Goal: Task Accomplishment & Management: Complete application form

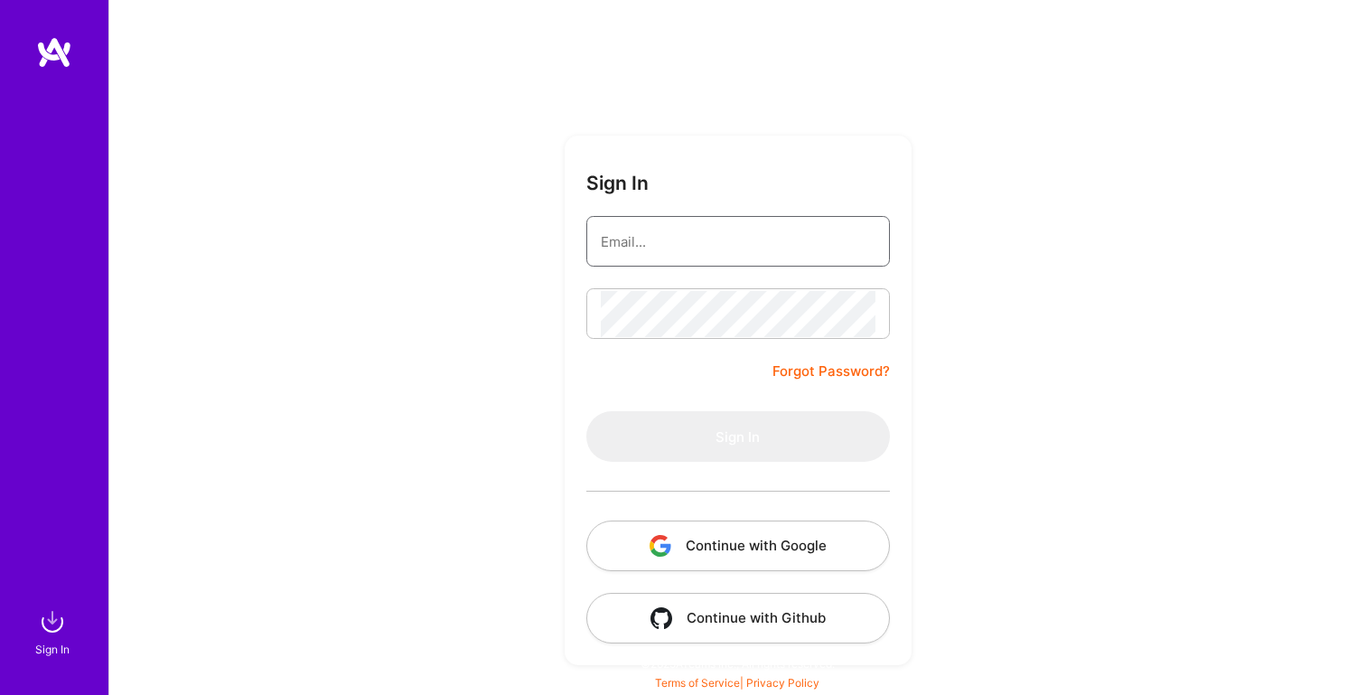
click at [660, 240] on input "email" at bounding box center [738, 242] width 275 height 46
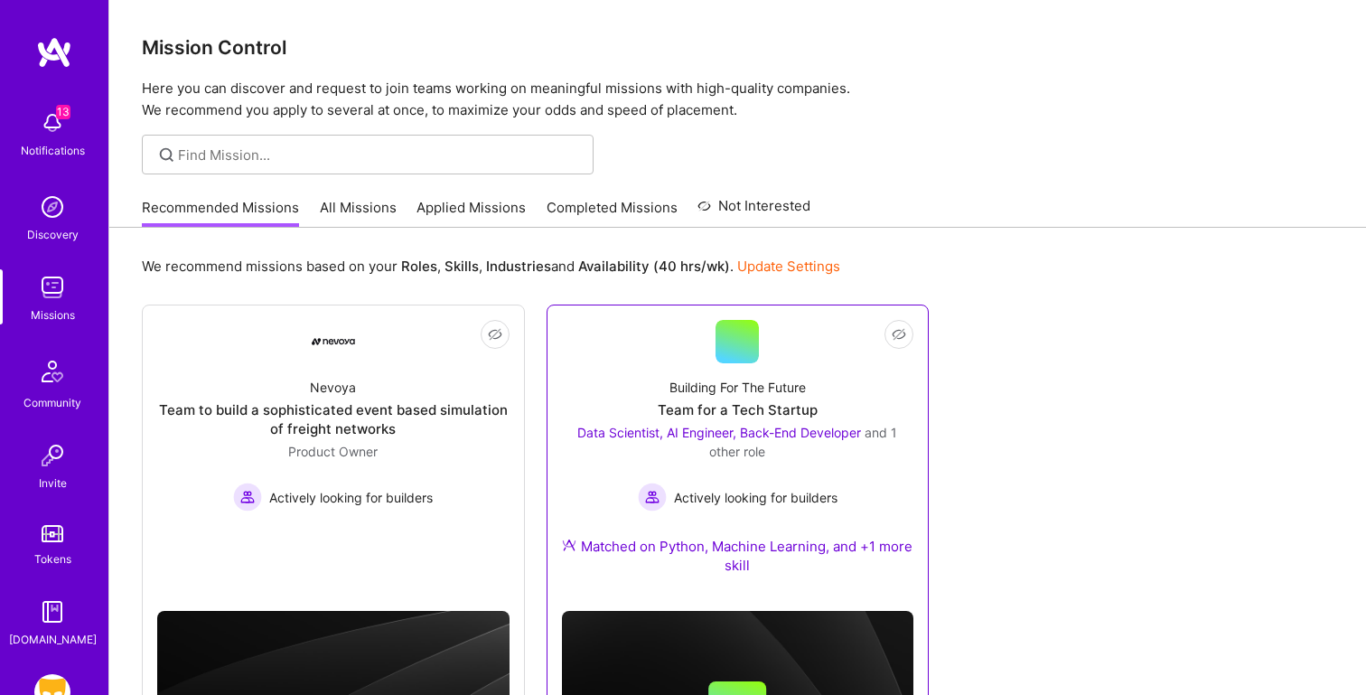
click at [582, 406] on div "Building For The Future Team for a Tech Startup Data Scientist, AI Engineer, Ba…" at bounding box center [738, 479] width 352 height 233
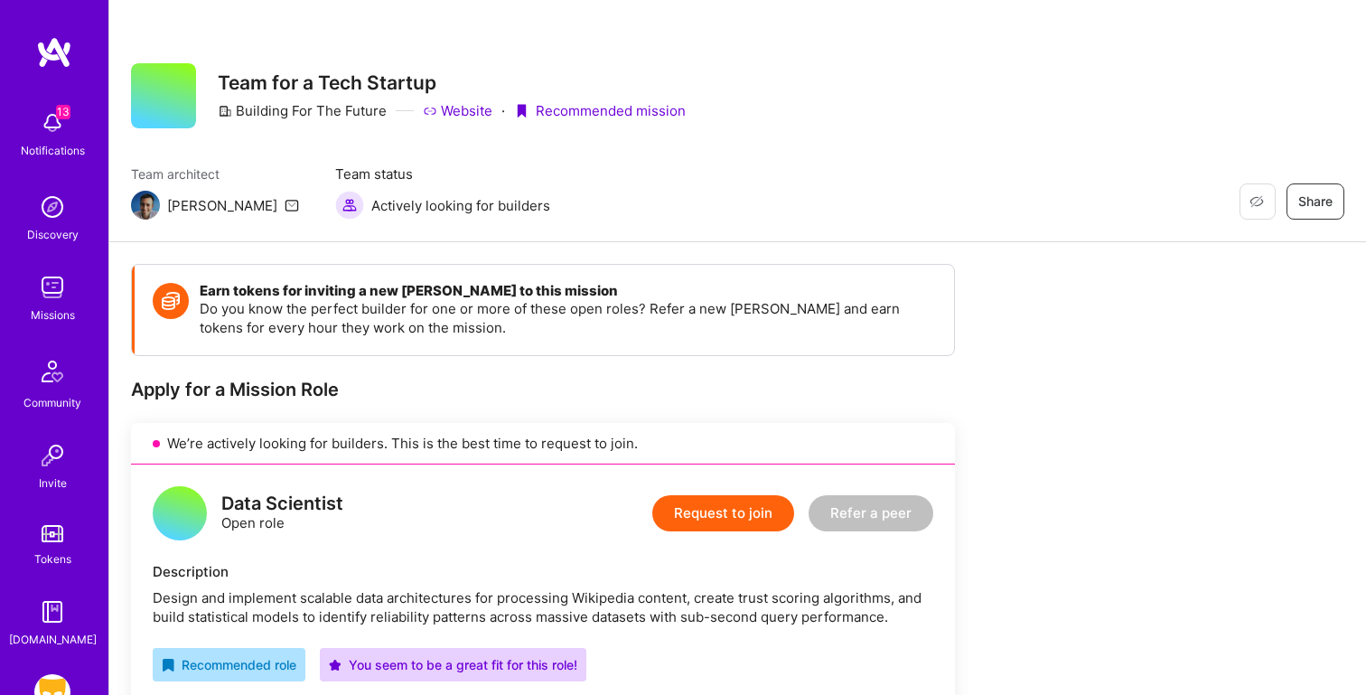
click at [53, 616] on img at bounding box center [52, 612] width 36 height 36
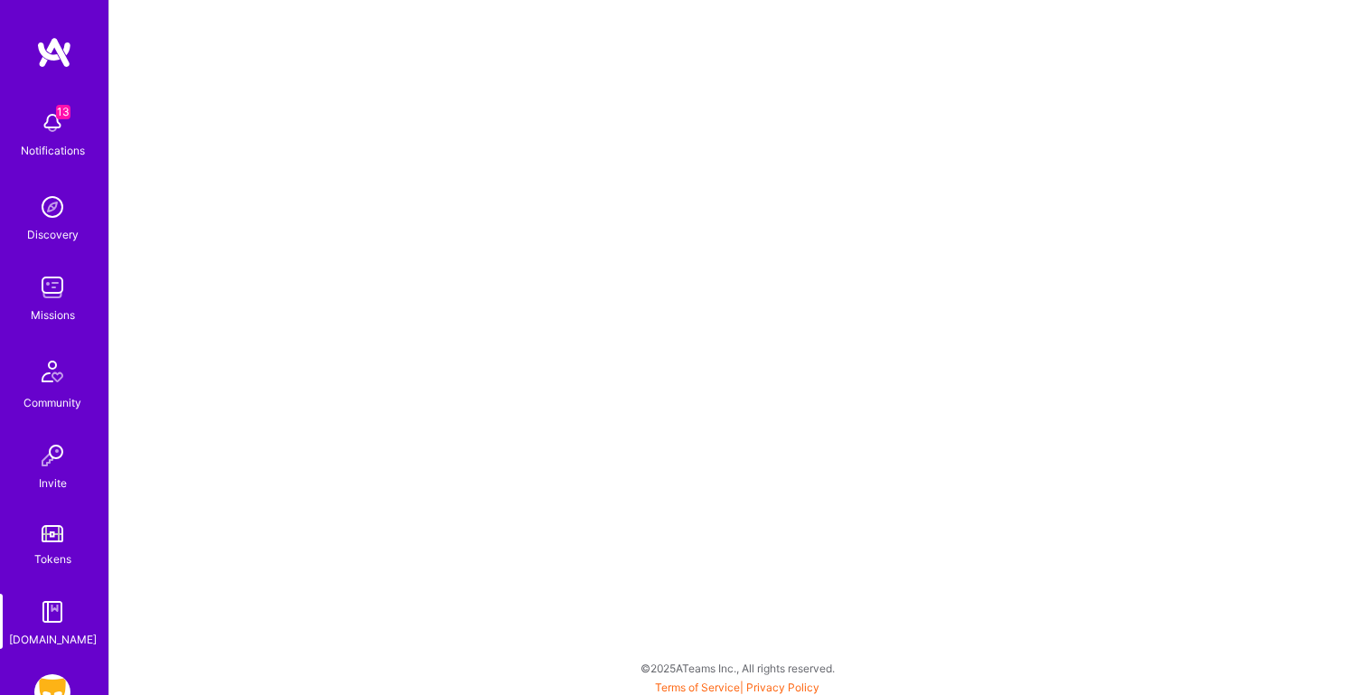
scroll to position [113, 0]
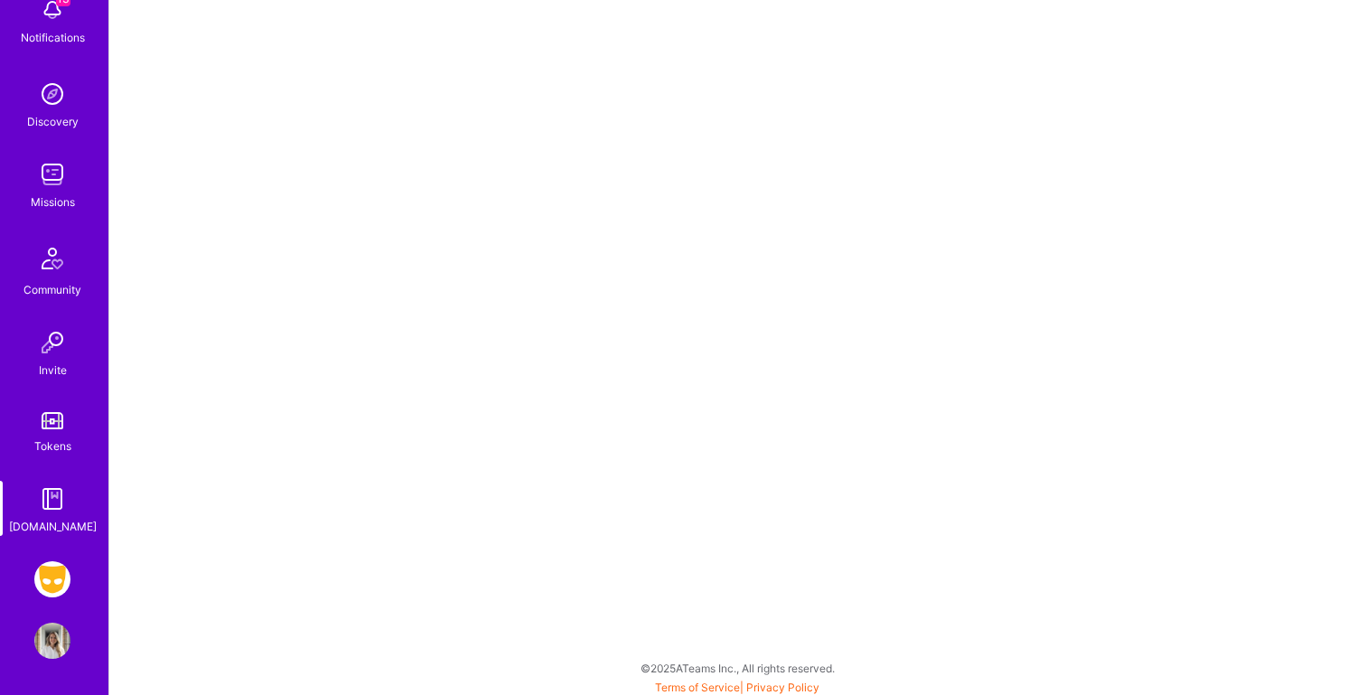
click at [42, 577] on img at bounding box center [52, 579] width 36 height 36
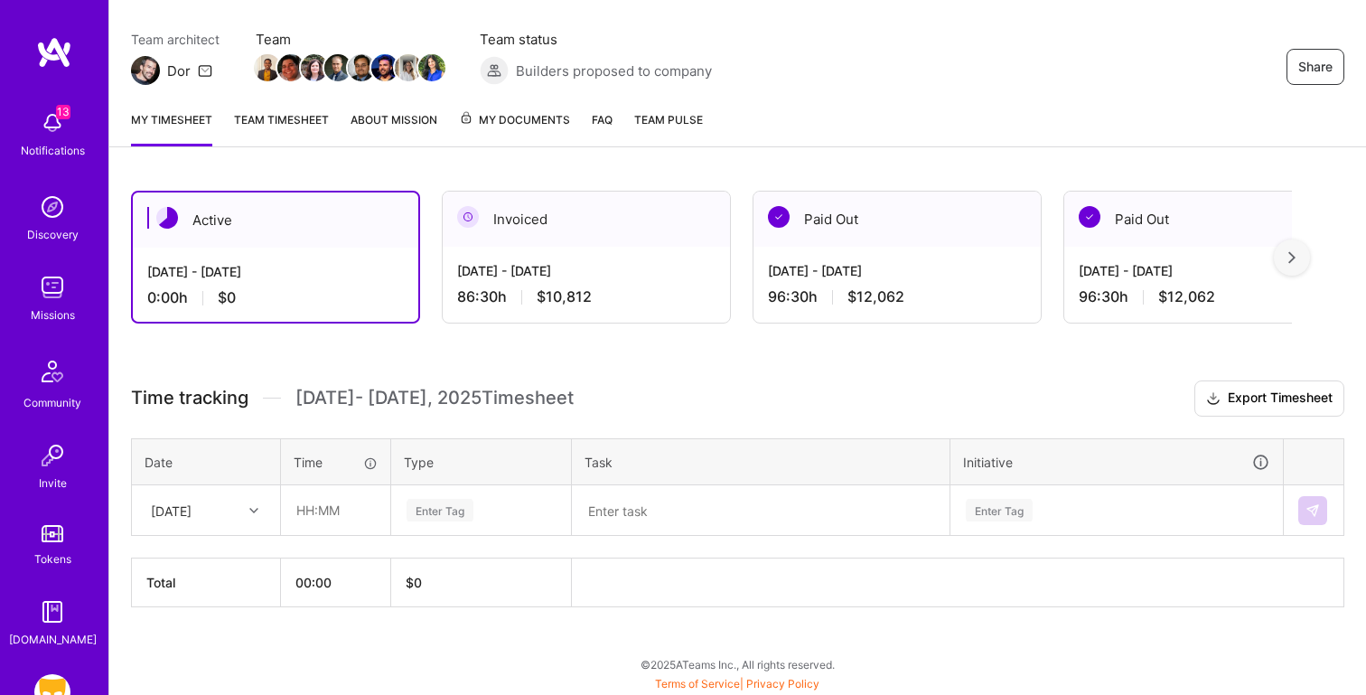
scroll to position [113, 0]
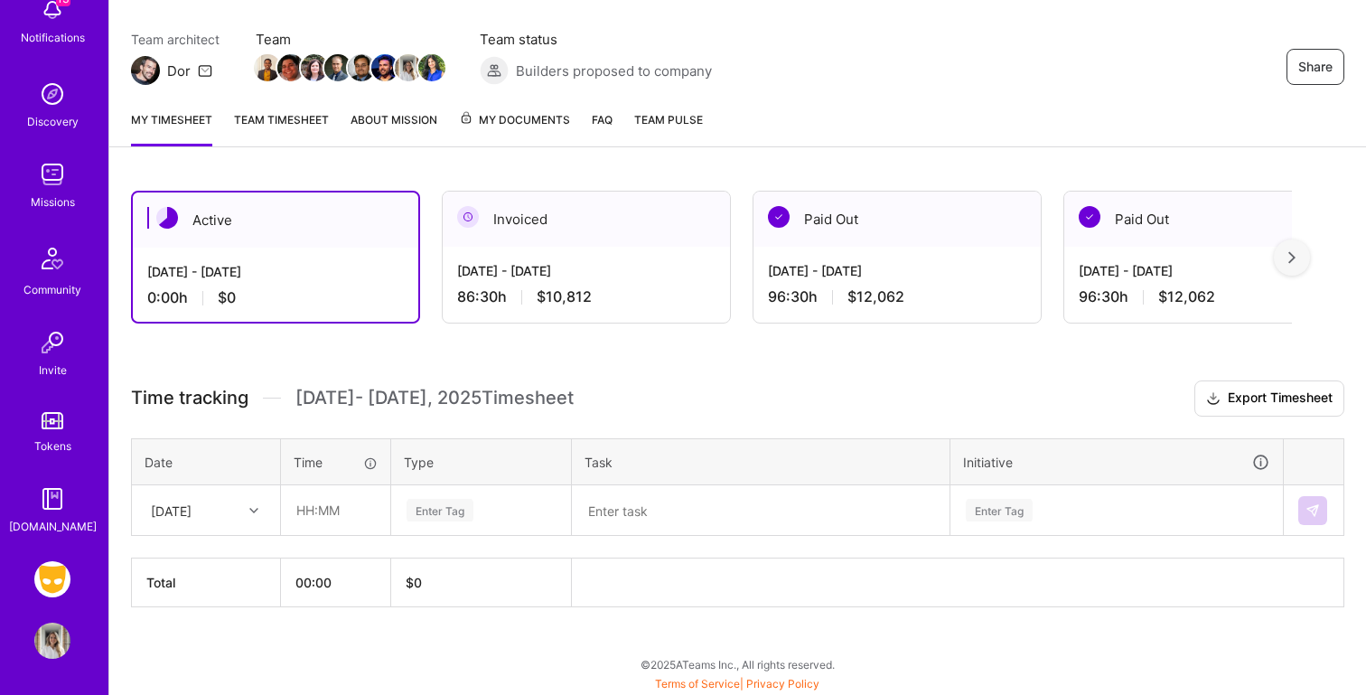
click at [42, 156] on img at bounding box center [52, 174] width 36 height 36
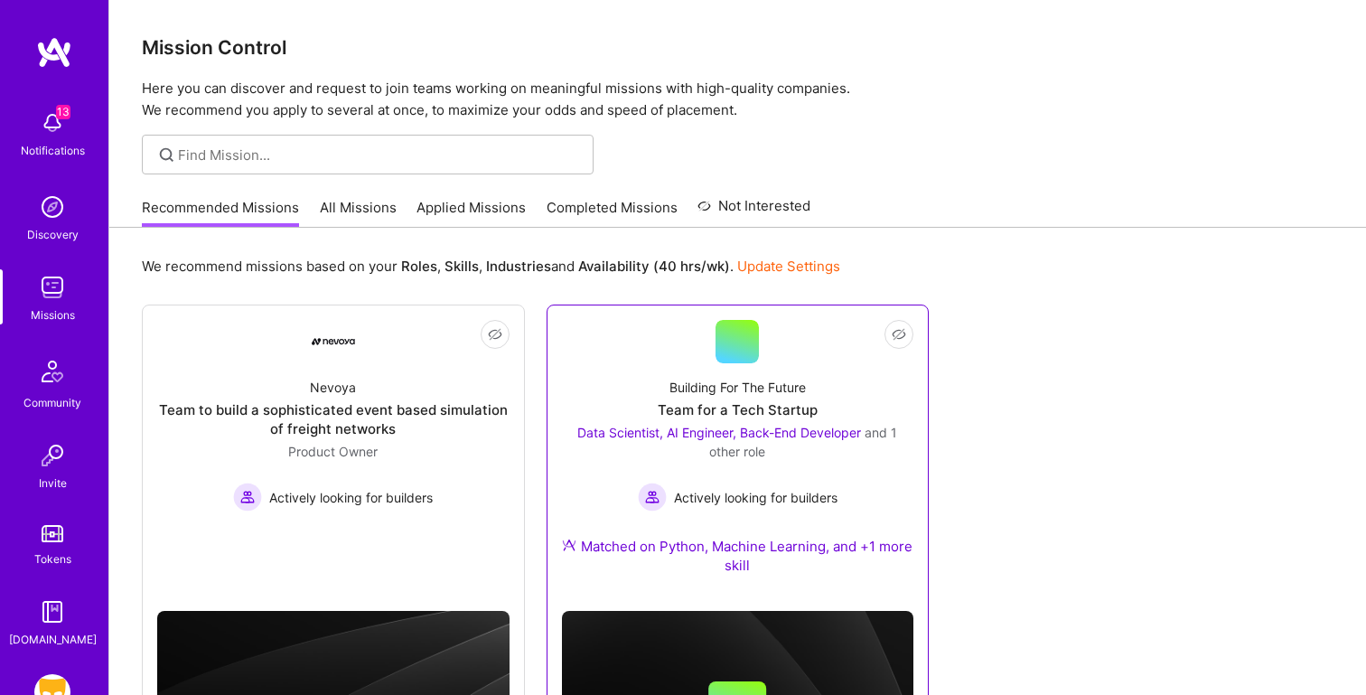
click at [605, 368] on div "Building For The Future Team for a Tech Startup Data Scientist, AI Engineer, Ba…" at bounding box center [738, 479] width 352 height 233
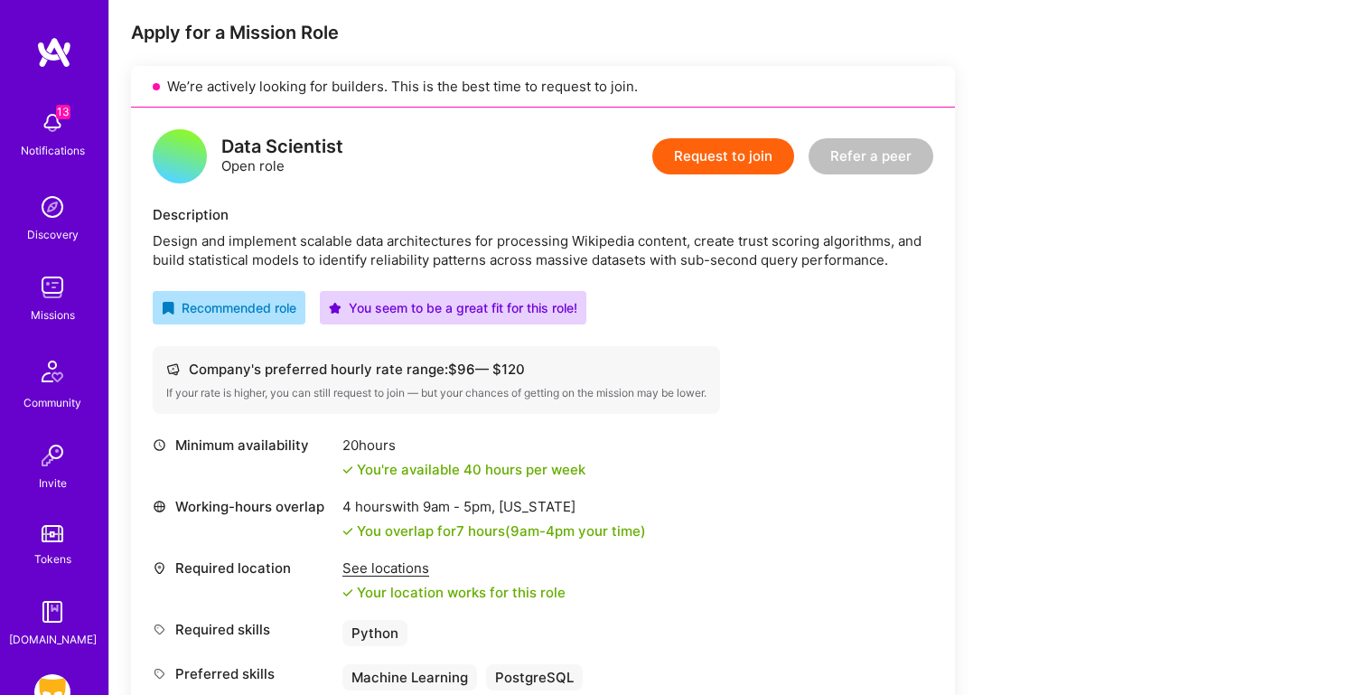
scroll to position [113, 0]
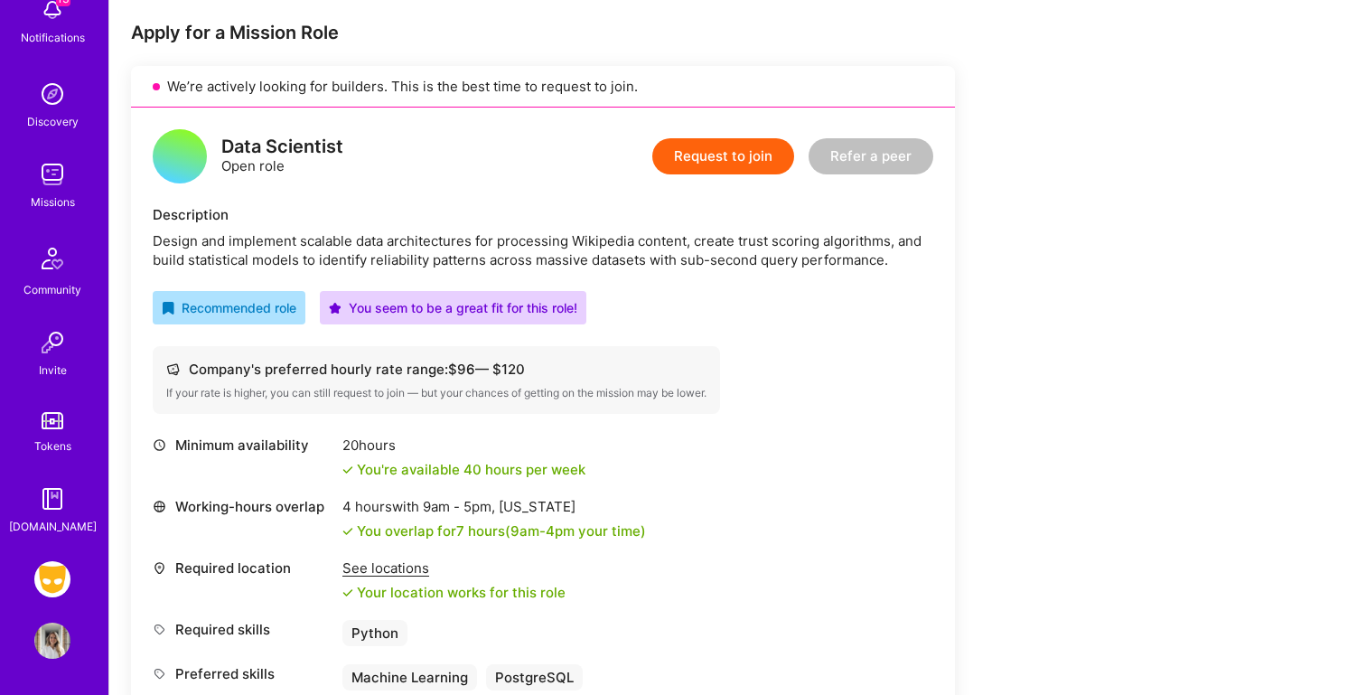
click at [46, 579] on img at bounding box center [52, 579] width 36 height 36
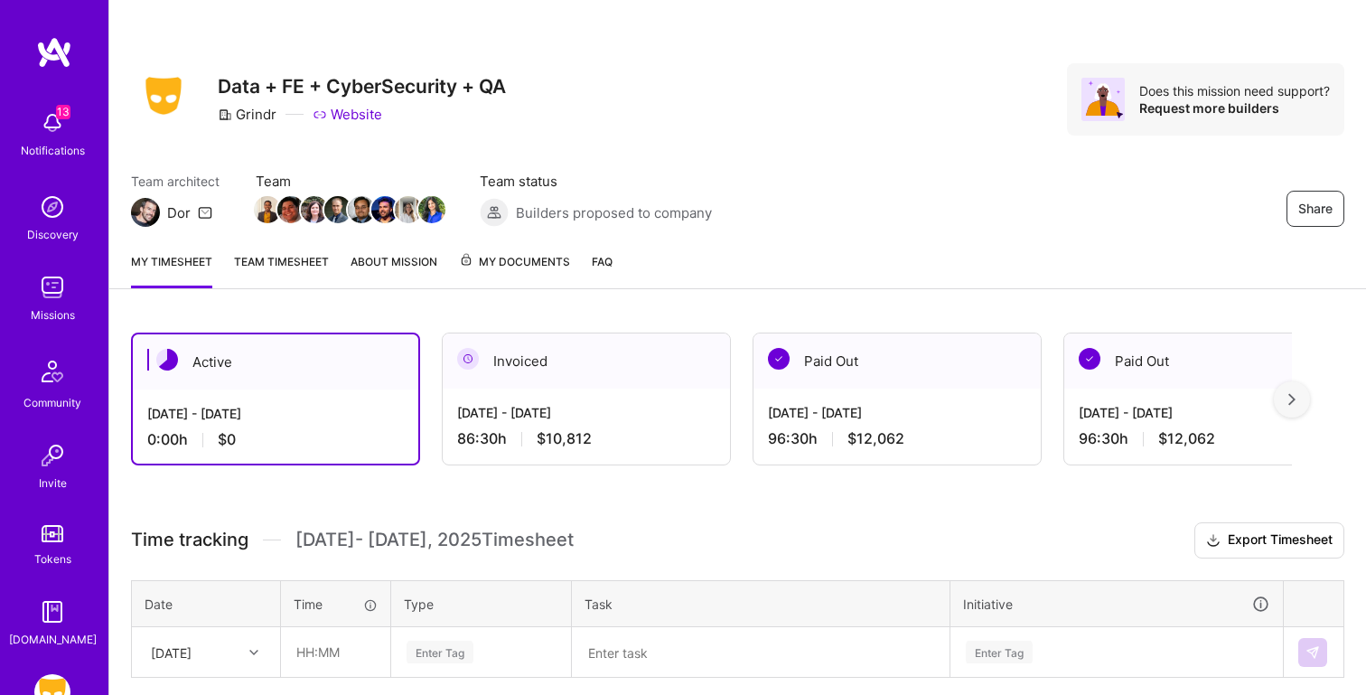
click at [314, 268] on link "Team timesheet" at bounding box center [281, 270] width 95 height 36
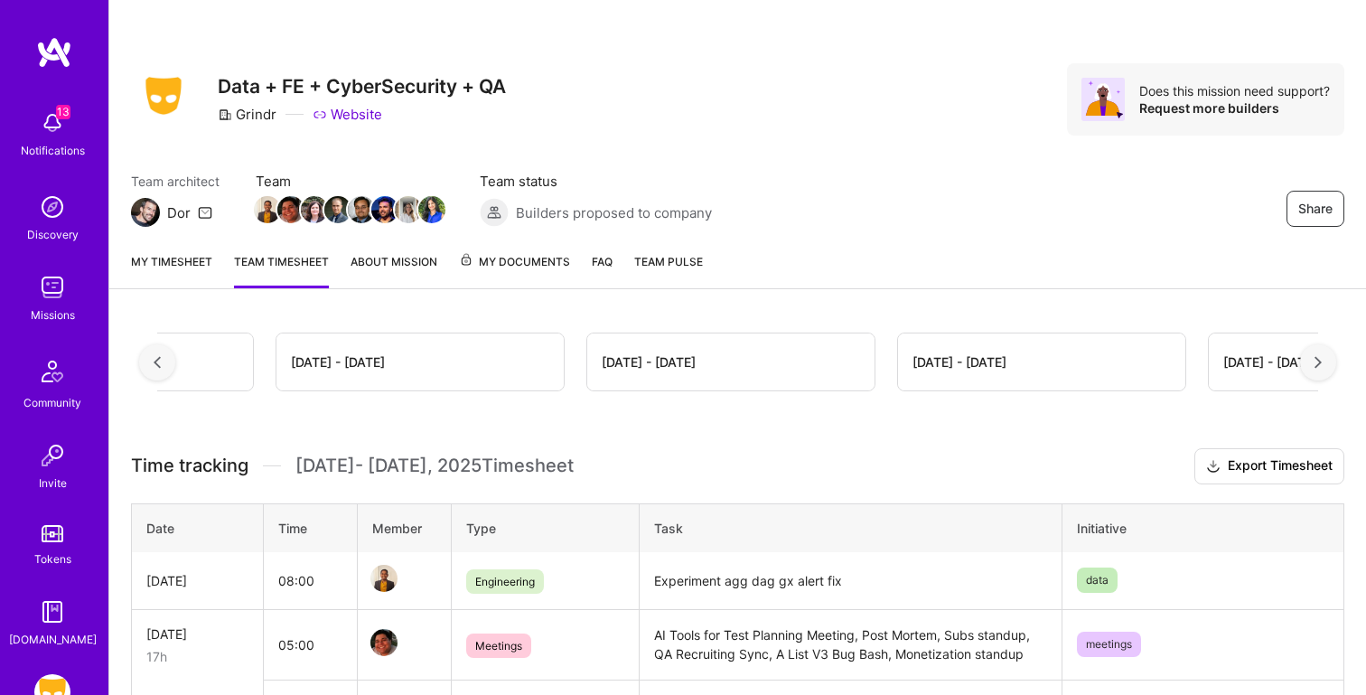
scroll to position [0, 1615]
click at [1163, 375] on div "[DATE] - [DATE]" at bounding box center [1173, 361] width 287 height 57
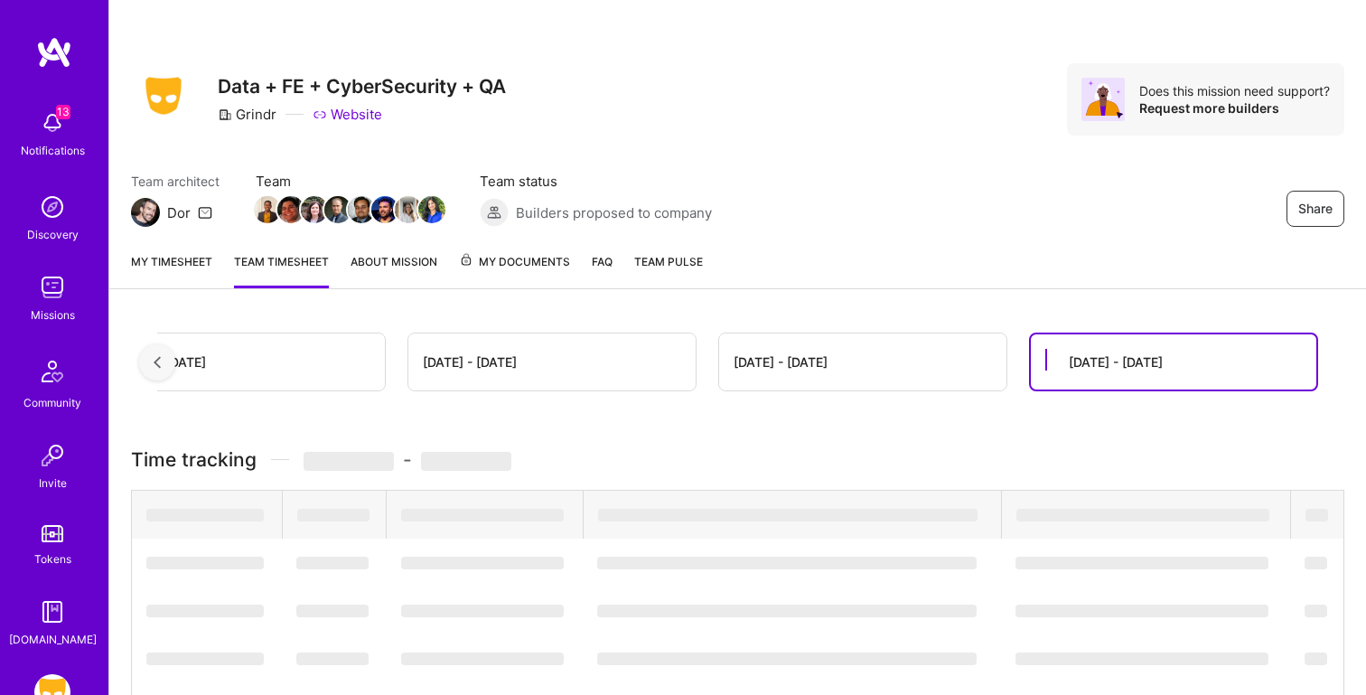
click at [1019, 365] on div "[DATE] - [DATE] [DATE] - [DATE] [DATE] - [DATE] [DATE] - [DATE] [DATE] - [DATE]…" at bounding box center [737, 361] width 1161 height 59
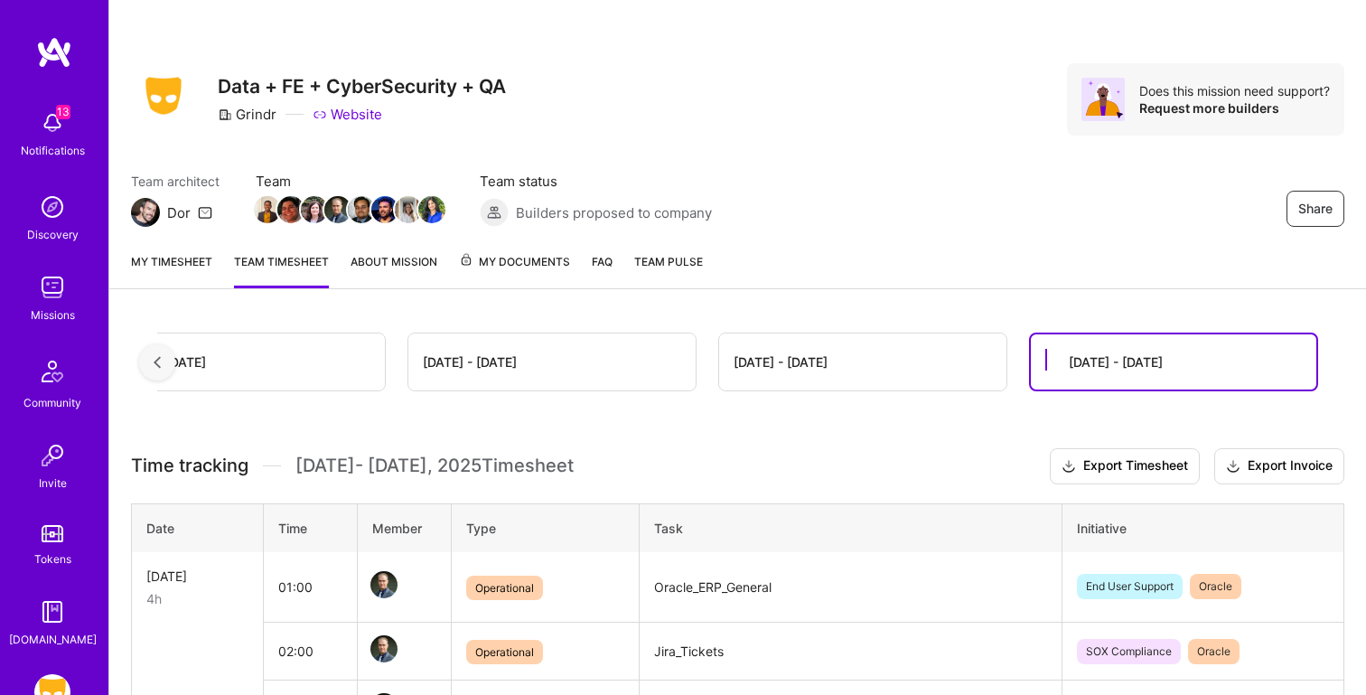
click at [139, 263] on link "My timesheet" at bounding box center [171, 270] width 81 height 36
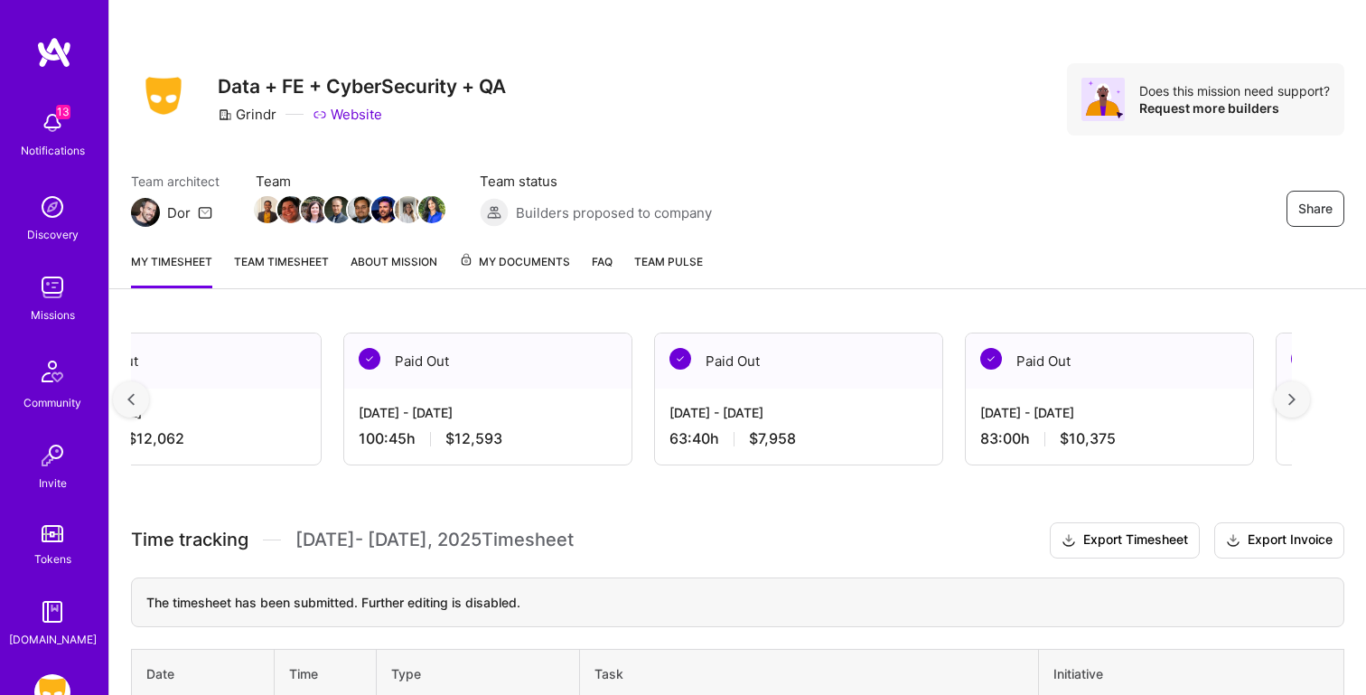
scroll to position [0, 1615]
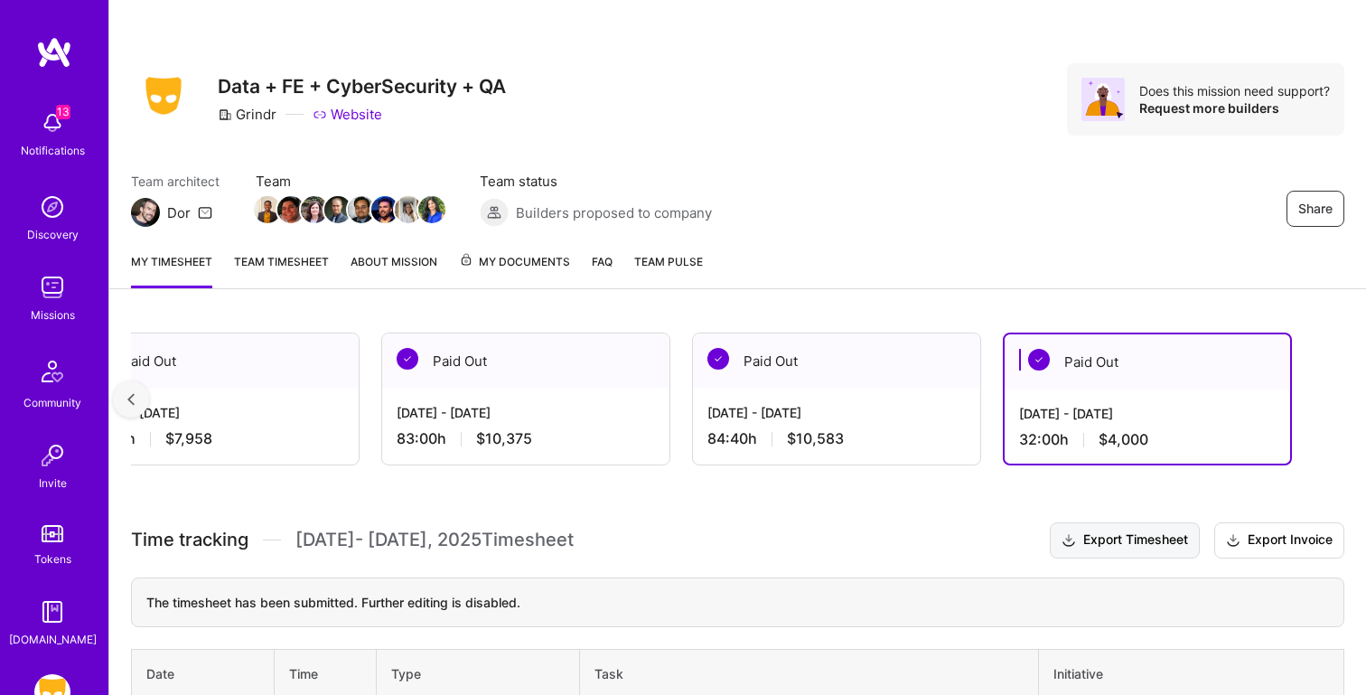
click at [1097, 539] on button "Export Timesheet" at bounding box center [1125, 540] width 150 height 36
click at [908, 437] on div "84:40 h $10,583" at bounding box center [836, 438] width 258 height 19
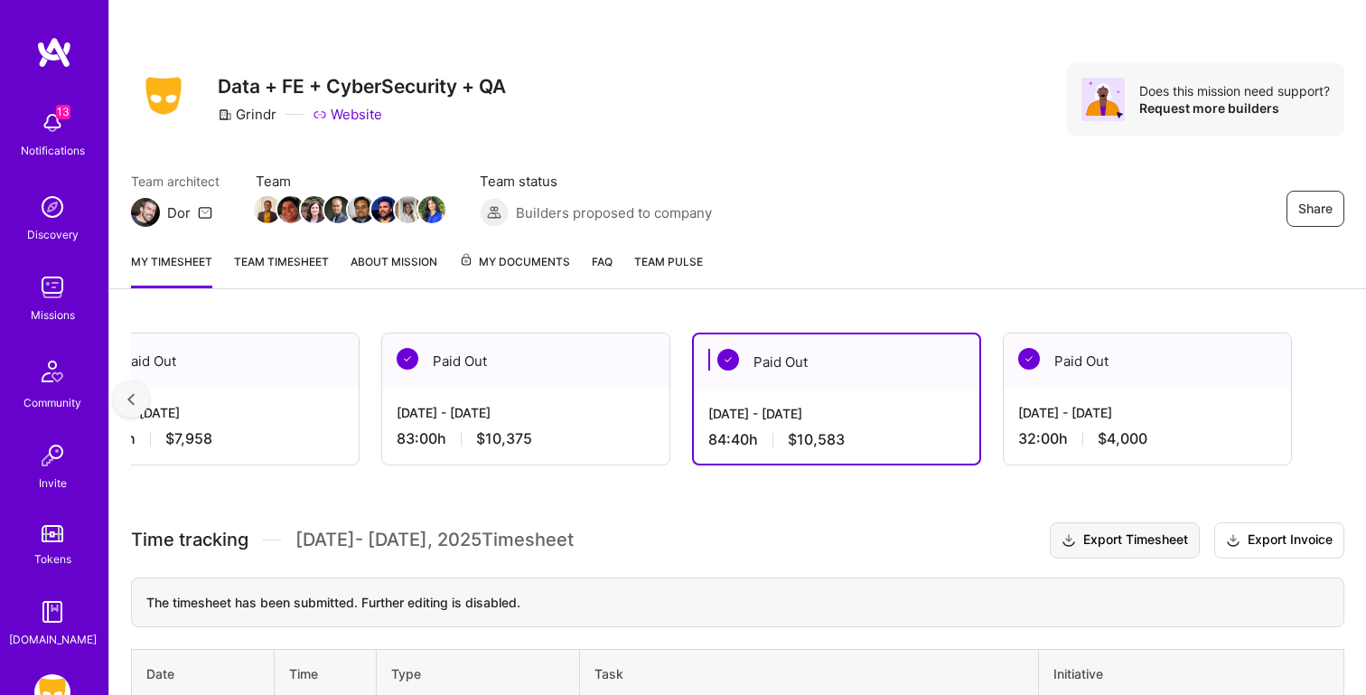
click at [1104, 547] on button "Export Timesheet" at bounding box center [1125, 540] width 150 height 36
click at [519, 414] on div "[DATE] - [DATE]" at bounding box center [526, 412] width 258 height 19
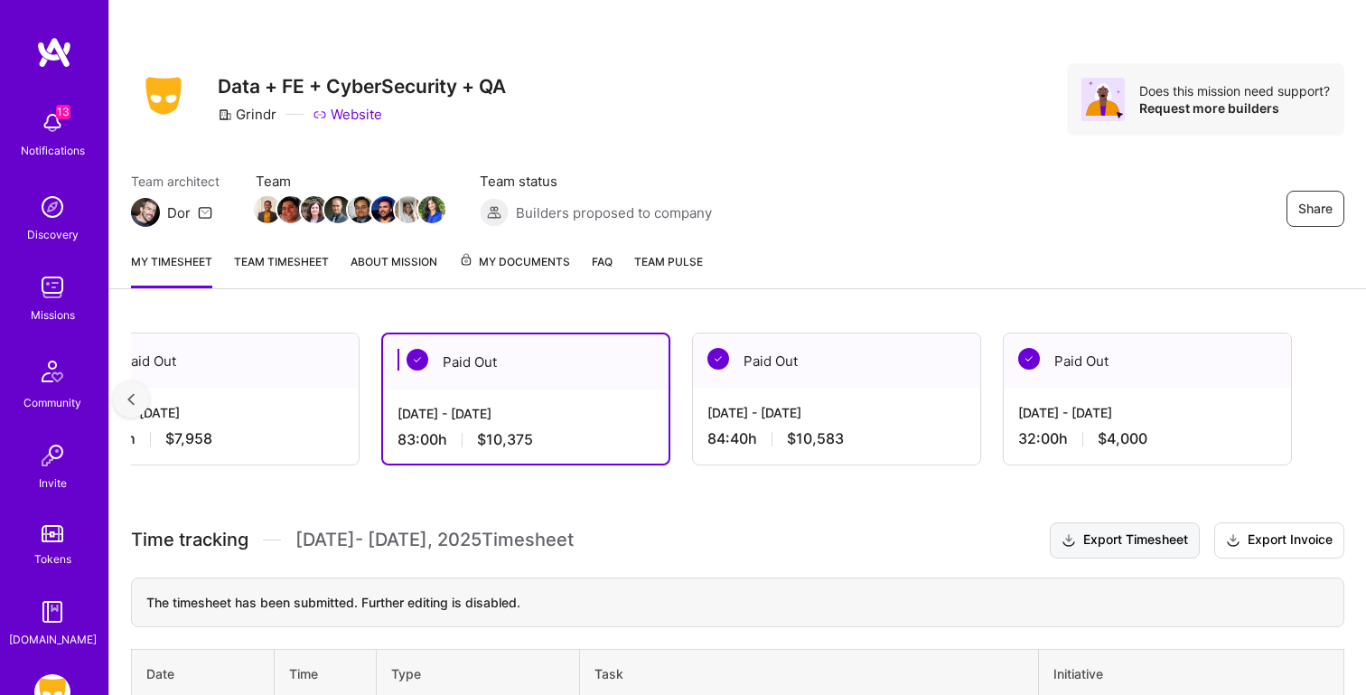
click at [1075, 553] on button "Export Timesheet" at bounding box center [1125, 540] width 150 height 36
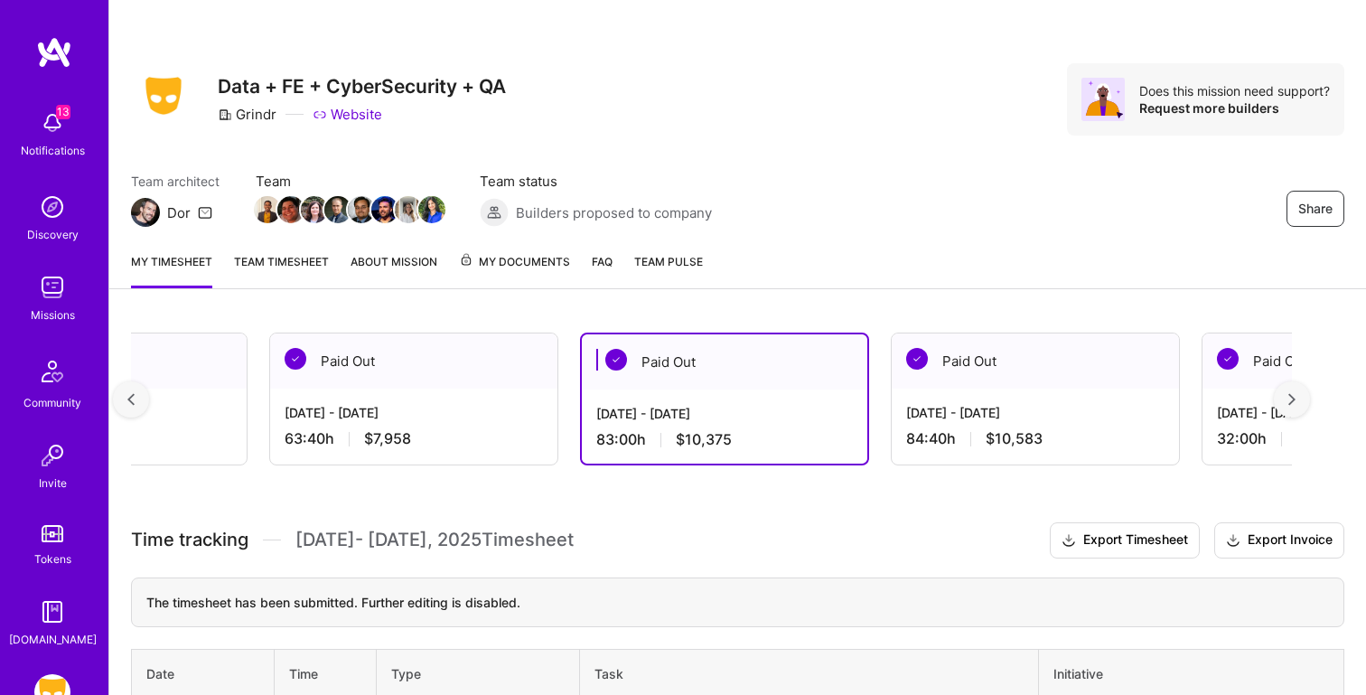
scroll to position [0, 1387]
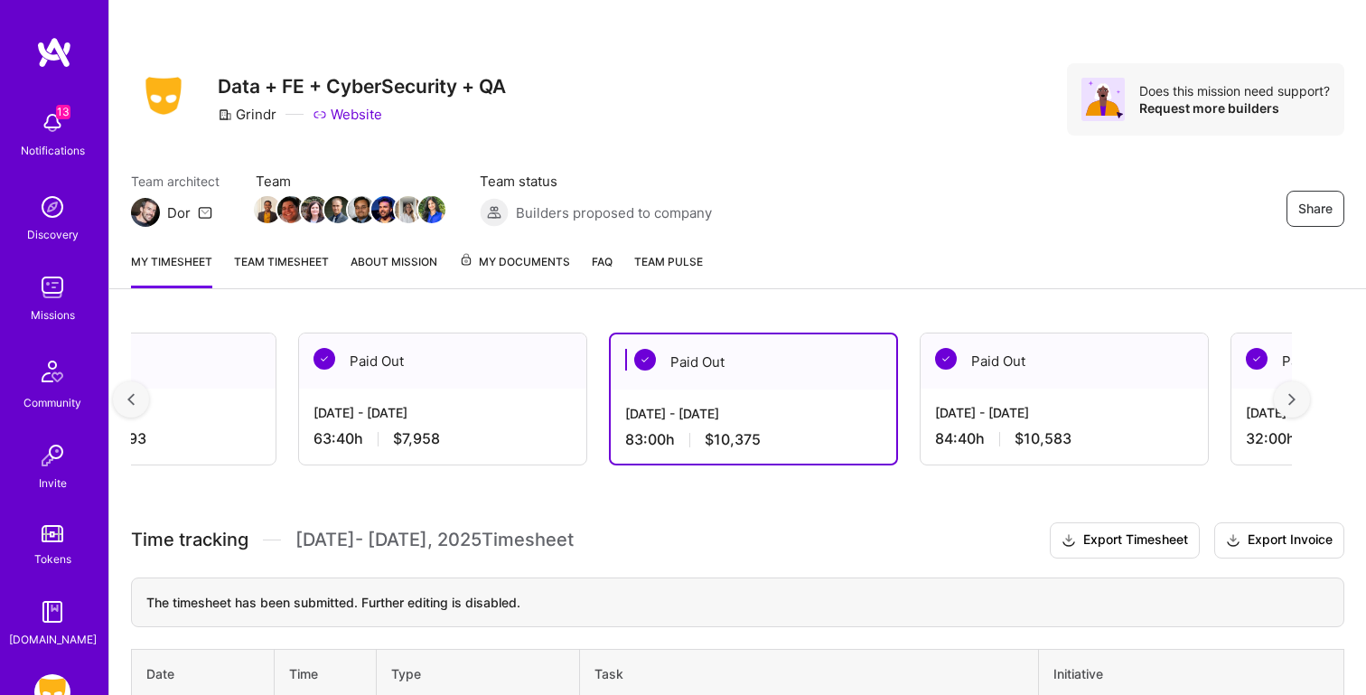
click at [413, 391] on div "[DATE] - [DATE] 63:40 h $7,958" at bounding box center [442, 426] width 287 height 74
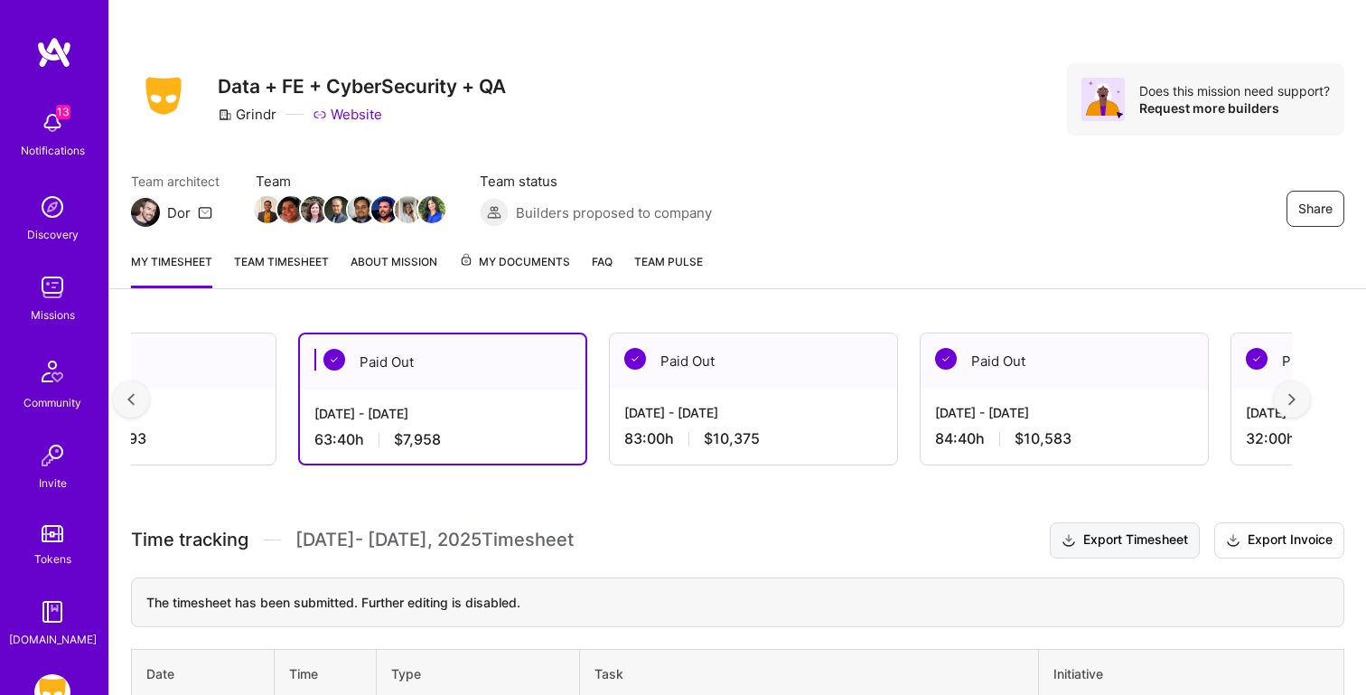
click at [1128, 537] on button "Export Timesheet" at bounding box center [1125, 540] width 150 height 36
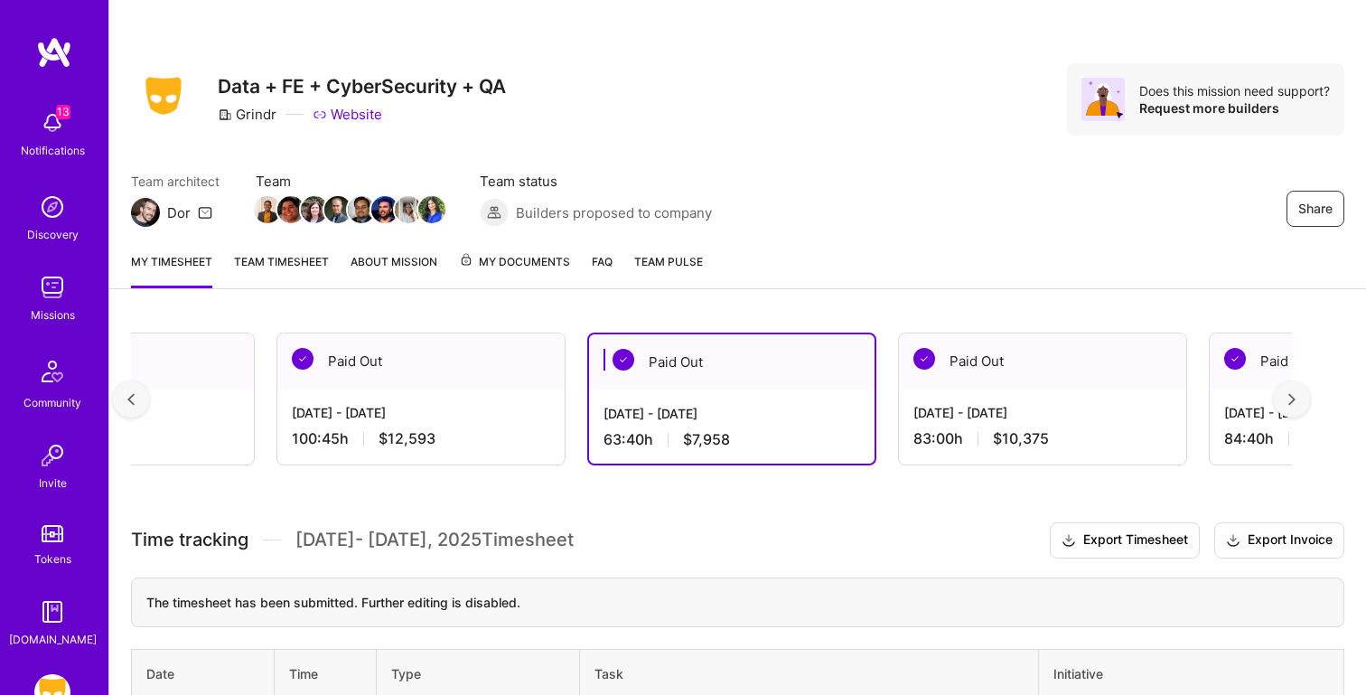
scroll to position [0, 1055]
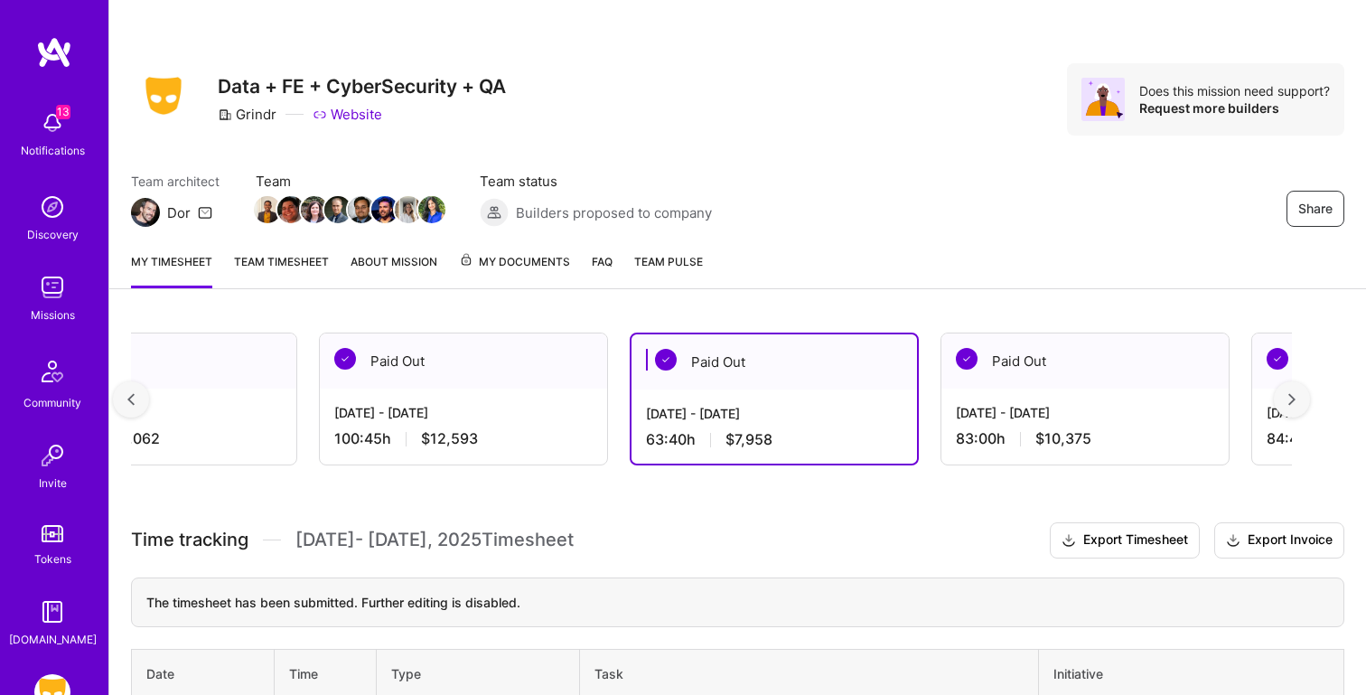
click at [424, 458] on div "[DATE] - [DATE] 100:45 h $12,593" at bounding box center [463, 426] width 287 height 74
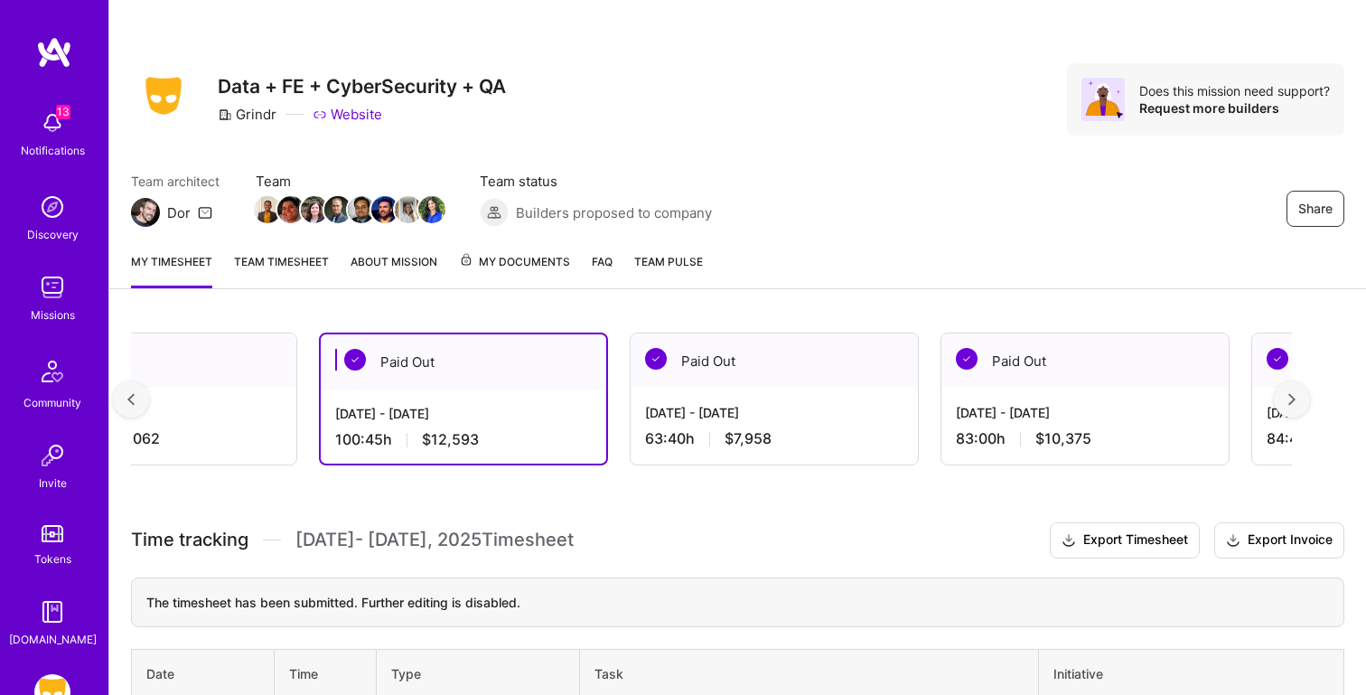
click at [1096, 545] on button "Export Timesheet" at bounding box center [1125, 540] width 150 height 36
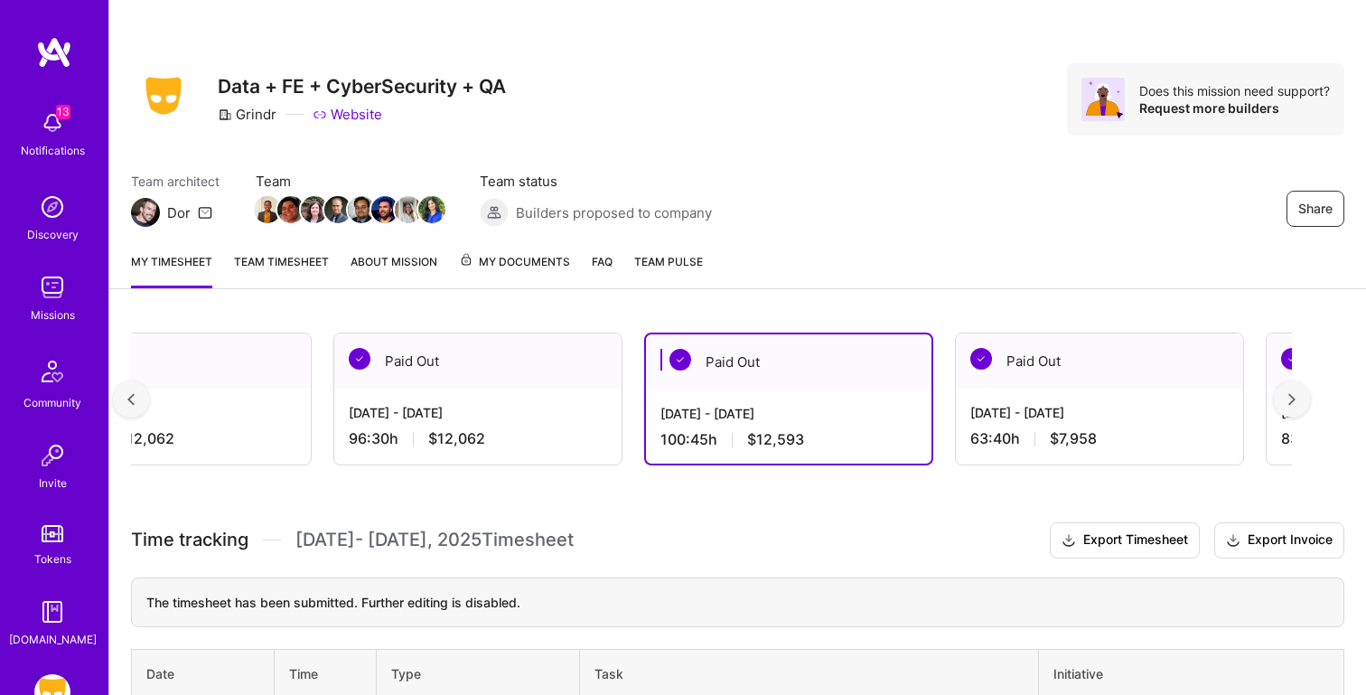
scroll to position [0, 707]
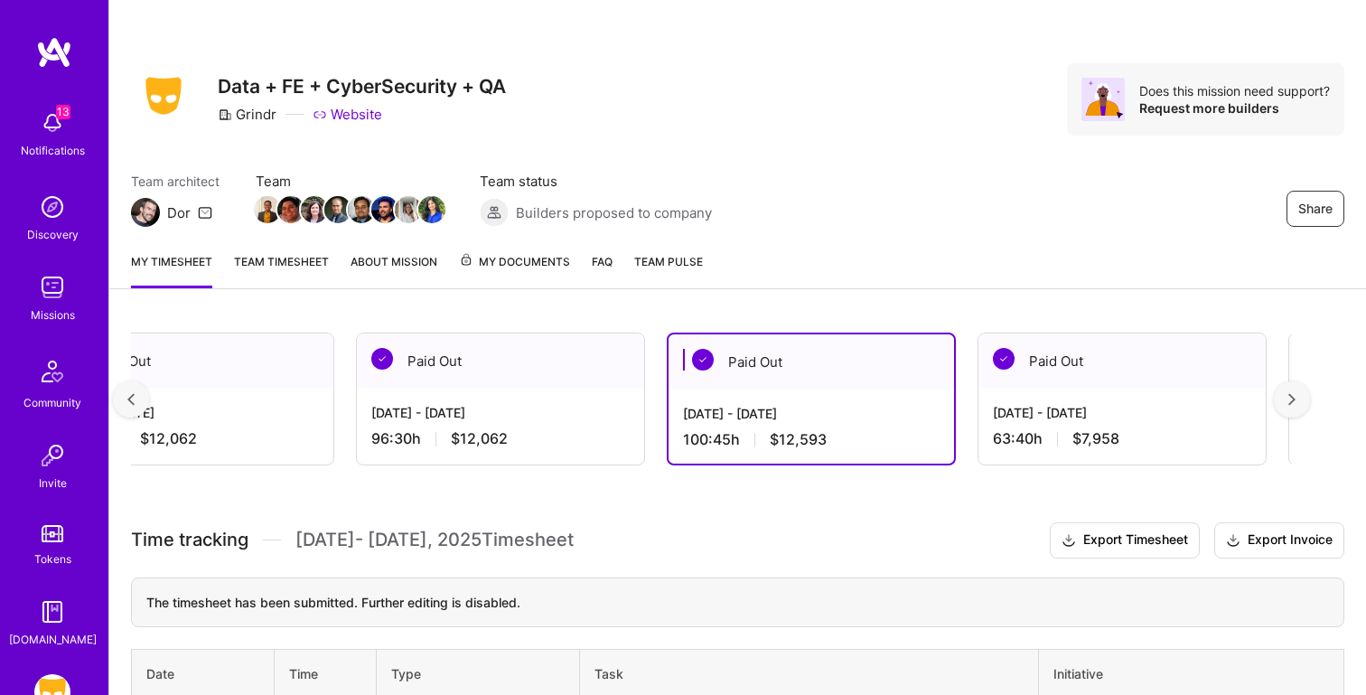
click at [504, 379] on div "Paid Out" at bounding box center [500, 360] width 287 height 55
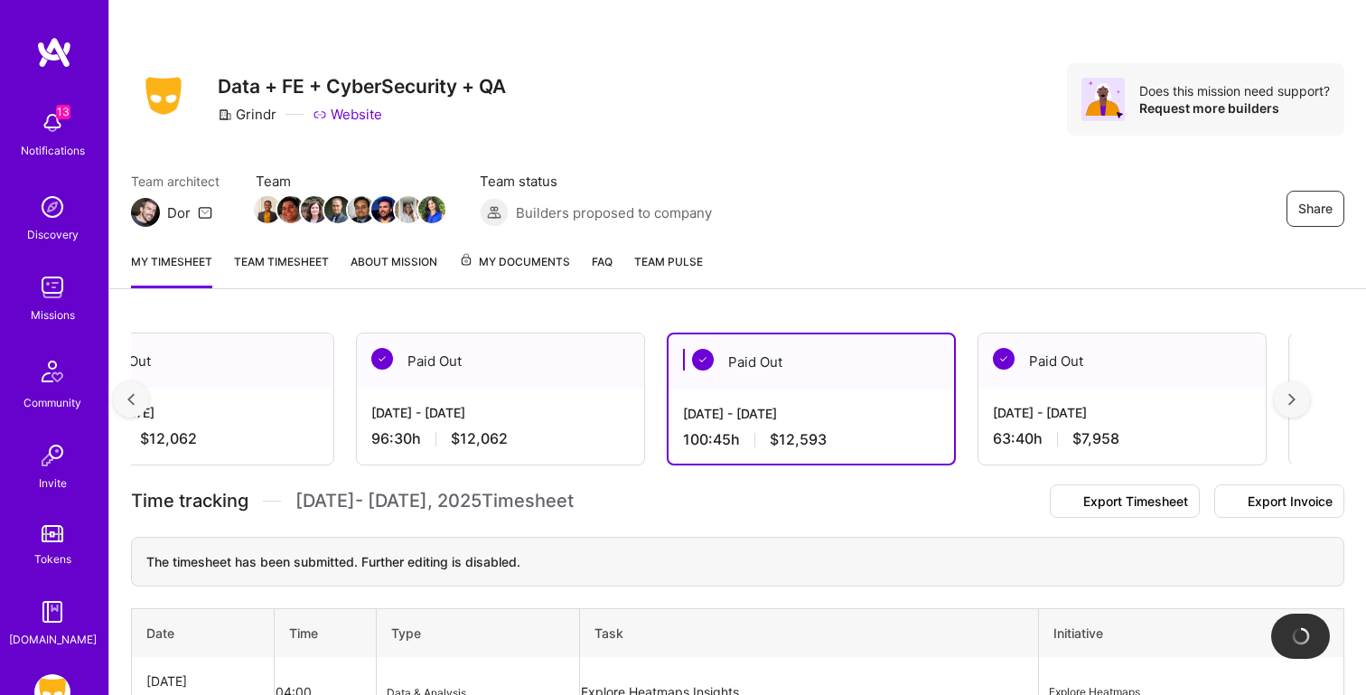
click at [522, 377] on div "Paid Out" at bounding box center [500, 360] width 287 height 55
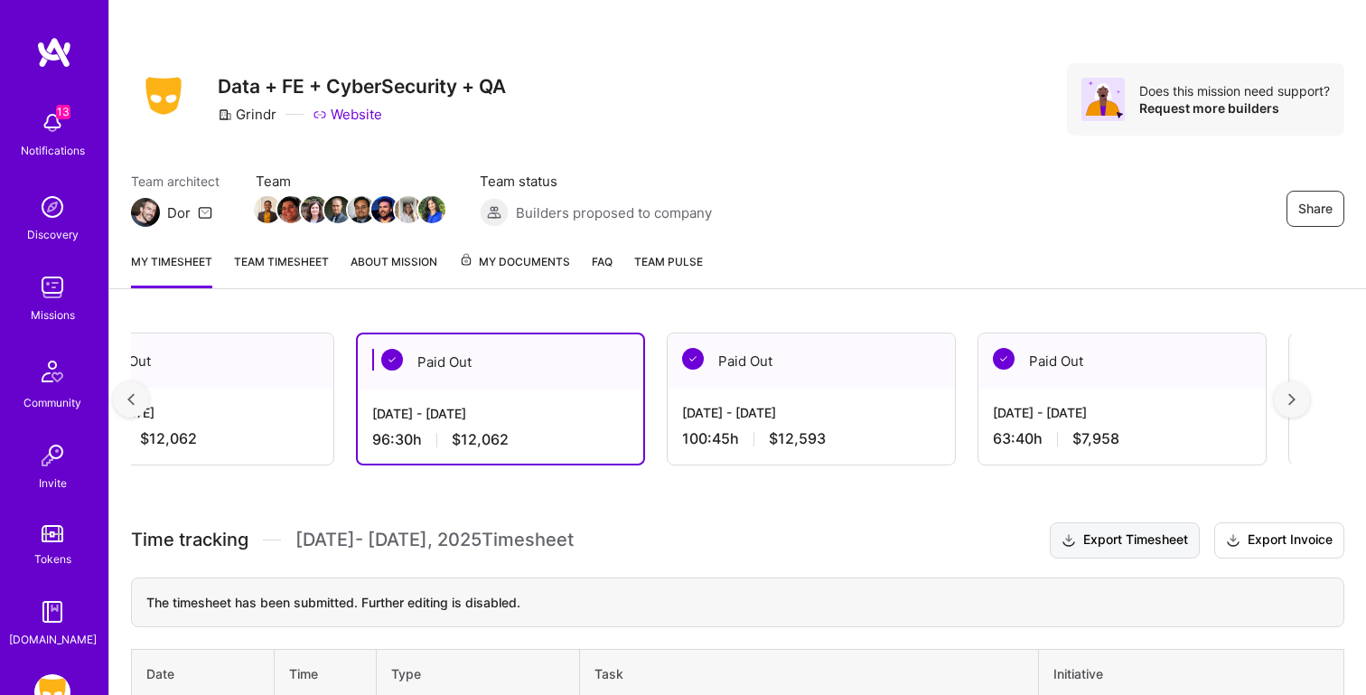
click at [1081, 547] on button "Export Timesheet" at bounding box center [1125, 540] width 150 height 36
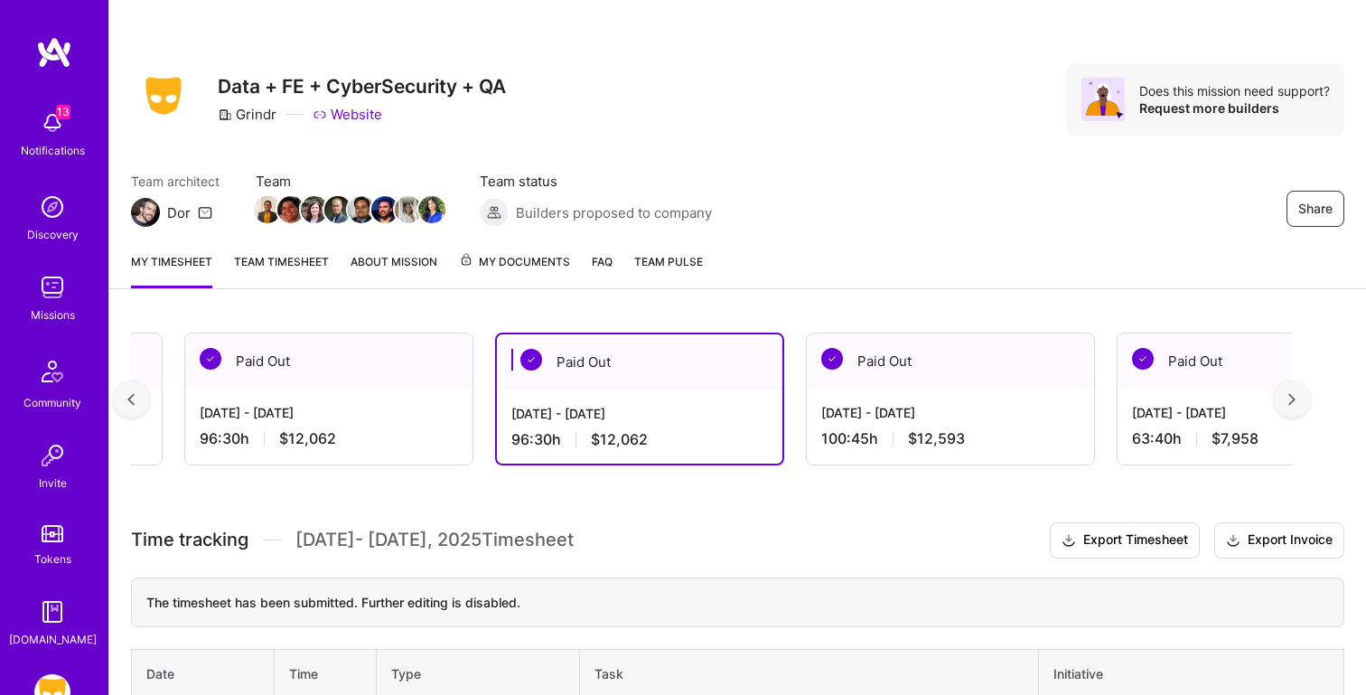
scroll to position [0, 483]
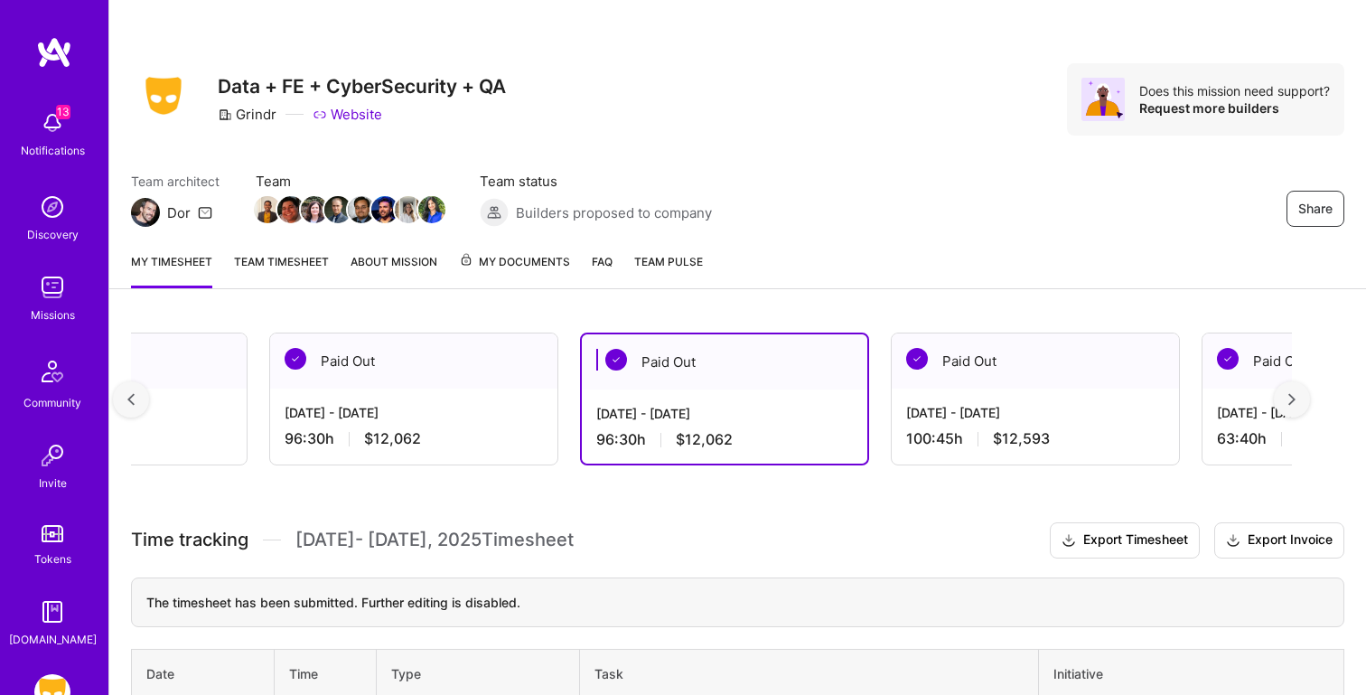
click at [426, 401] on div "[DATE] - [DATE] 96:30 h $12,062" at bounding box center [413, 426] width 287 height 74
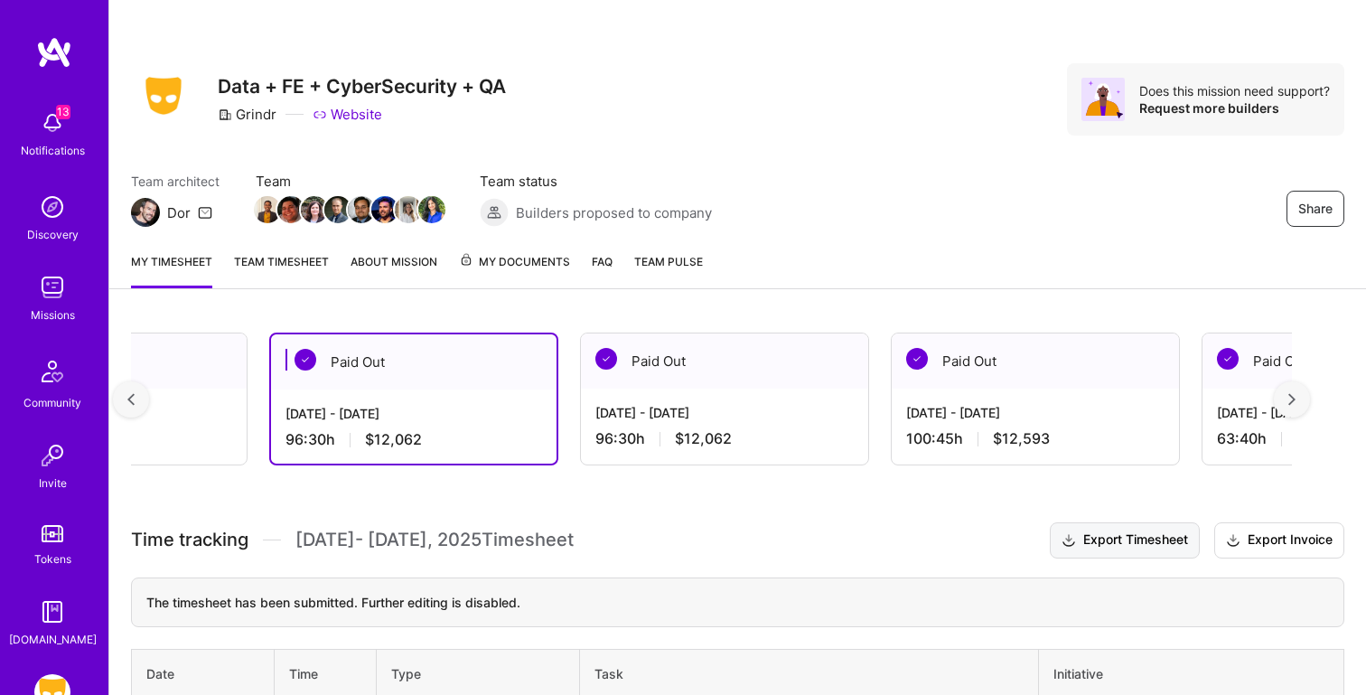
click at [1123, 537] on button "Export Timesheet" at bounding box center [1125, 540] width 150 height 36
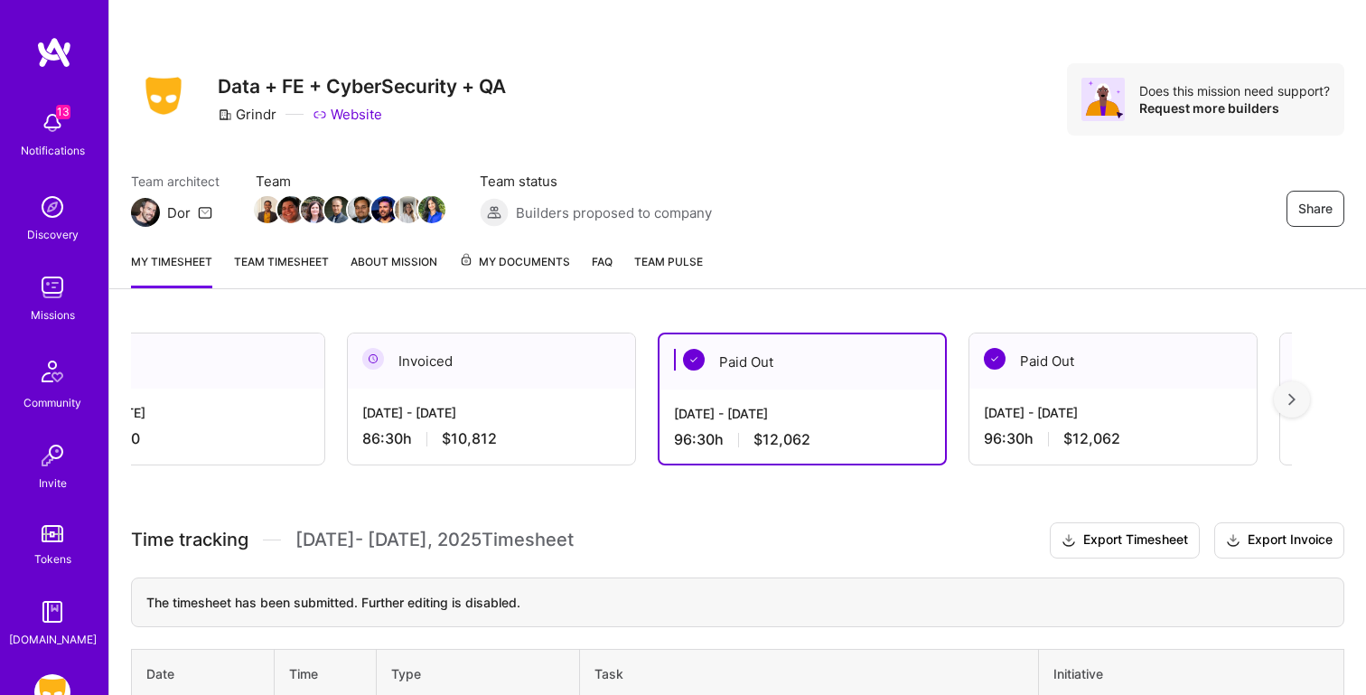
scroll to position [0, 0]
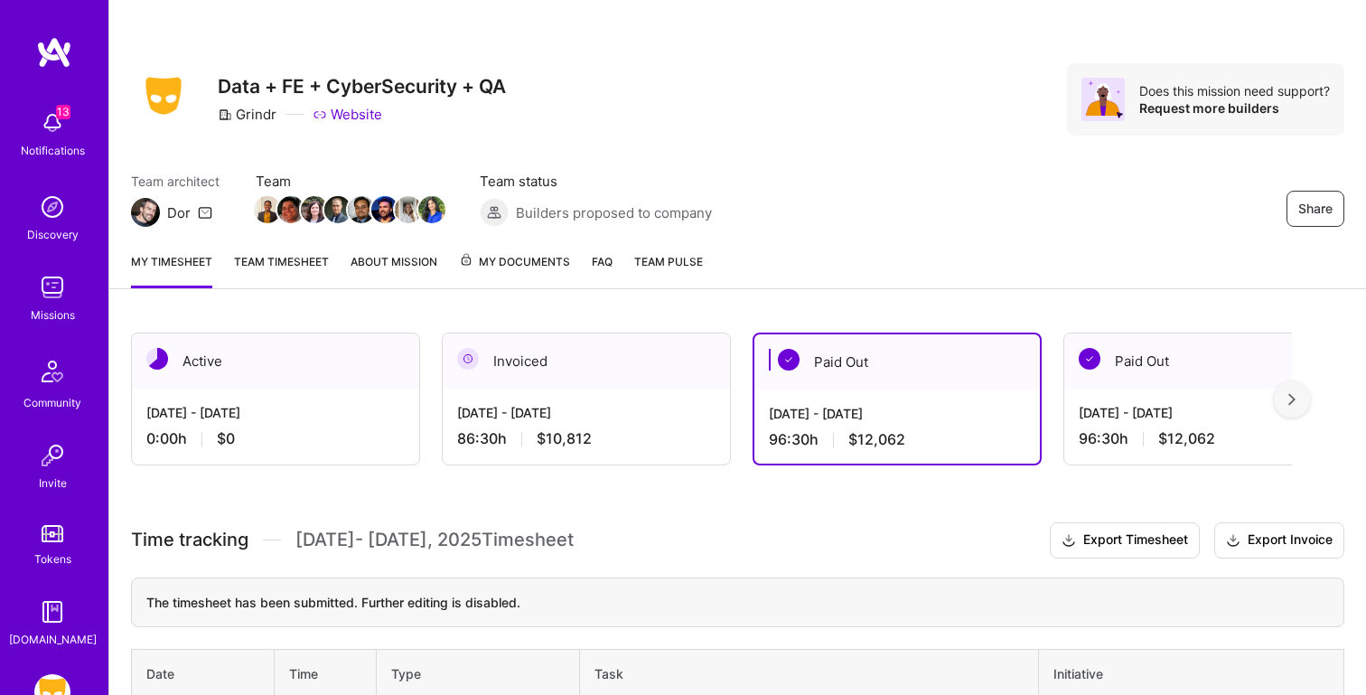
click at [633, 407] on div "[DATE] - [DATE]" at bounding box center [586, 412] width 258 height 19
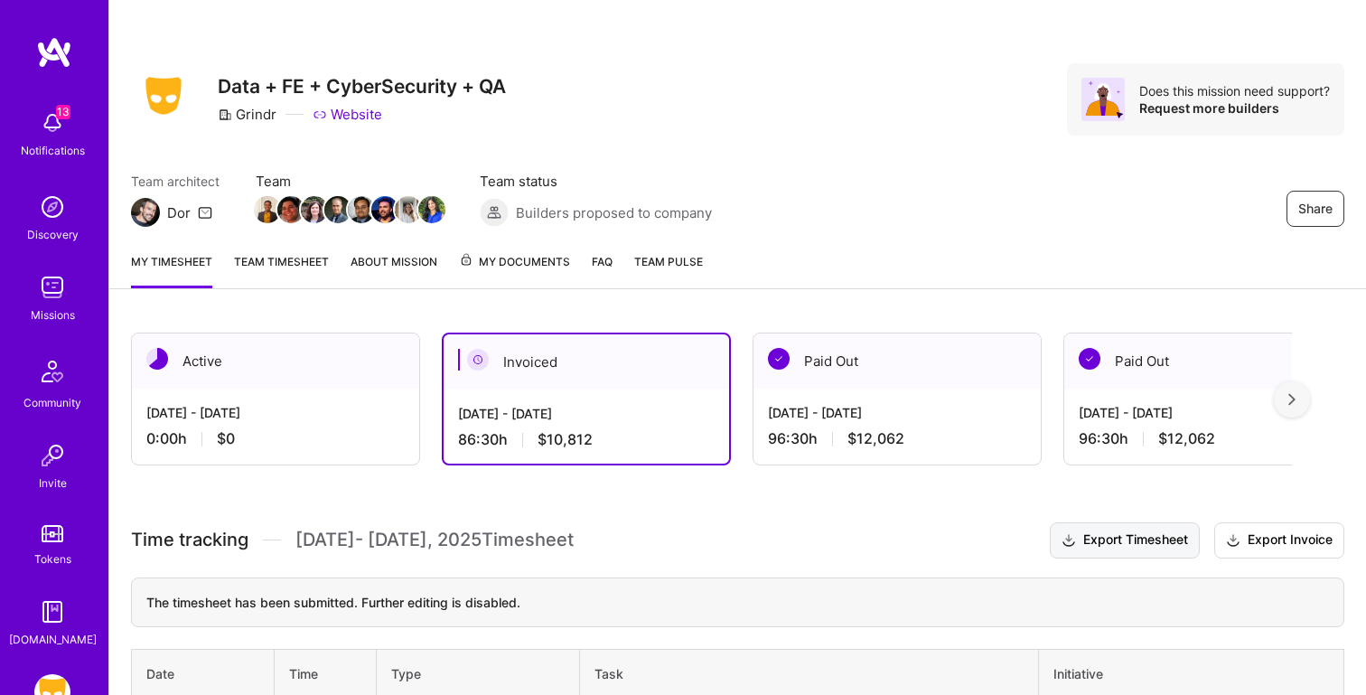
click at [1121, 542] on button "Export Timesheet" at bounding box center [1125, 540] width 150 height 36
click at [39, 277] on img at bounding box center [52, 287] width 36 height 36
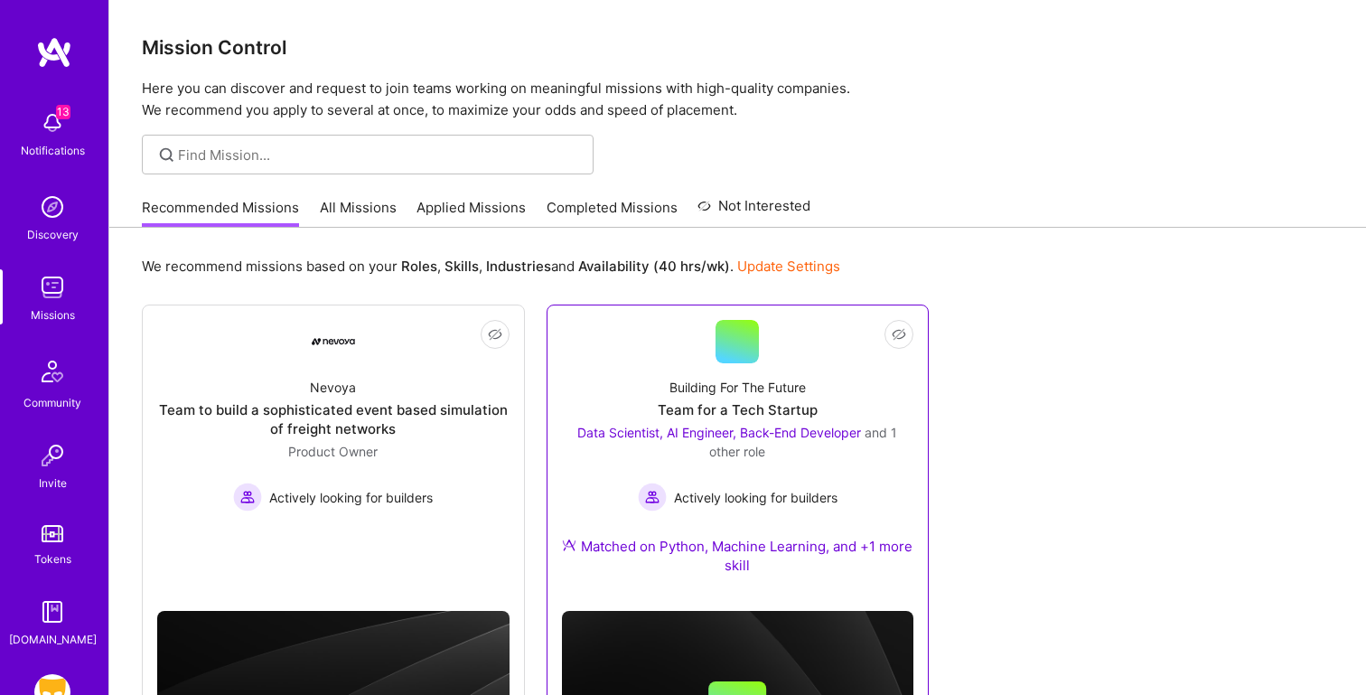
click at [590, 357] on link "Not Interested Building For The Future Team for a Tech Startup Data Scientist, …" at bounding box center [738, 458] width 352 height 276
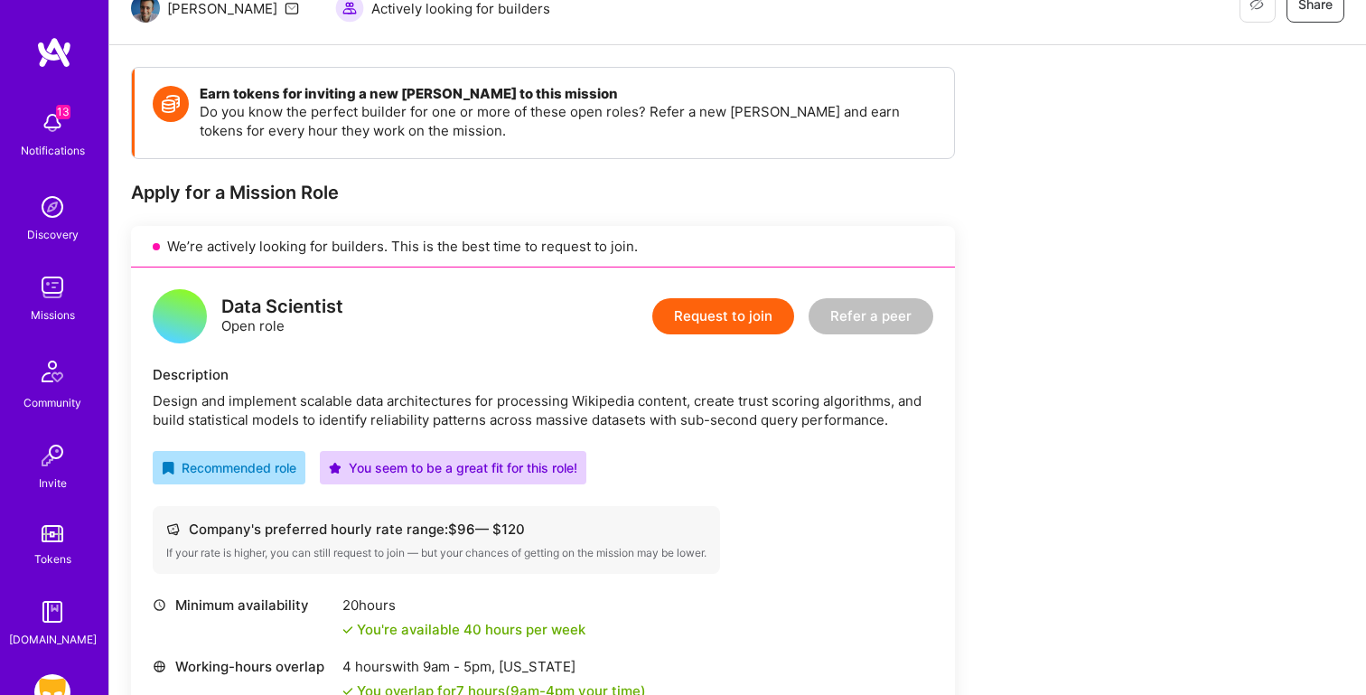
scroll to position [200, 0]
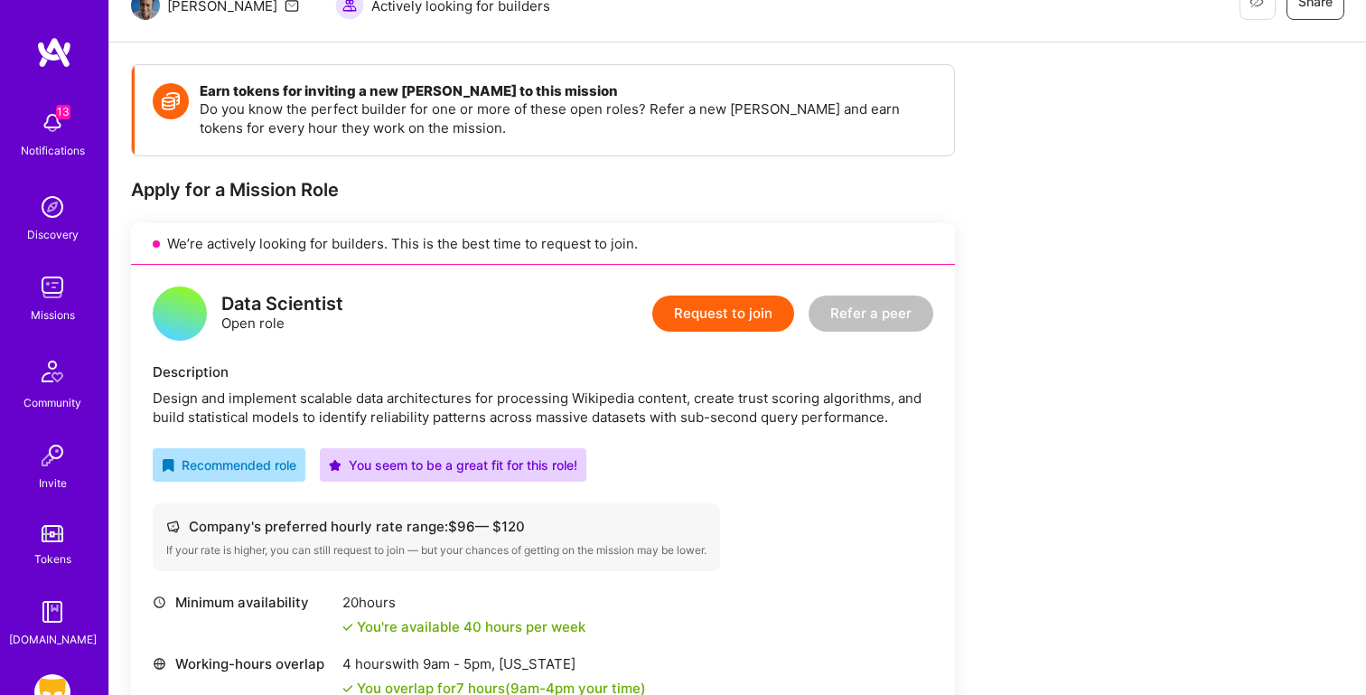
click at [730, 316] on button "Request to join" at bounding box center [723, 313] width 142 height 36
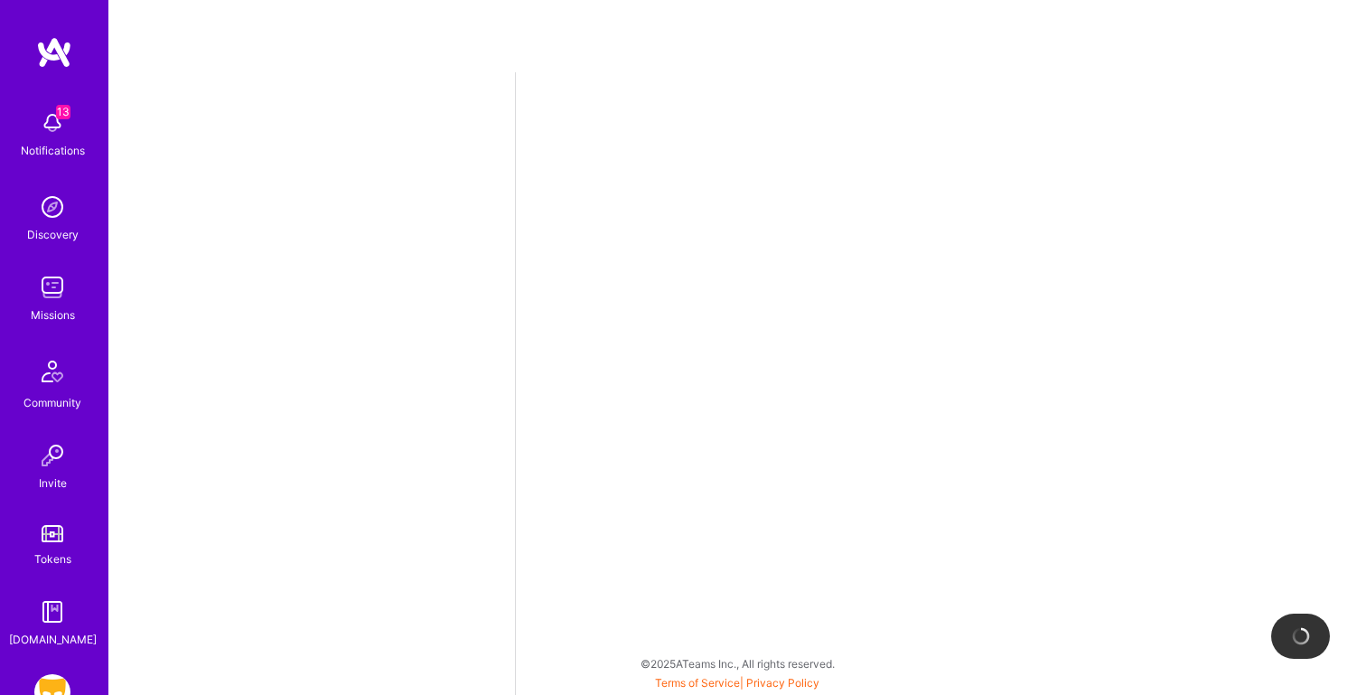
select select "US"
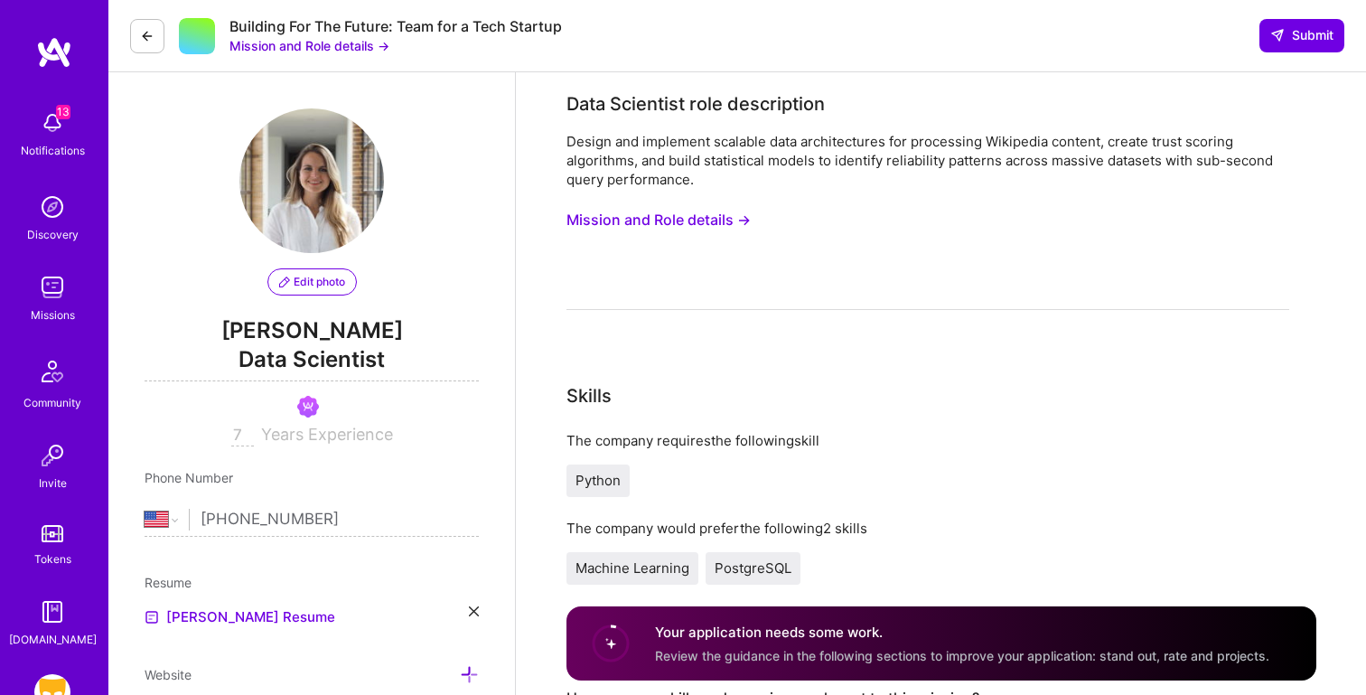
click at [636, 220] on button "Mission and Role details →" at bounding box center [659, 219] width 184 height 33
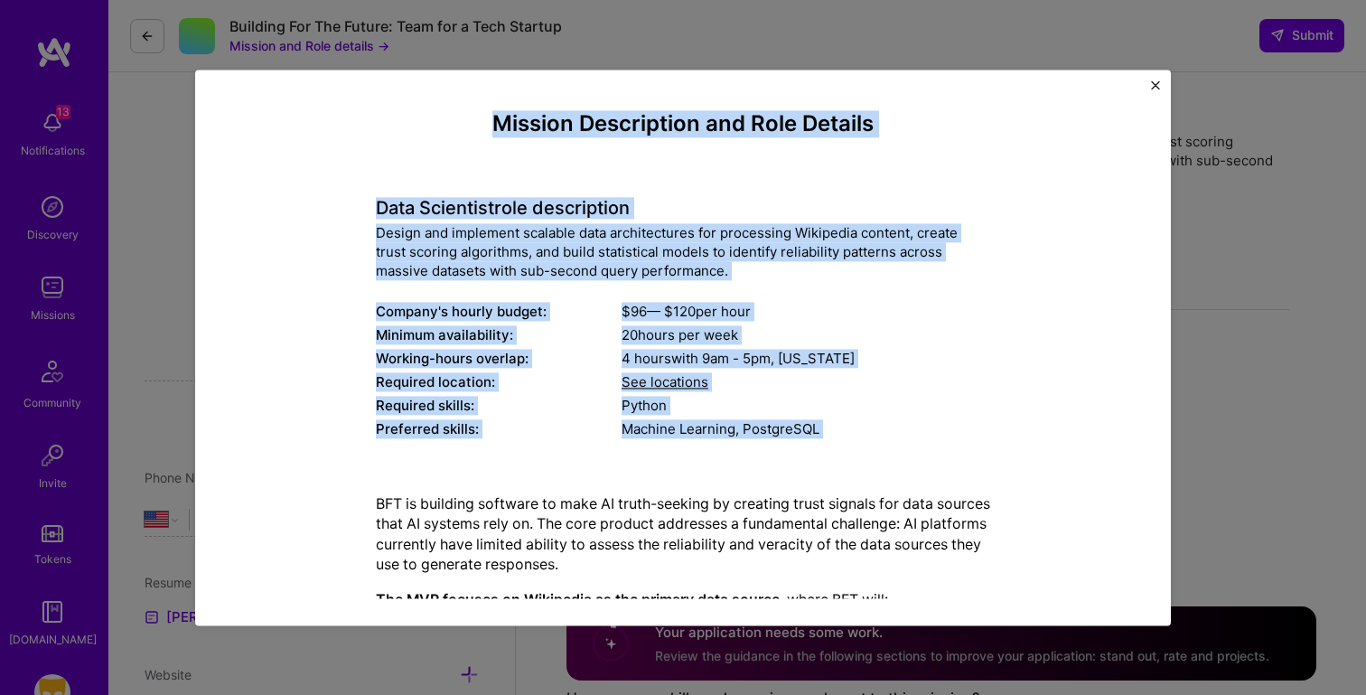
drag, startPoint x: 392, startPoint y: 139, endPoint x: 674, endPoint y: 481, distance: 442.8
click at [674, 481] on div "Mission Description and Role Details Data Scientist role description Design and…" at bounding box center [683, 597] width 614 height 972
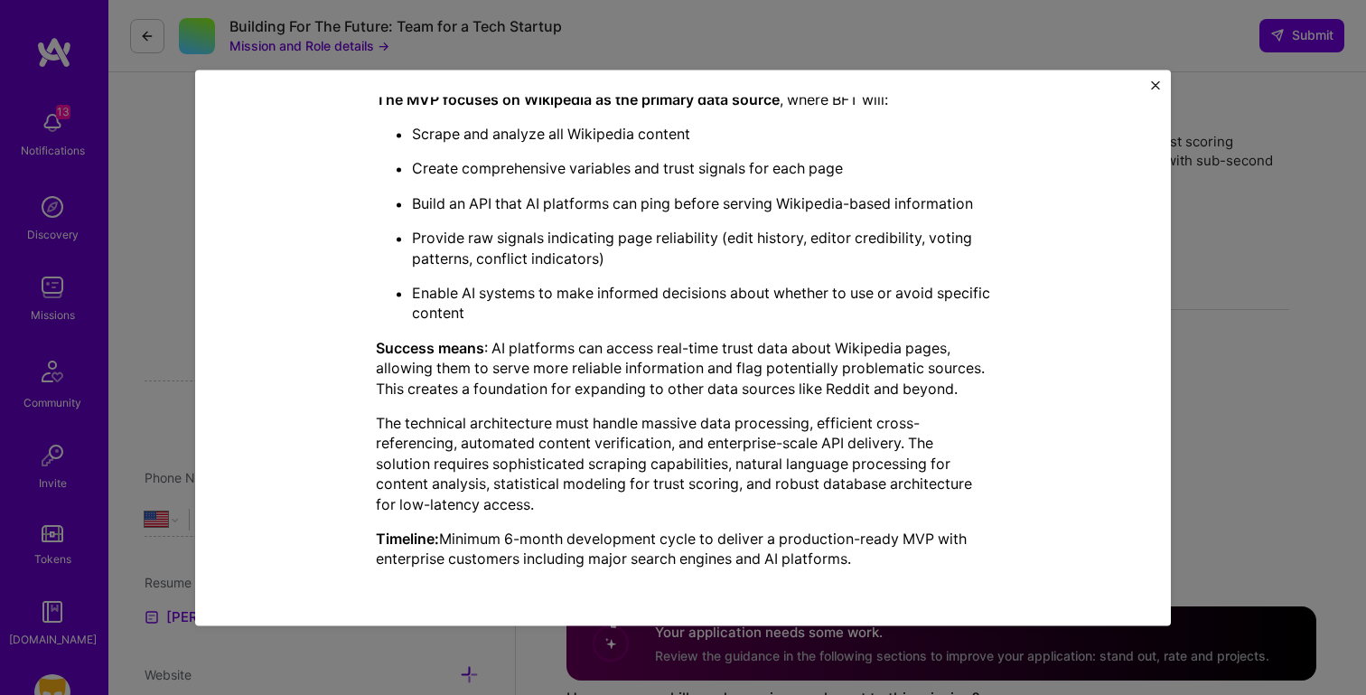
click at [904, 565] on p "Timeline: Minimum 6-month development cycle to deliver a production-ready MVP w…" at bounding box center [683, 549] width 614 height 41
copy div "Loremip Dolorsitame con Adip Elitsed Doei Temporinc utla etdoloremag Aliqua eni…"
click at [1194, 174] on div "Mission Description and Role Details Data Scientist role description Design and…" at bounding box center [683, 347] width 1366 height 695
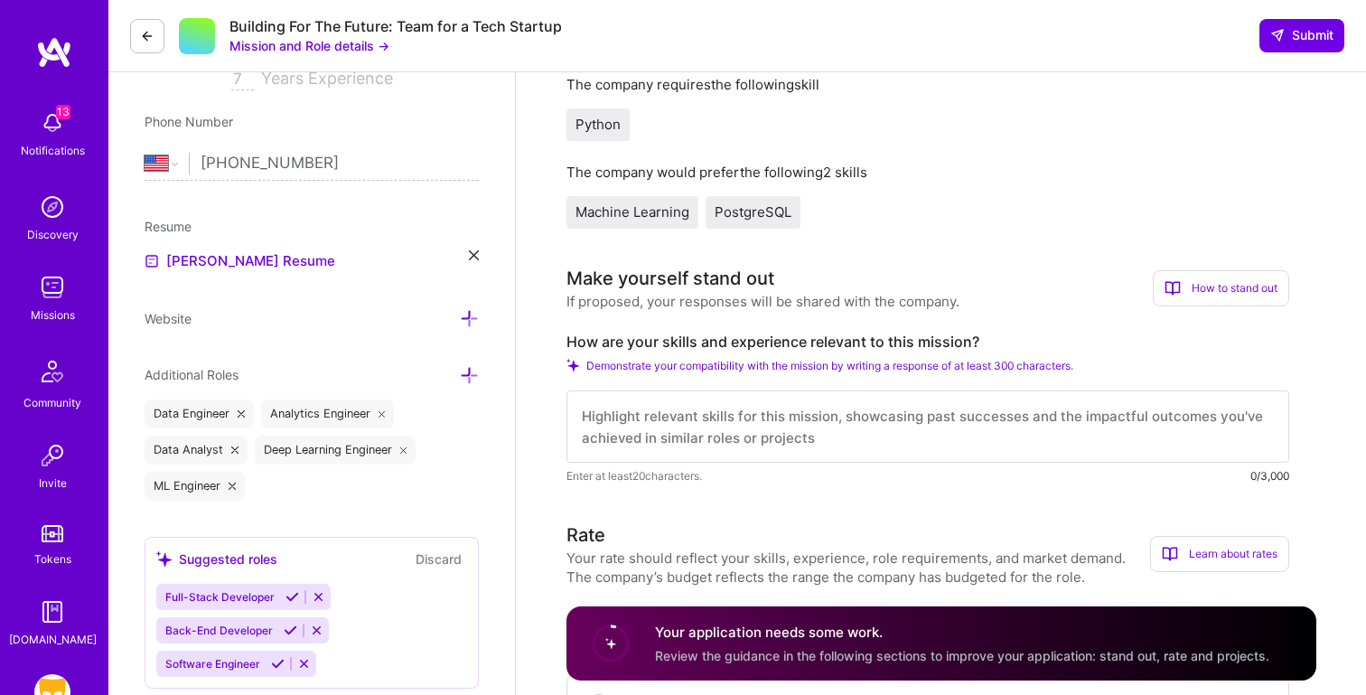
scroll to position [357, 0]
click at [845, 335] on label "How are your skills and experience relevant to this mission?" at bounding box center [928, 341] width 723 height 19
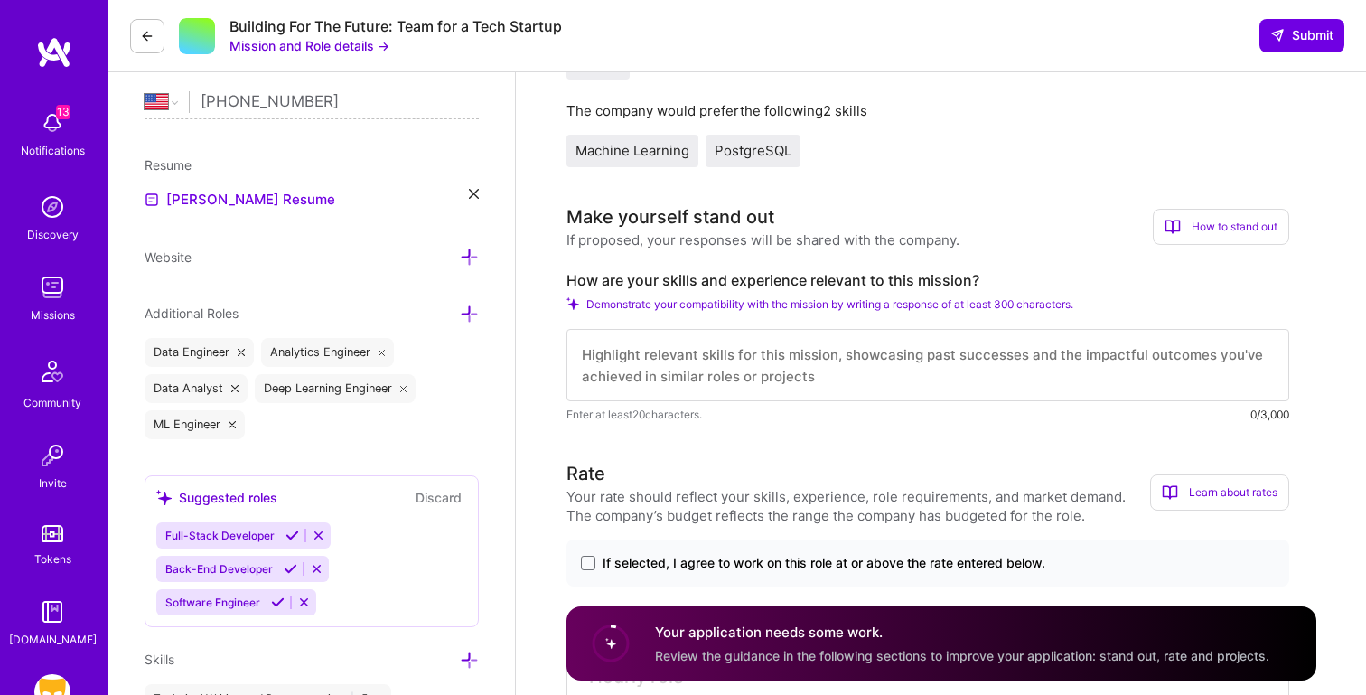
scroll to position [419, 0]
click at [623, 286] on label "How are your skills and experience relevant to this mission?" at bounding box center [928, 278] width 723 height 19
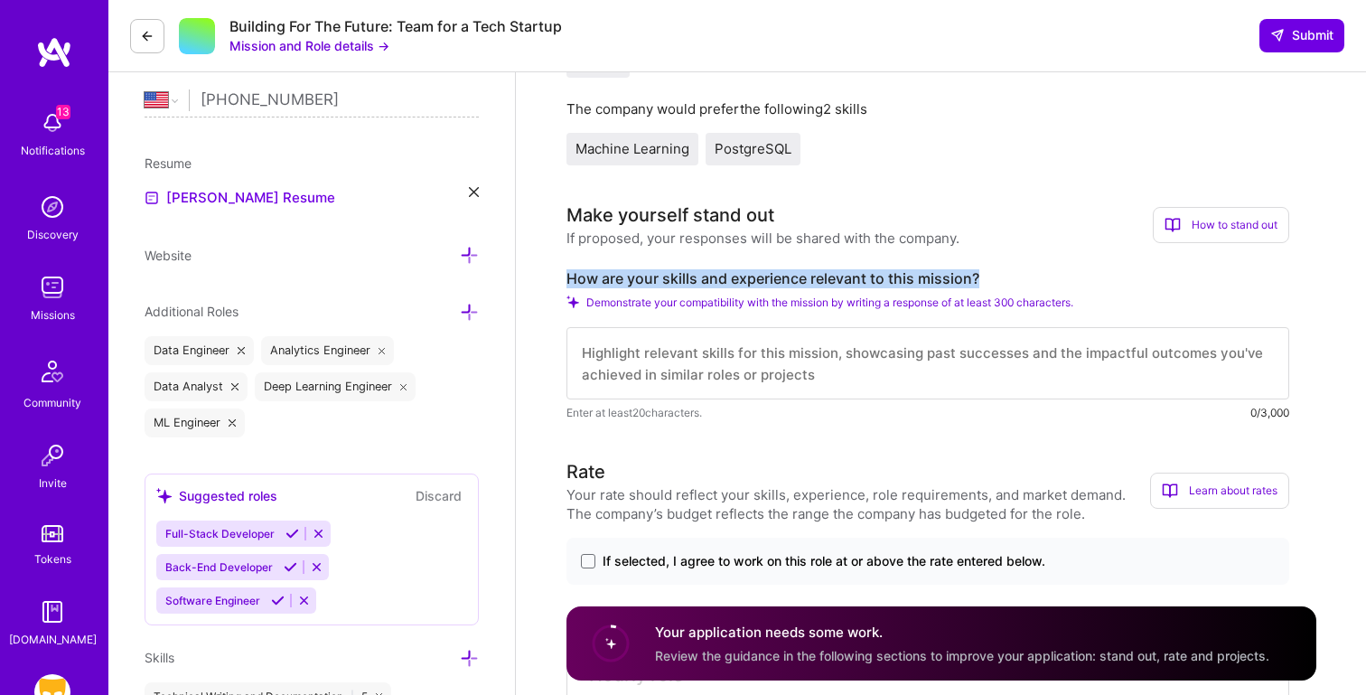
click at [623, 286] on label "How are your skills and experience relevant to this mission?" at bounding box center [928, 278] width 723 height 19
copy label "How are your skills and experience relevant to this mission?"
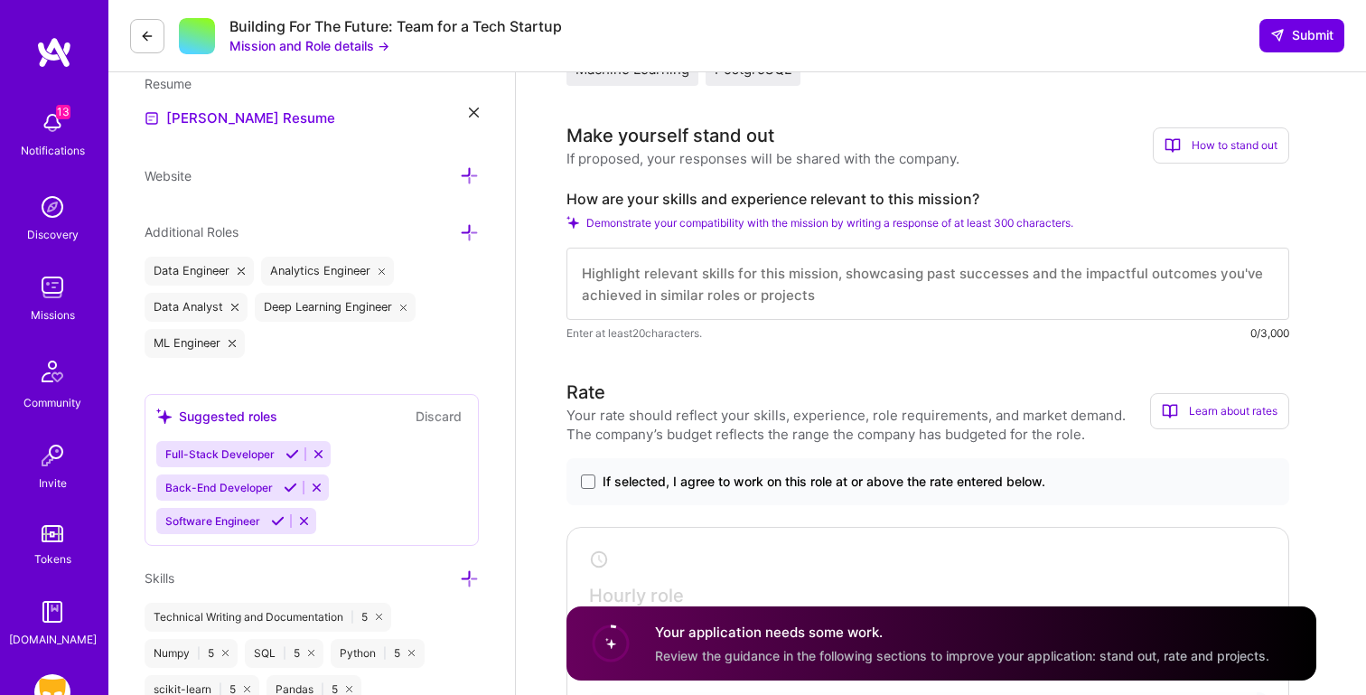
scroll to position [497, 0]
click at [658, 279] on textarea at bounding box center [928, 285] width 723 height 72
paste textarea "I bring 6+ years of experience applying ML and analytics to large-scale data. A…"
type textarea "I bring 6+ years of experience applying ML and analytics to large-scale data. A…"
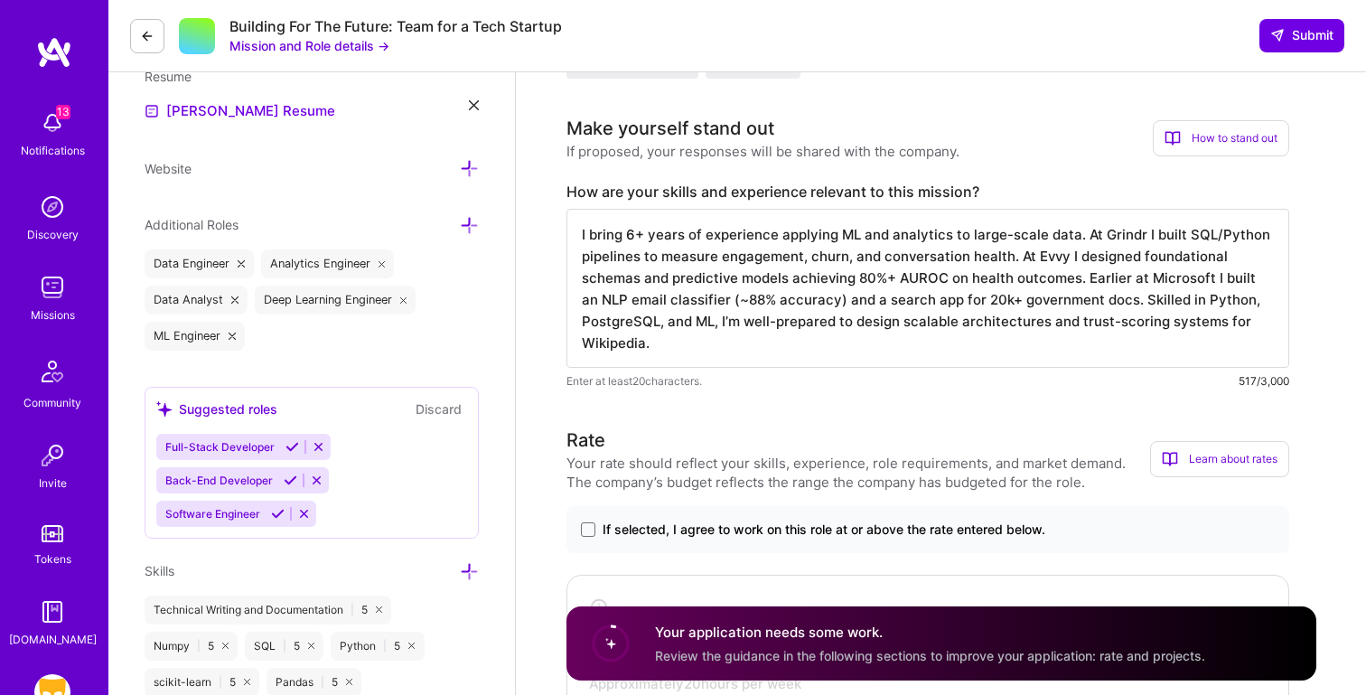
scroll to position [528, 0]
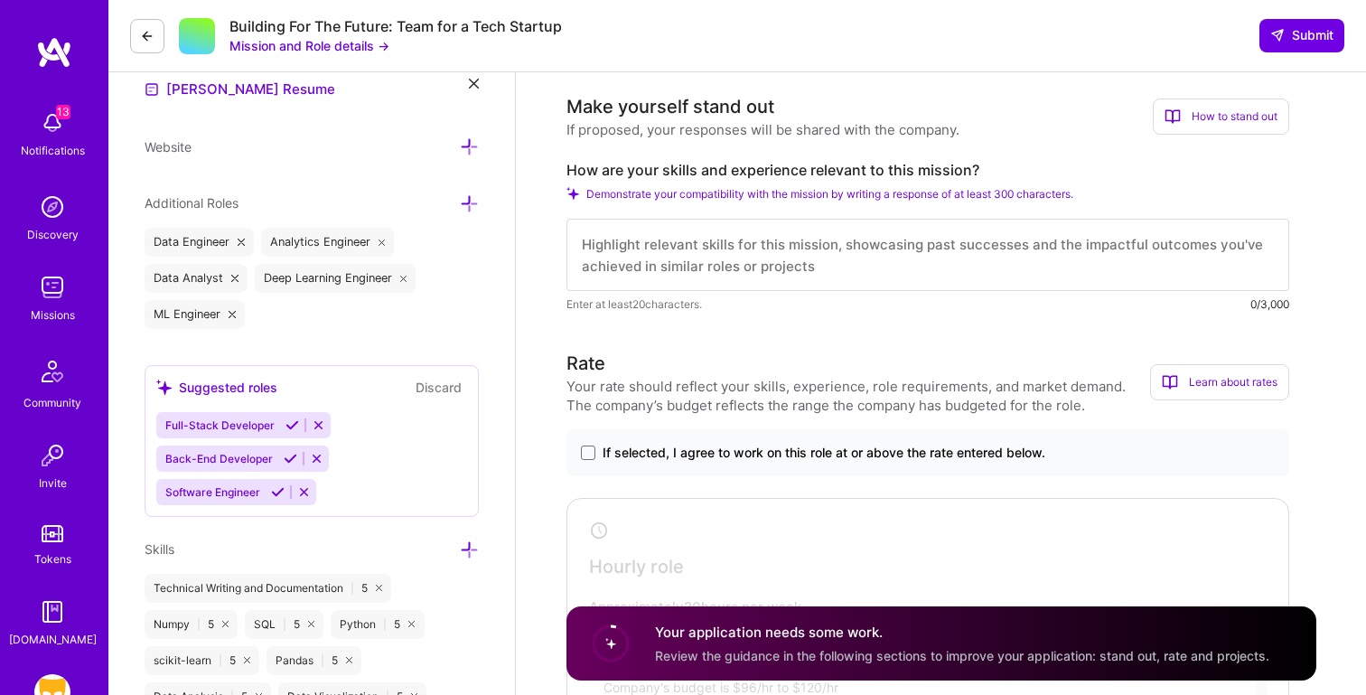
click at [824, 255] on textarea at bounding box center [928, 255] width 723 height 72
paste textarea "I bring 6+ years of experience applying ML and analytics to large-scale data. A…"
type textarea "I bring 6+ years of experience applying ML and analytics to large-scale data. A…"
paste textarea "I bring over 6 years of experience designing data architectures, building machi…"
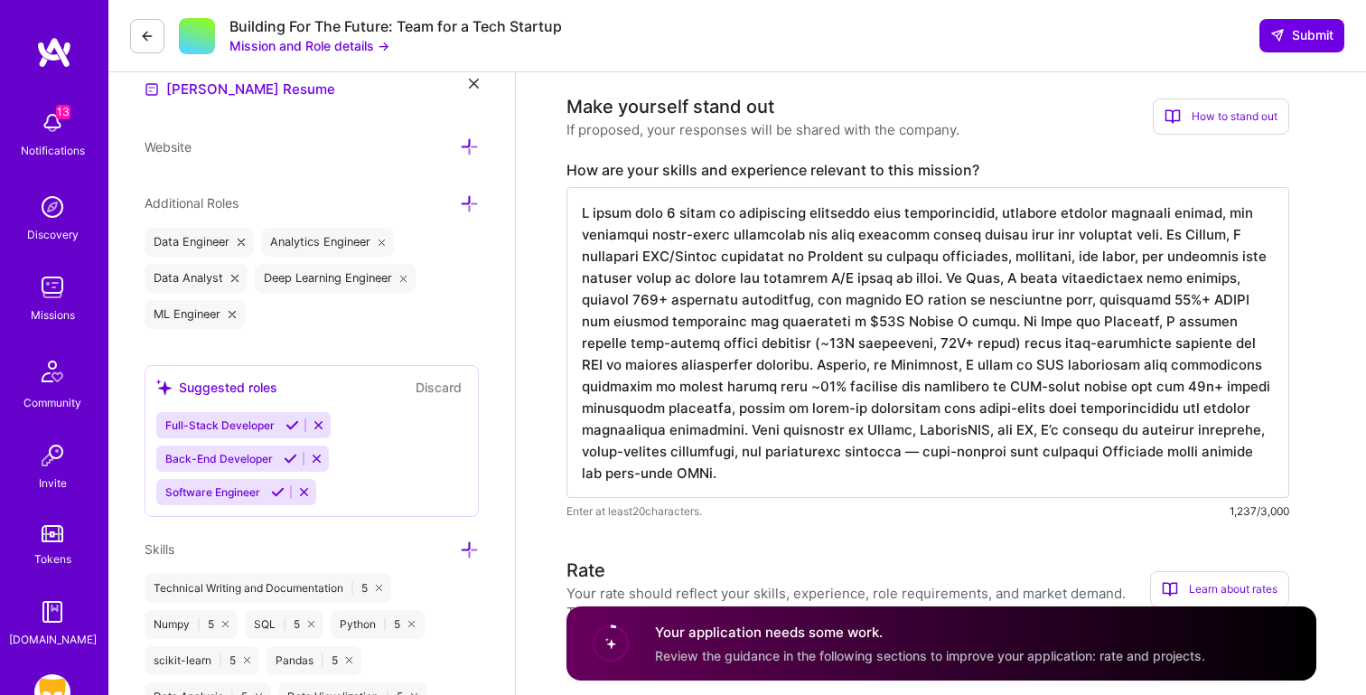
click at [837, 451] on textarea at bounding box center [928, 342] width 723 height 311
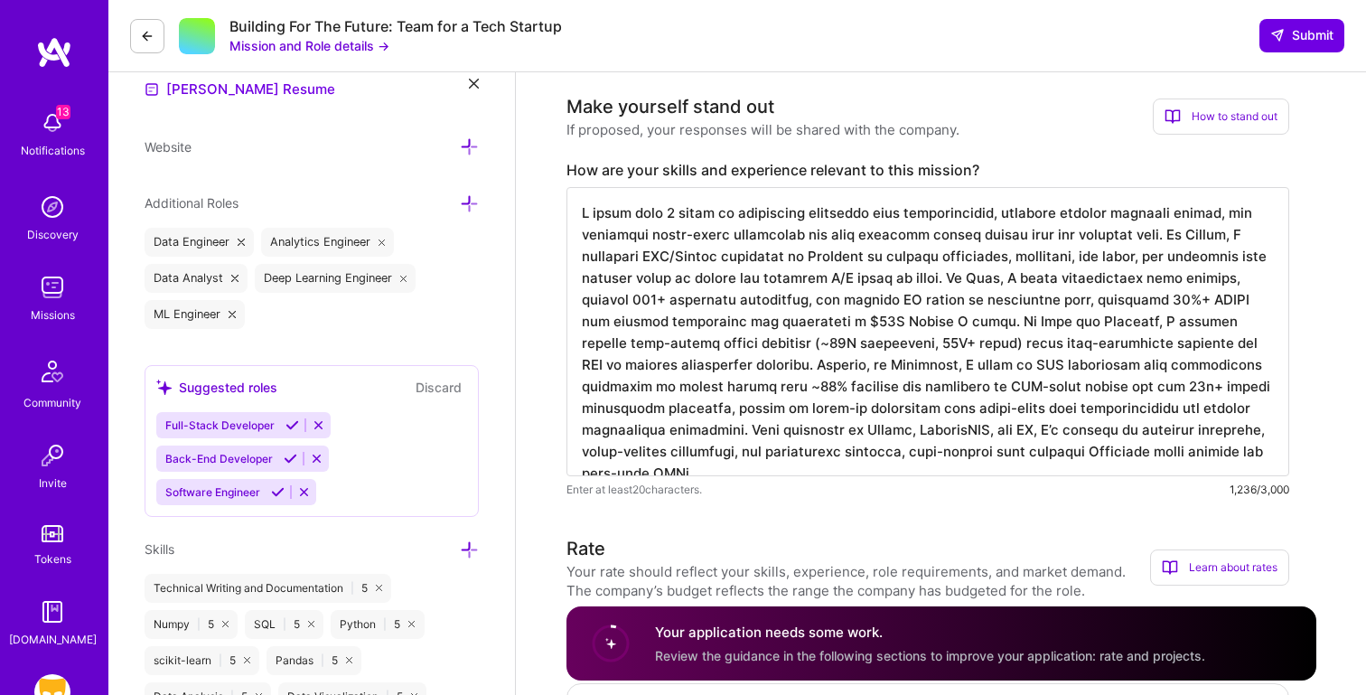
scroll to position [529, 0]
click at [1167, 231] on textarea at bounding box center [928, 329] width 723 height 289
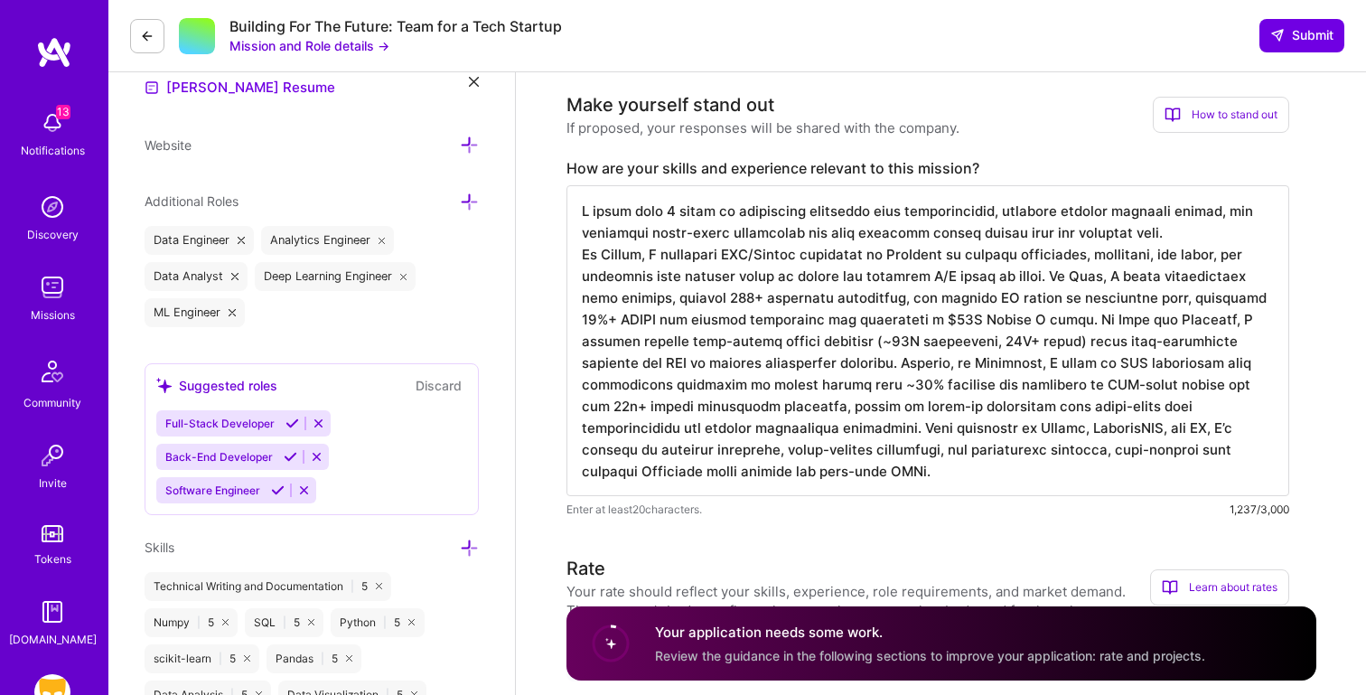
click at [1079, 277] on textarea at bounding box center [928, 340] width 723 height 311
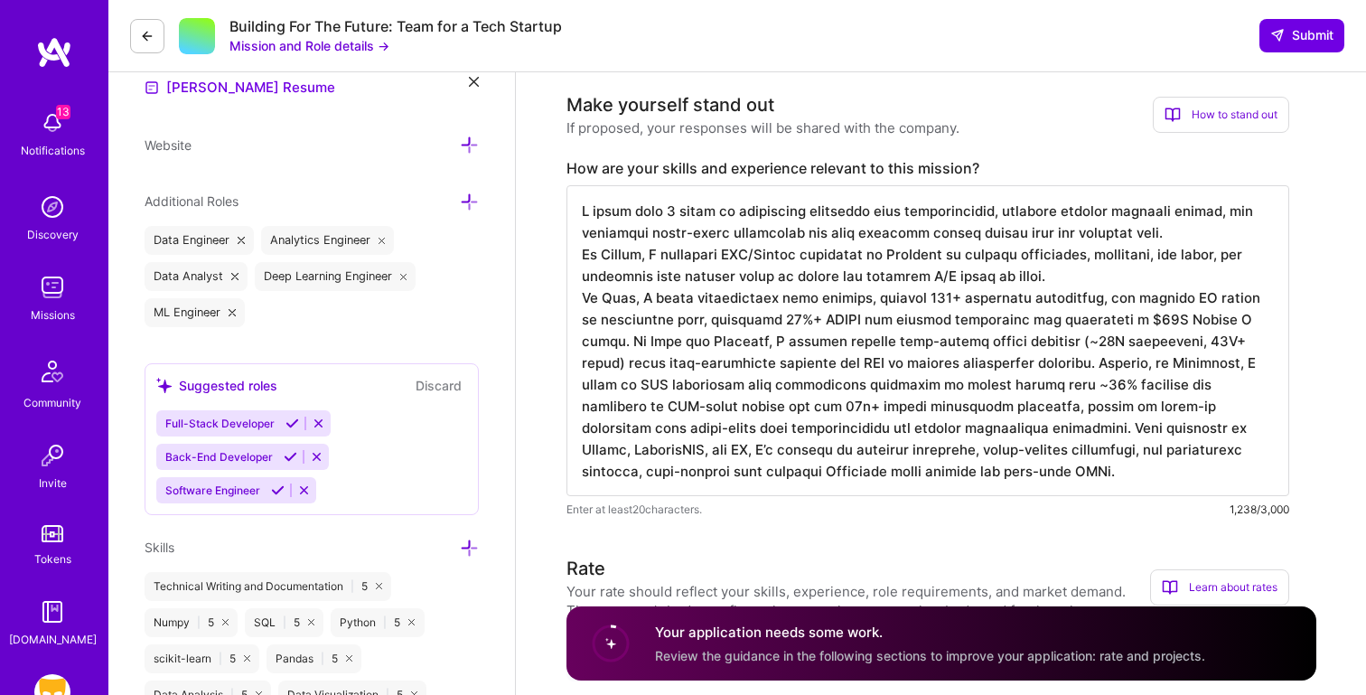
click at [1253, 316] on textarea at bounding box center [928, 340] width 723 height 311
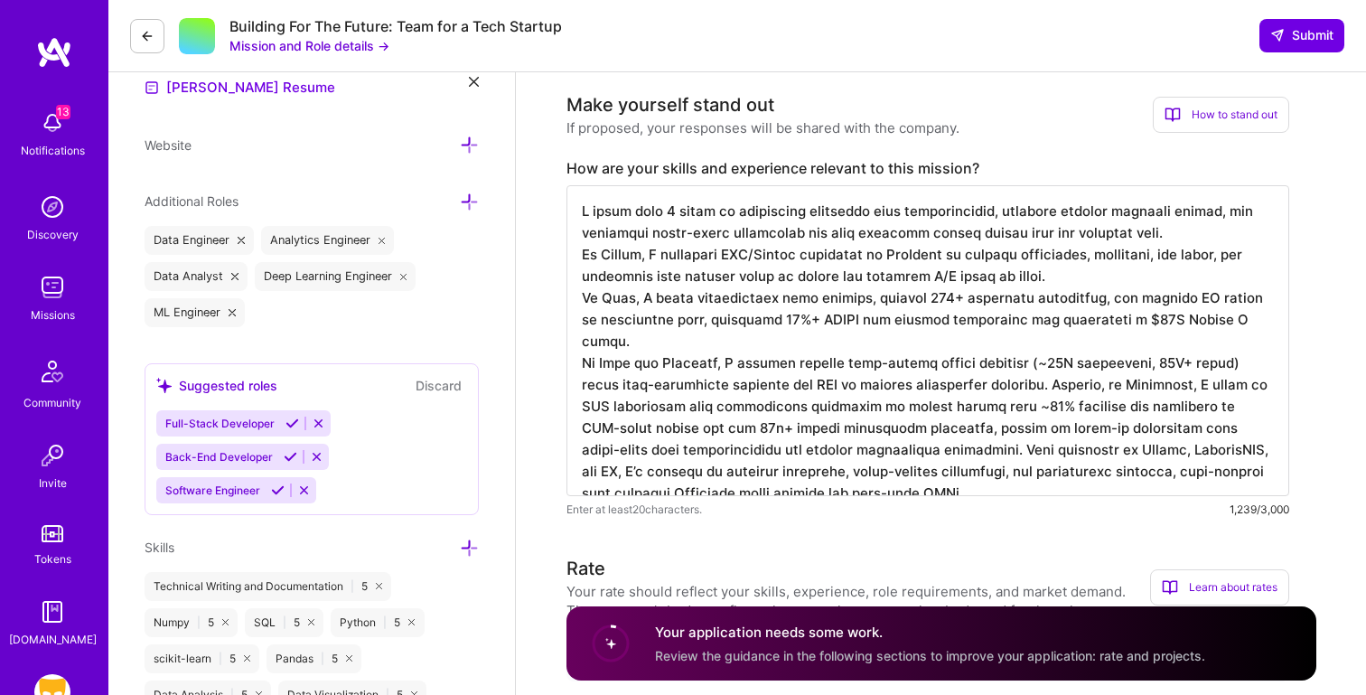
click at [996, 364] on textarea at bounding box center [928, 340] width 723 height 311
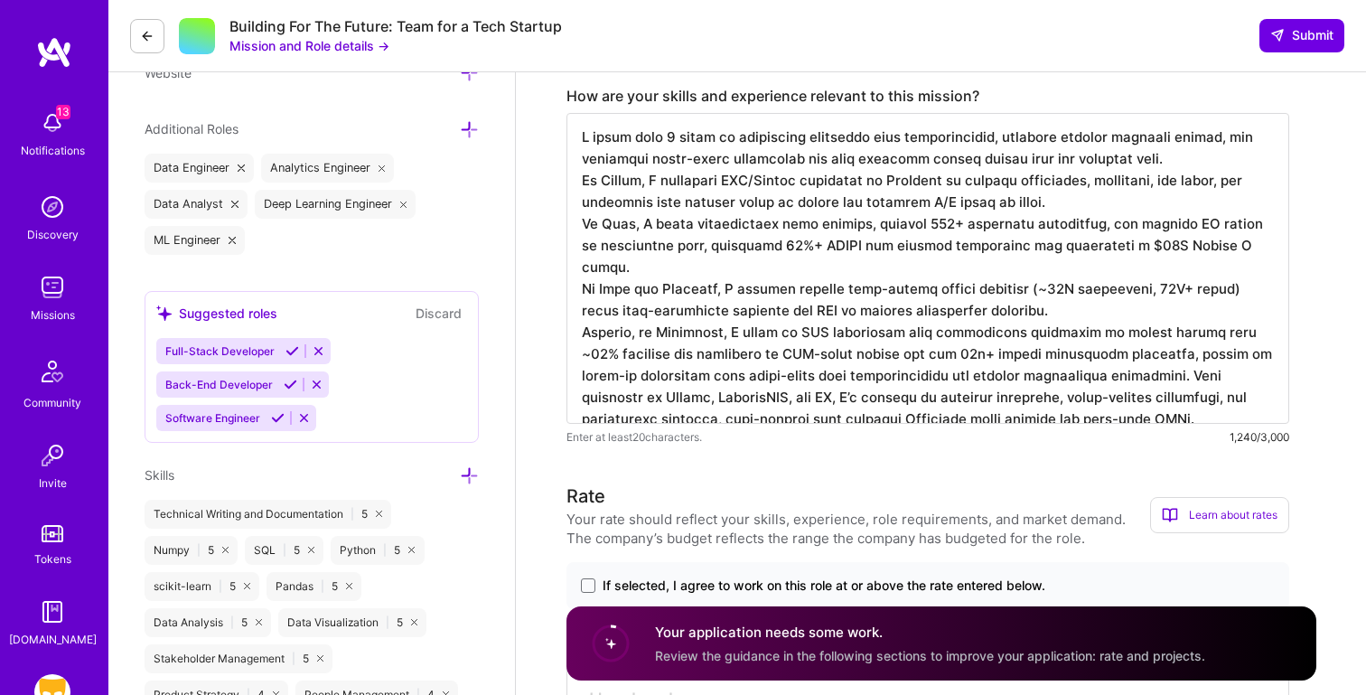
scroll to position [603, 0]
drag, startPoint x: 1112, startPoint y: 402, endPoint x: 535, endPoint y: 138, distance: 634.8
click at [847, 408] on textarea at bounding box center [928, 267] width 723 height 311
drag, startPoint x: 1171, startPoint y: 353, endPoint x: 1194, endPoint y: 407, distance: 58.3
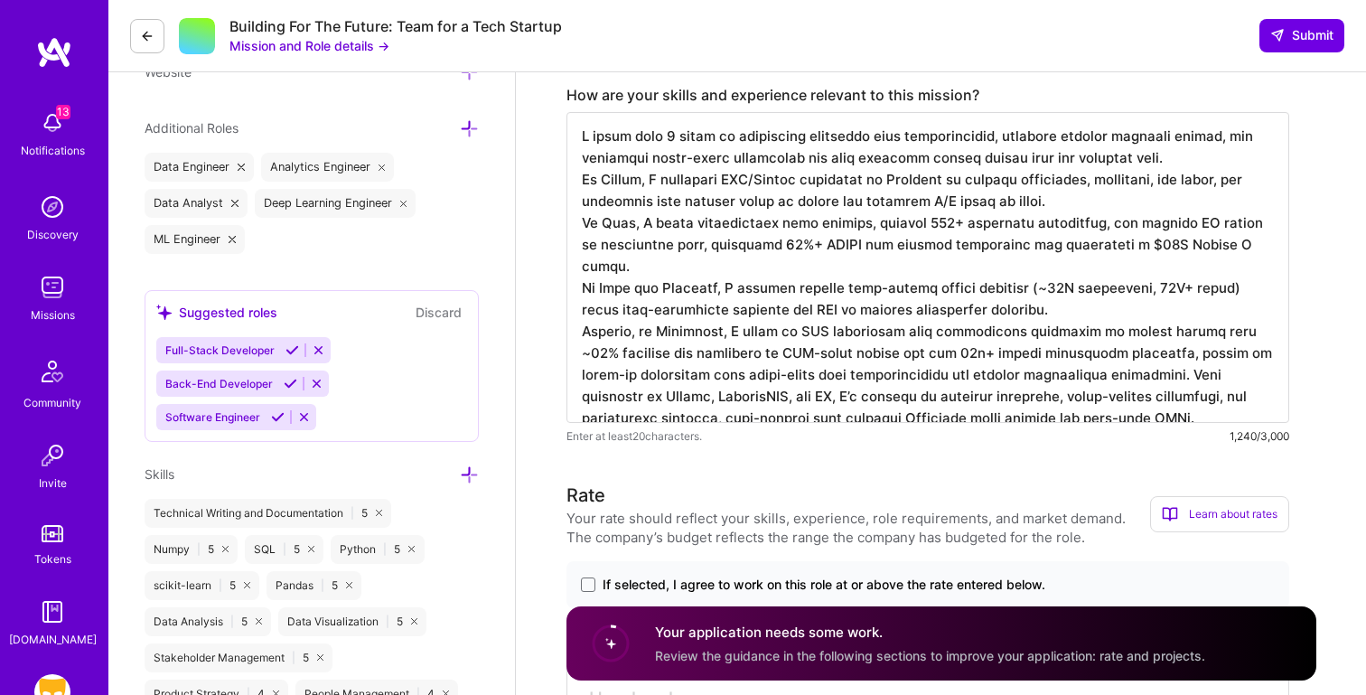
click at [1194, 407] on textarea at bounding box center [928, 267] width 723 height 311
paste textarea "specialize in building scalable data pipelines and statistical models, and have…"
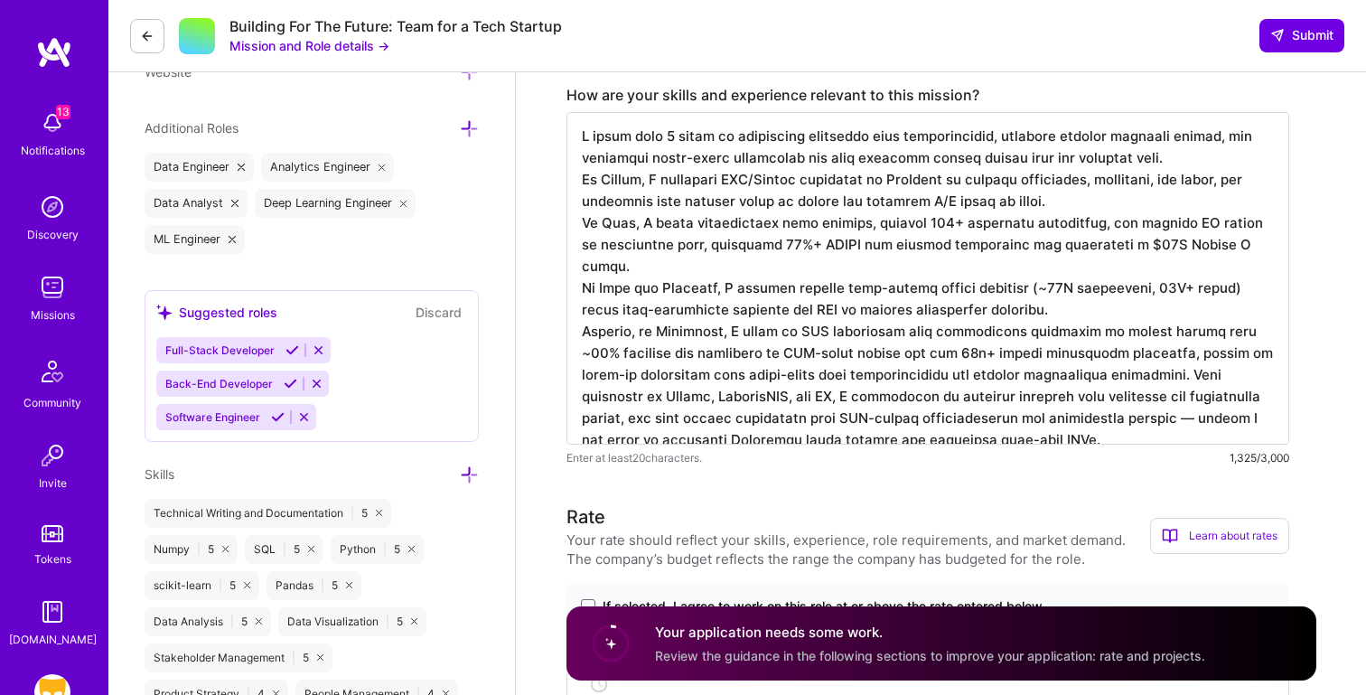
drag, startPoint x: 1082, startPoint y: 397, endPoint x: 932, endPoint y: 396, distance: 149.1
click at [932, 396] on textarea at bounding box center [928, 278] width 723 height 332
drag, startPoint x: 1063, startPoint y: 399, endPoint x: 1166, endPoint y: 434, distance: 109.4
click at [1166, 434] on textarea at bounding box center [928, 278] width 723 height 332
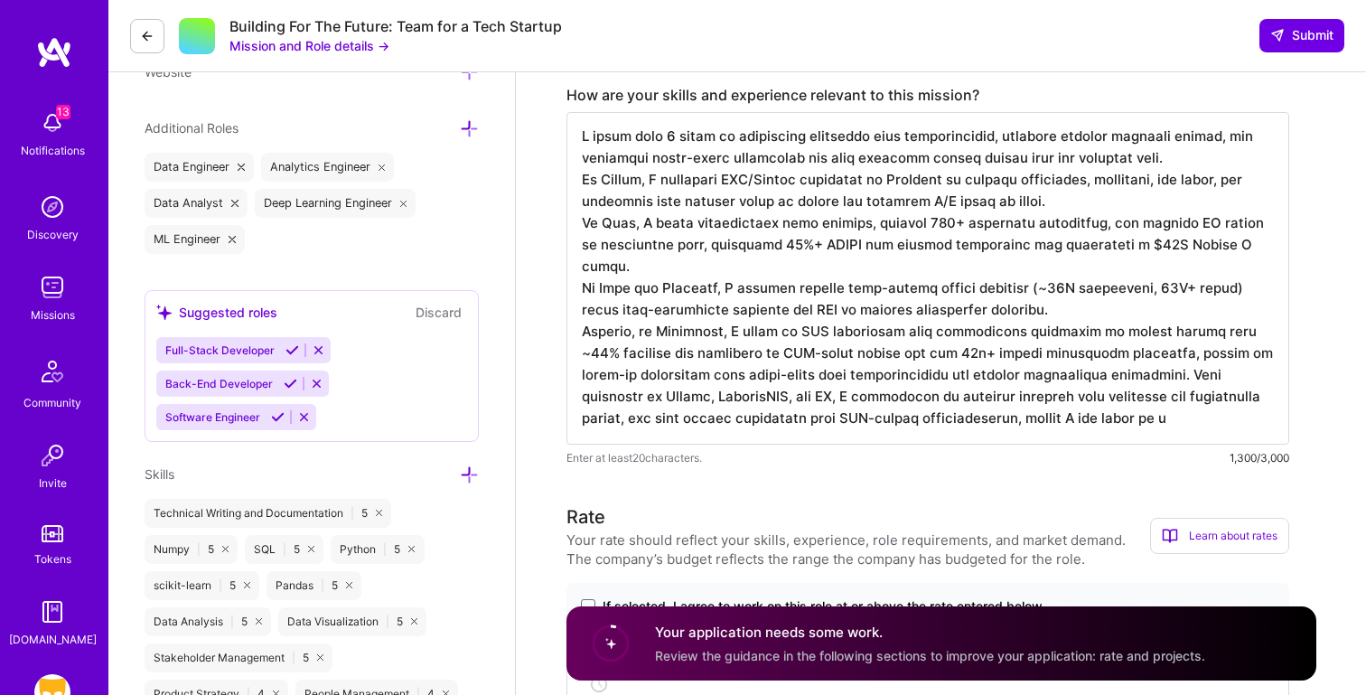
scroll to position [0, 0]
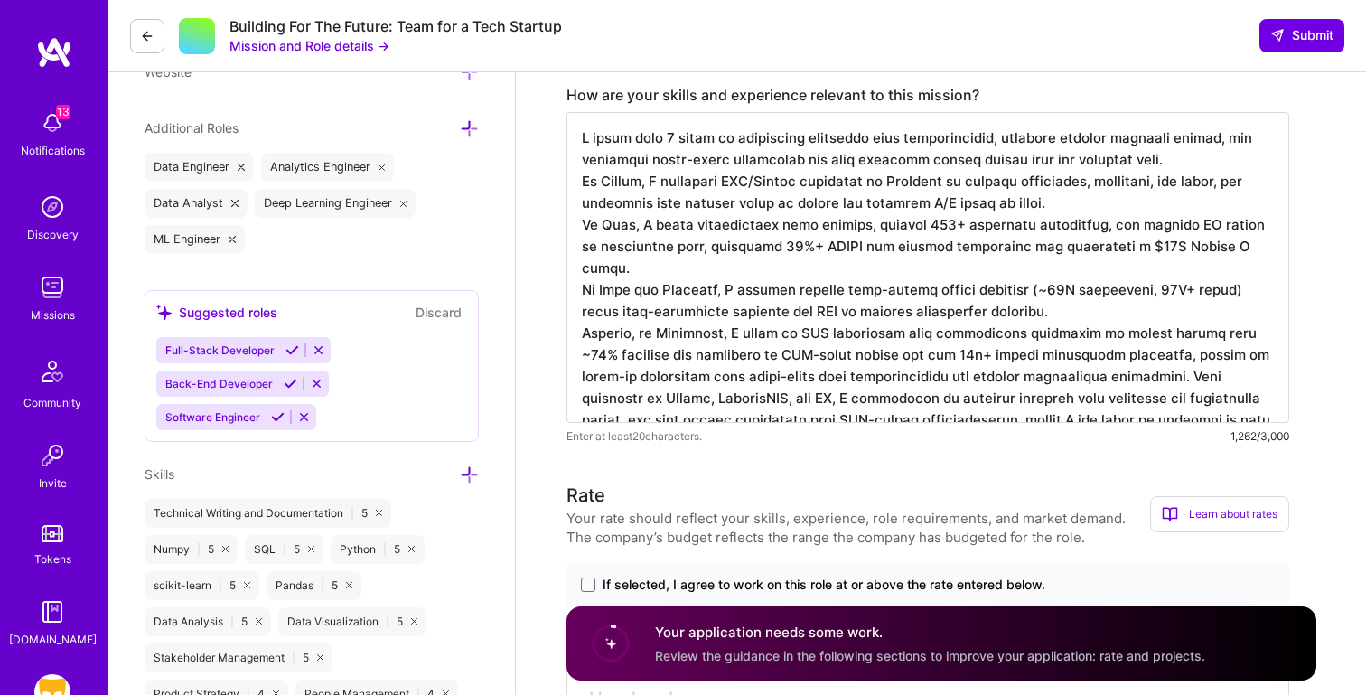
click at [1128, 402] on textarea at bounding box center [928, 267] width 723 height 311
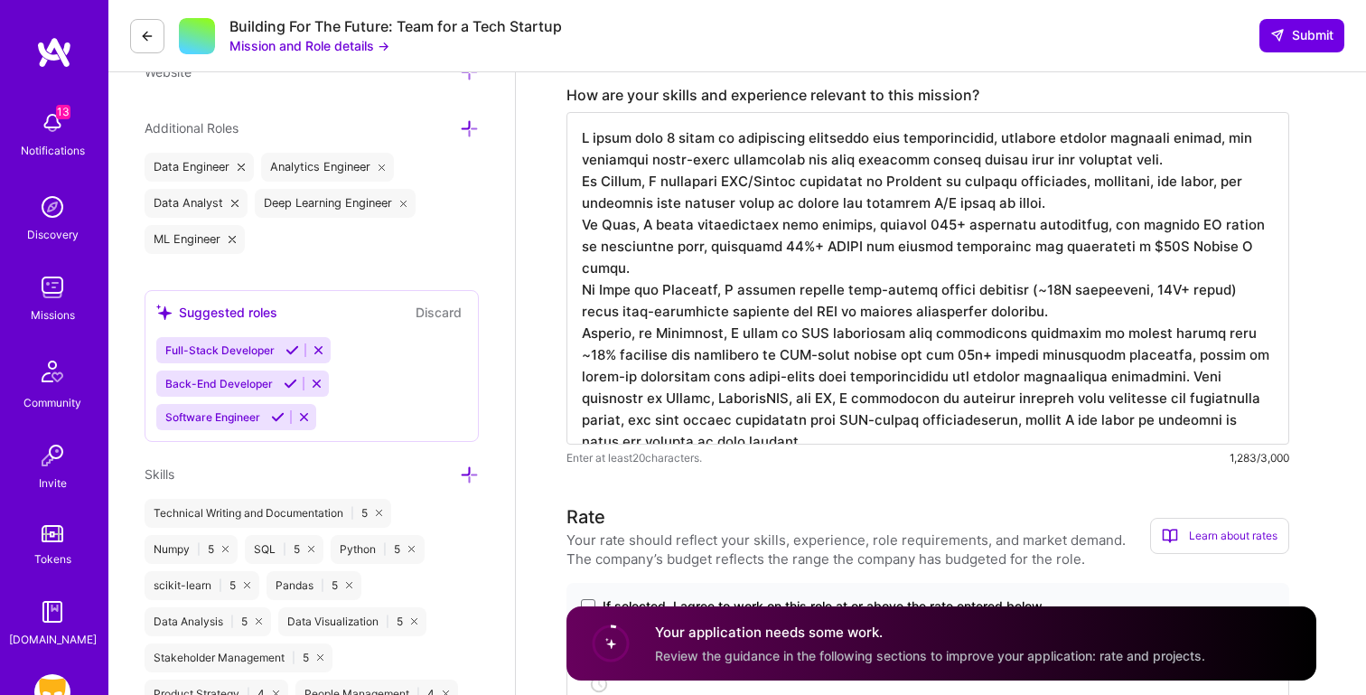
type textarea "I bring over 6 years of experience designing data architectures, building machi…"
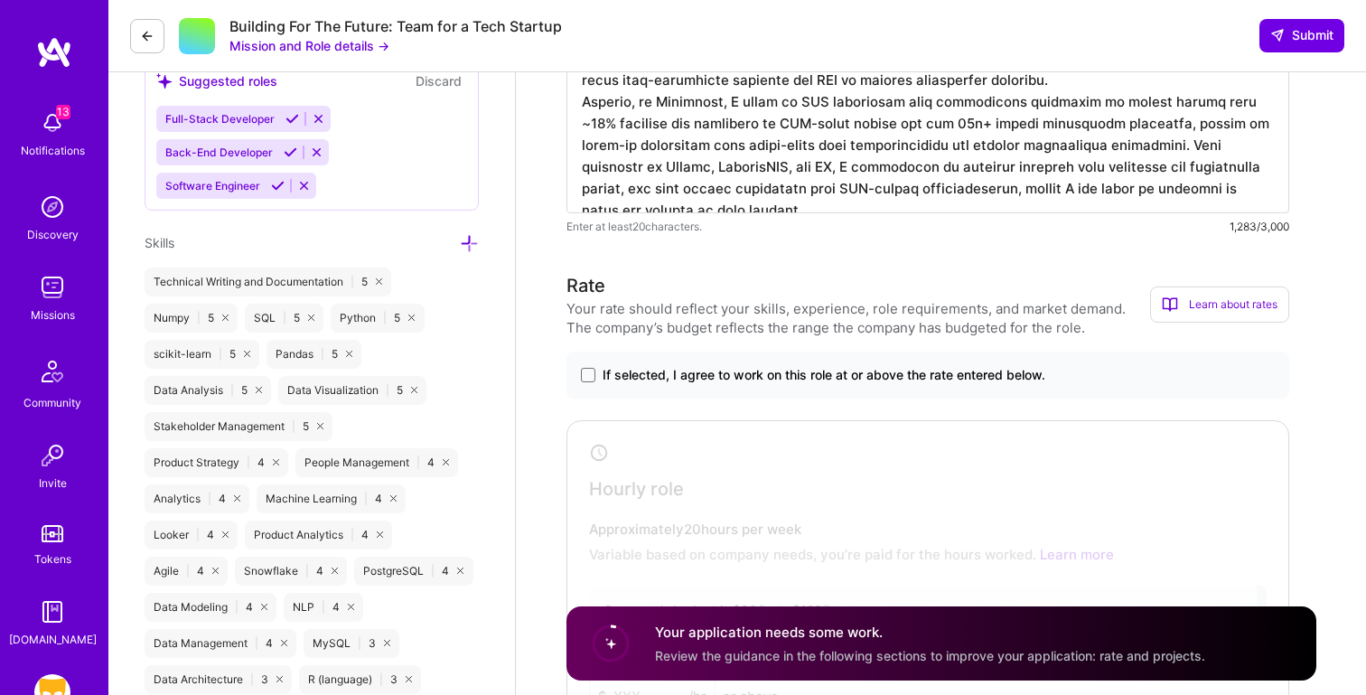
scroll to position [848, 0]
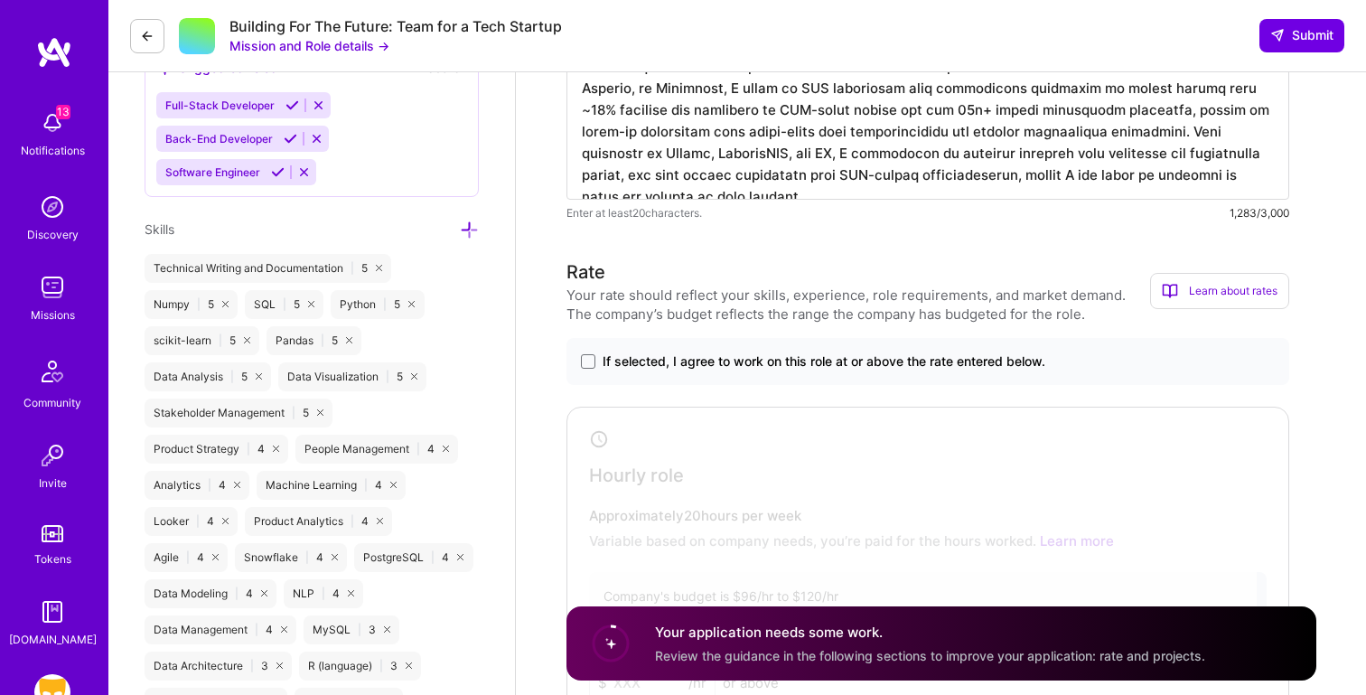
click at [621, 362] on span "If selected, I agree to work on this role at or above the rate entered below." at bounding box center [824, 361] width 443 height 18
click at [0, 0] on input "If selected, I agree to work on this role at or above the rate entered below." at bounding box center [0, 0] width 0 height 0
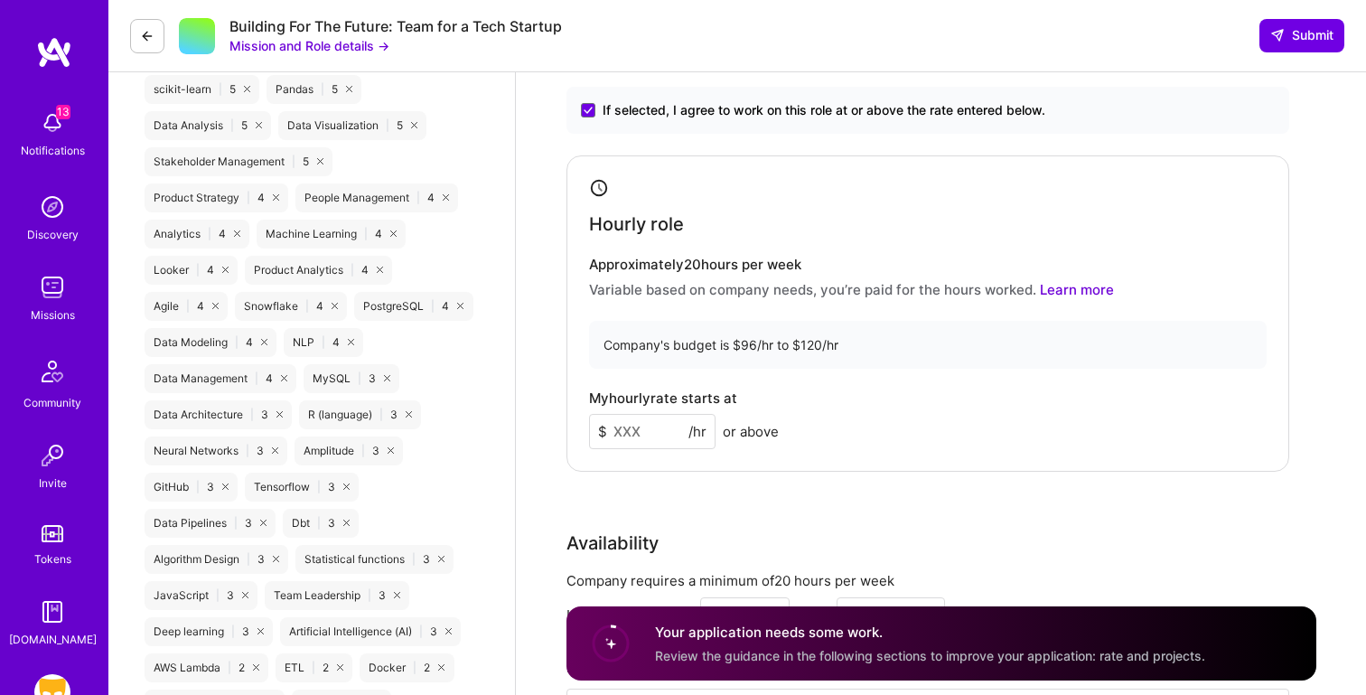
scroll to position [1100, 0]
click at [623, 424] on input at bounding box center [652, 430] width 126 height 35
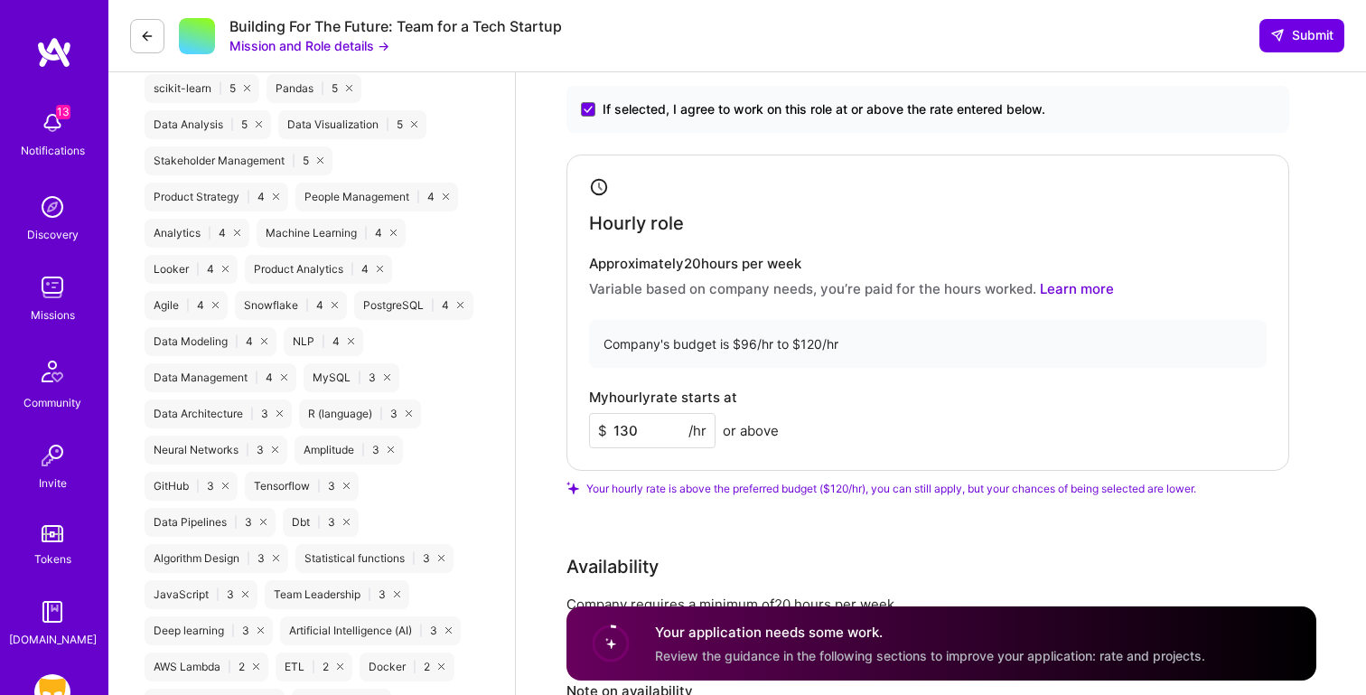
type input "130"
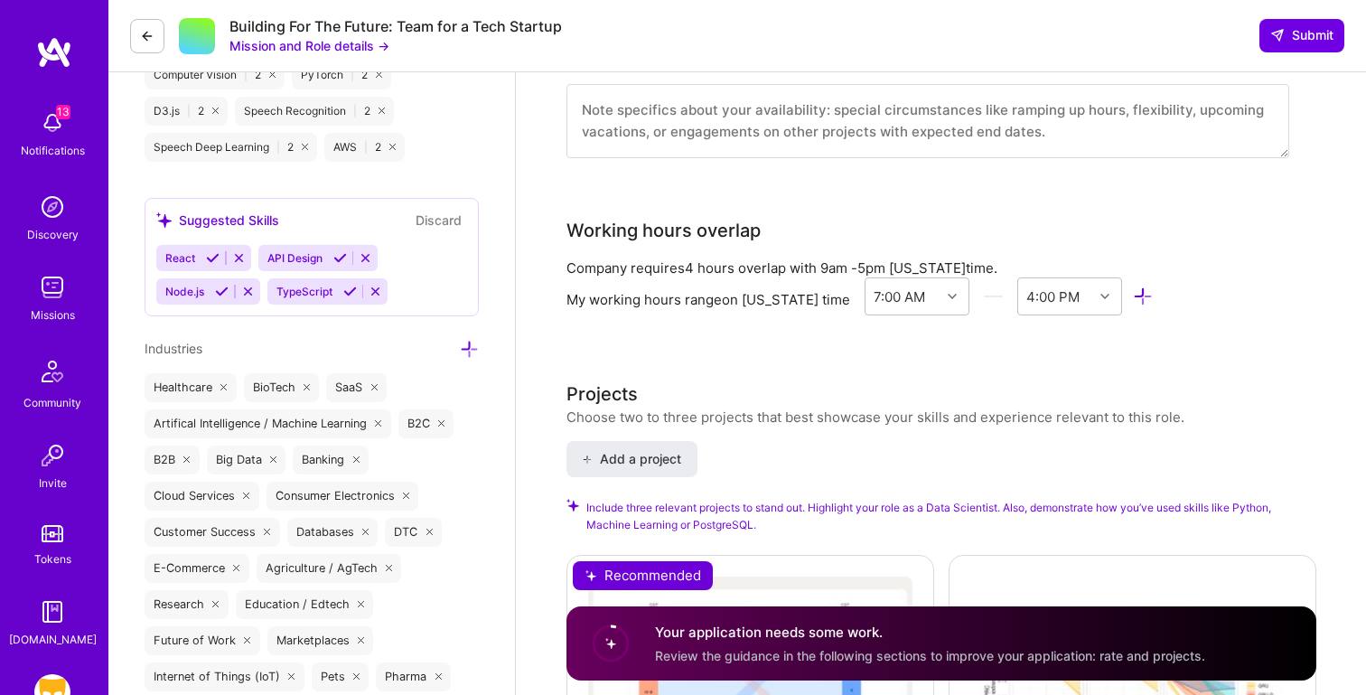
scroll to position [1730, 0]
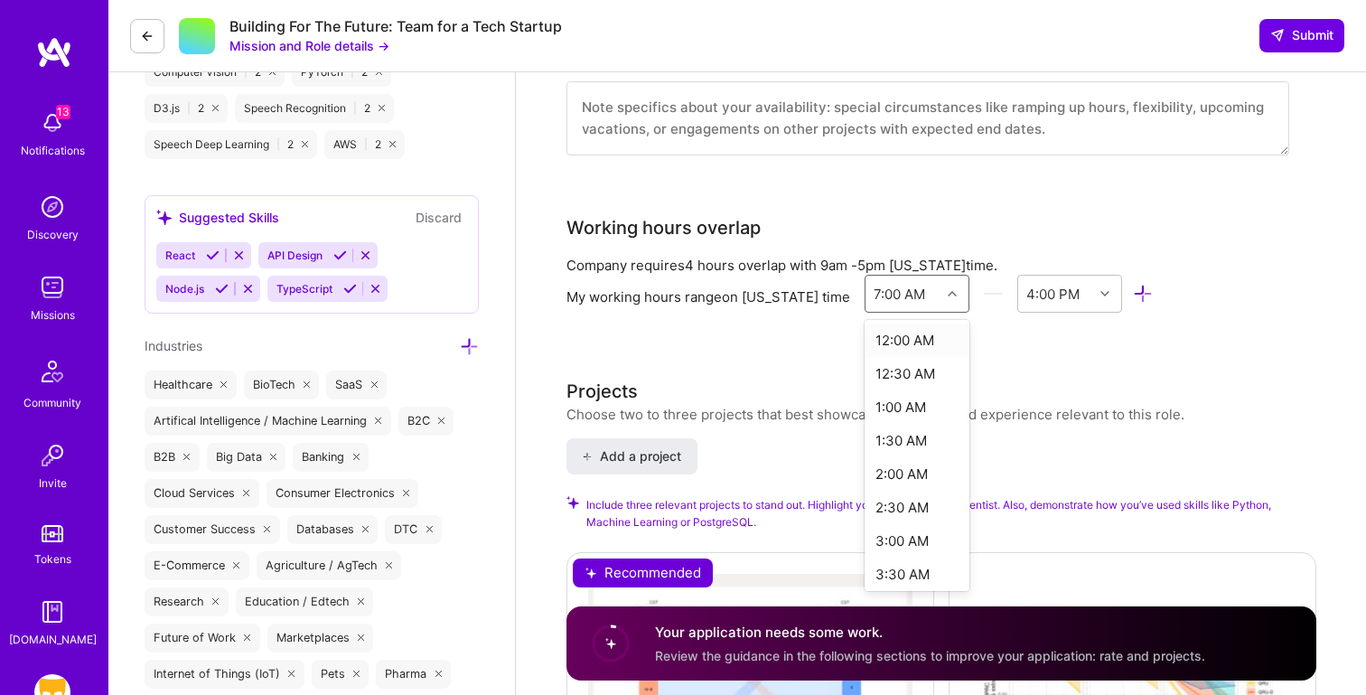
click at [912, 295] on div "7:00 AM" at bounding box center [900, 293] width 52 height 19
click at [891, 332] on div "9:00 AM" at bounding box center [918, 334] width 106 height 33
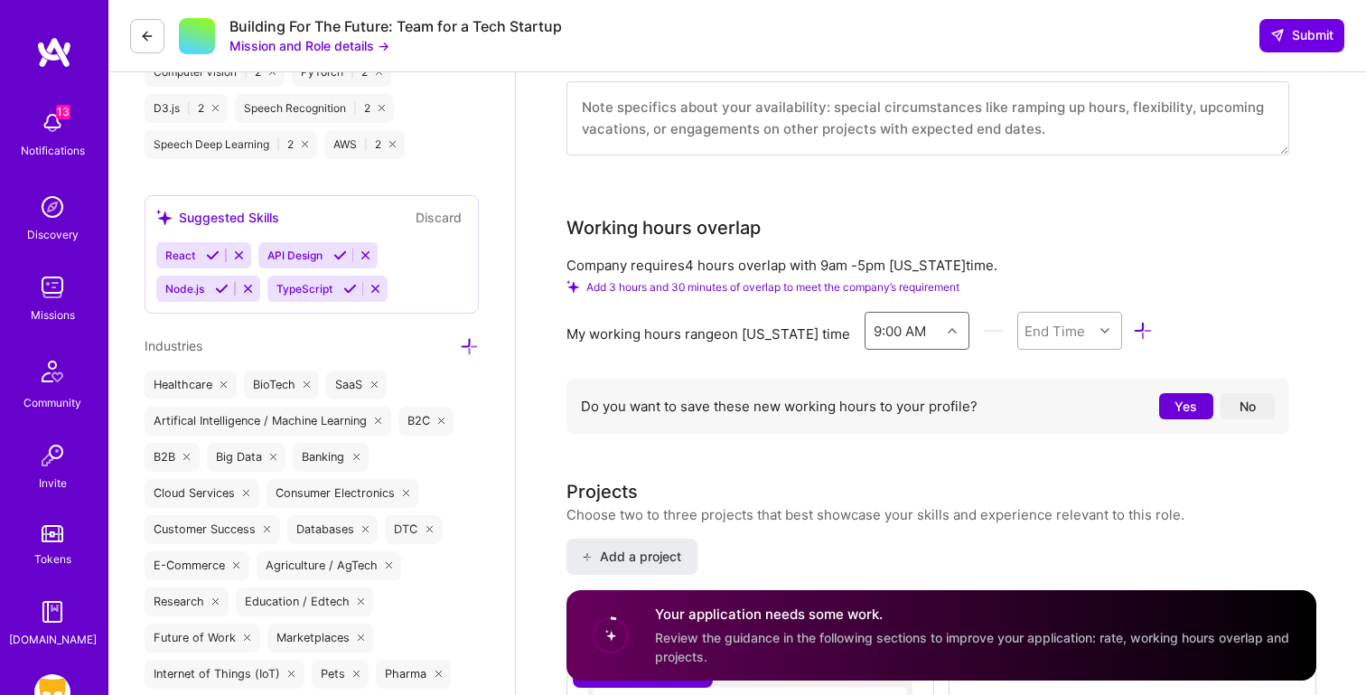
click at [1053, 335] on div "End Time" at bounding box center [1055, 330] width 61 height 19
click at [1049, 389] on div "5:00 PM" at bounding box center [1070, 388] width 106 height 33
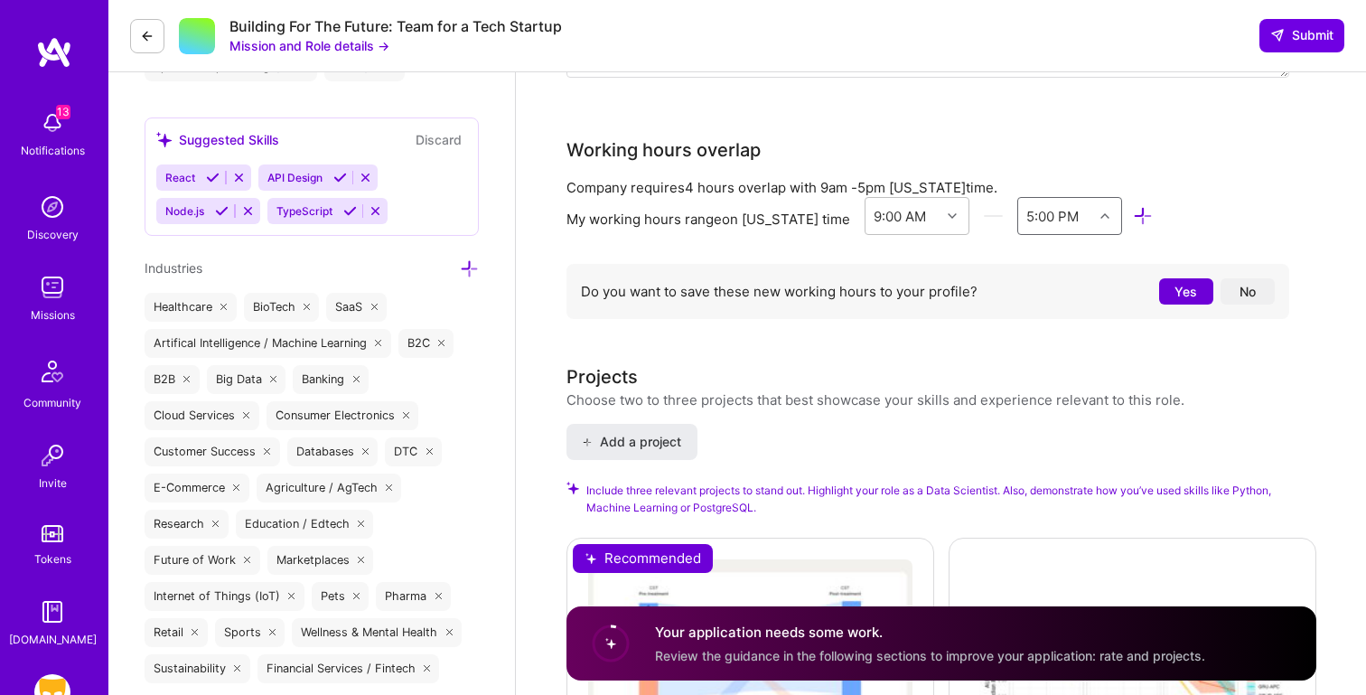
scroll to position [1815, 0]
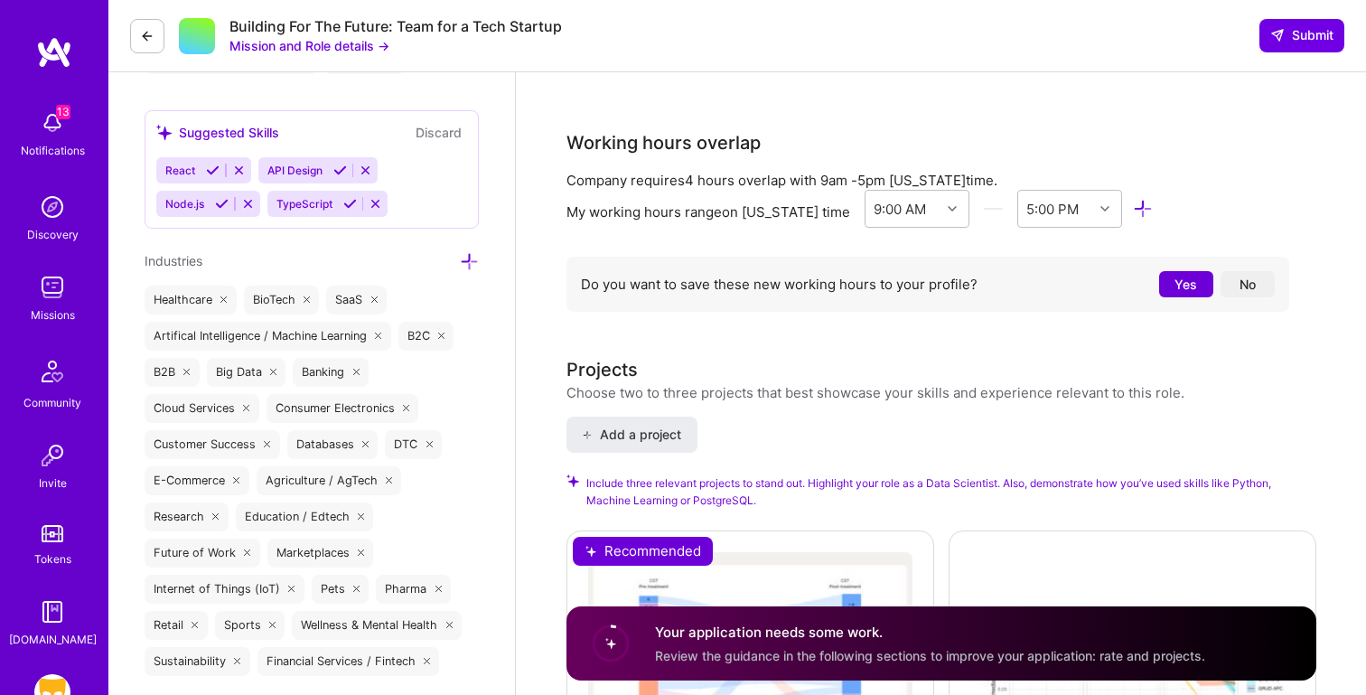
click at [1176, 279] on button "Yes" at bounding box center [1186, 284] width 54 height 26
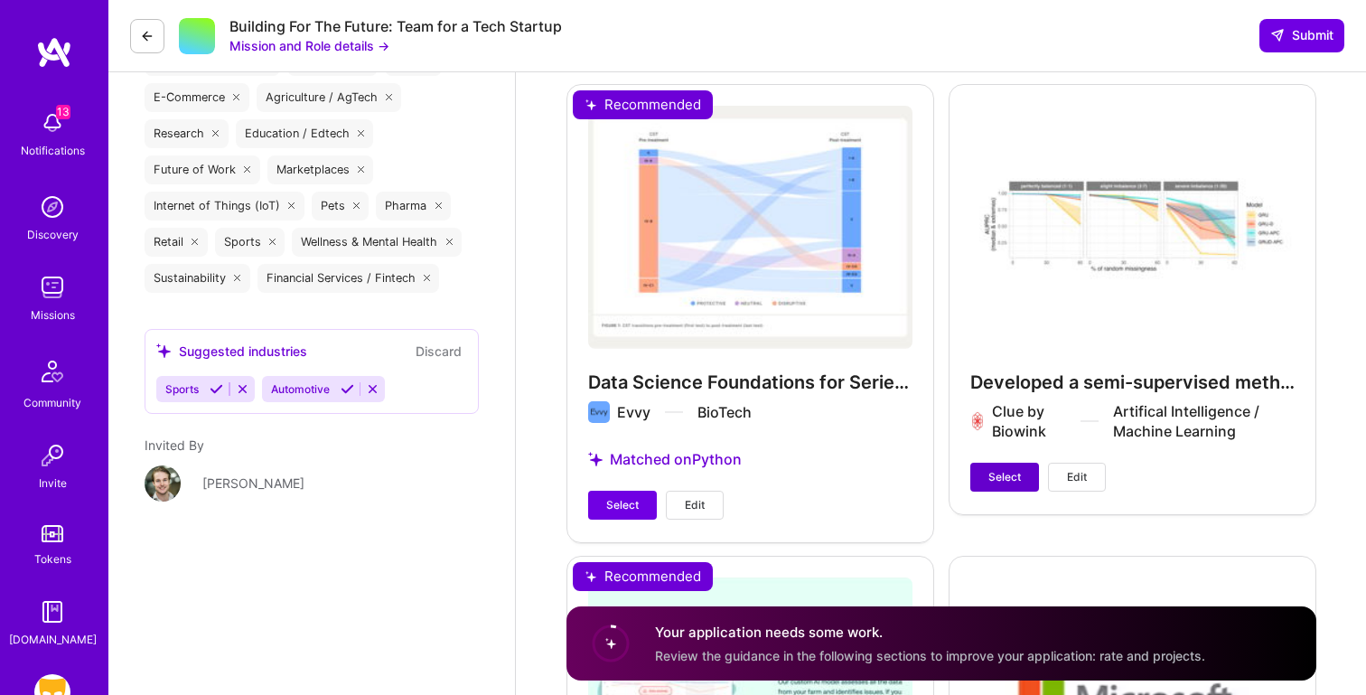
scroll to position [2196, 0]
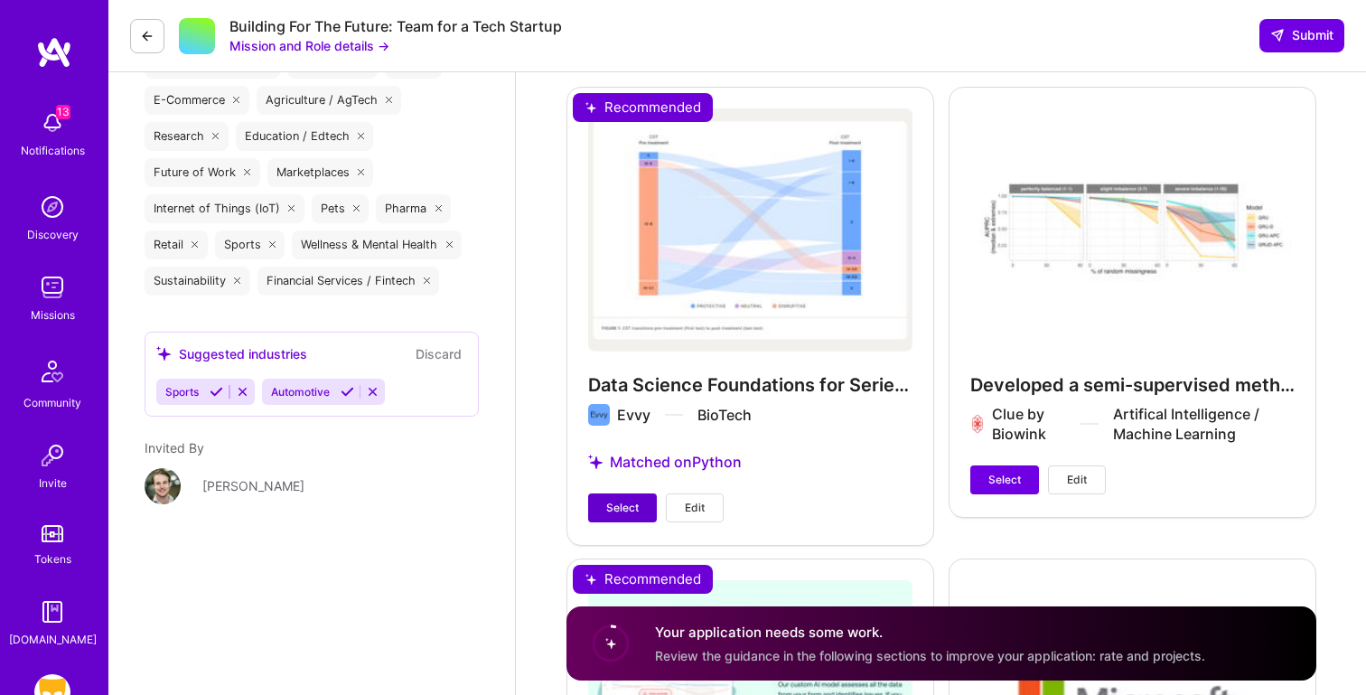
click at [619, 507] on span "Select" at bounding box center [622, 508] width 33 height 16
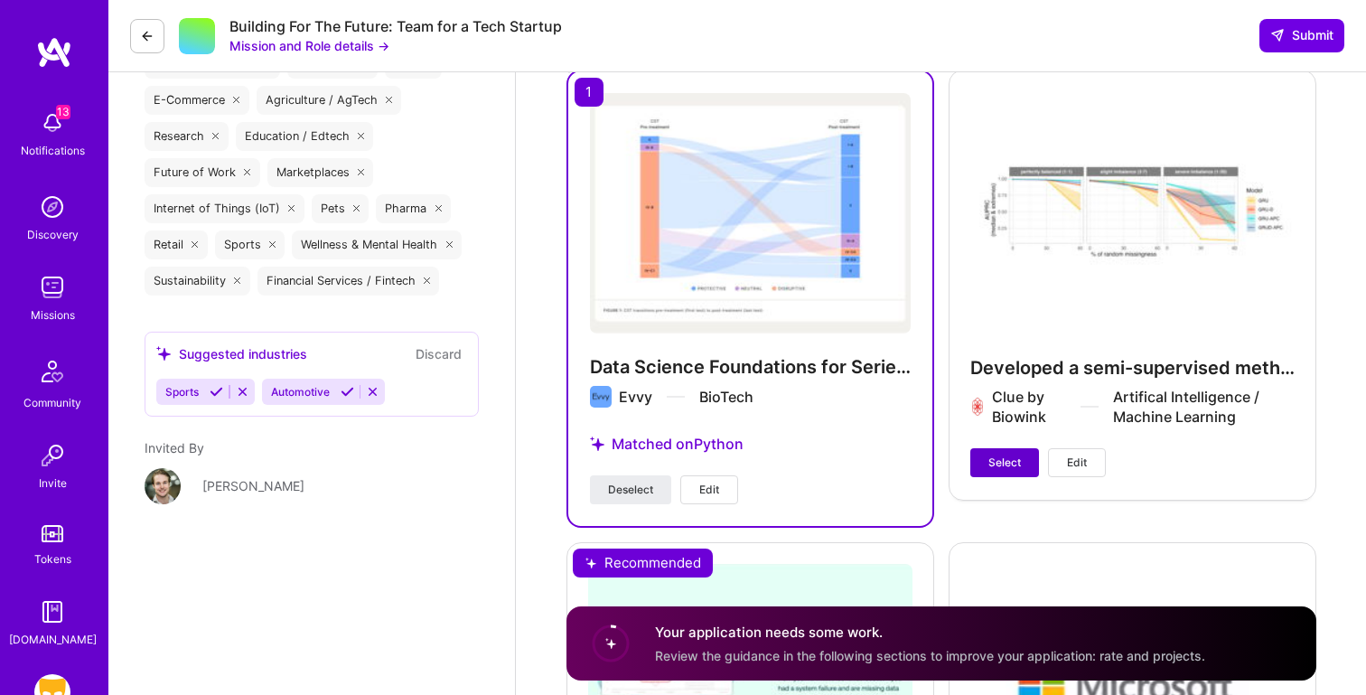
click at [1004, 464] on span "Select" at bounding box center [1004, 462] width 33 height 16
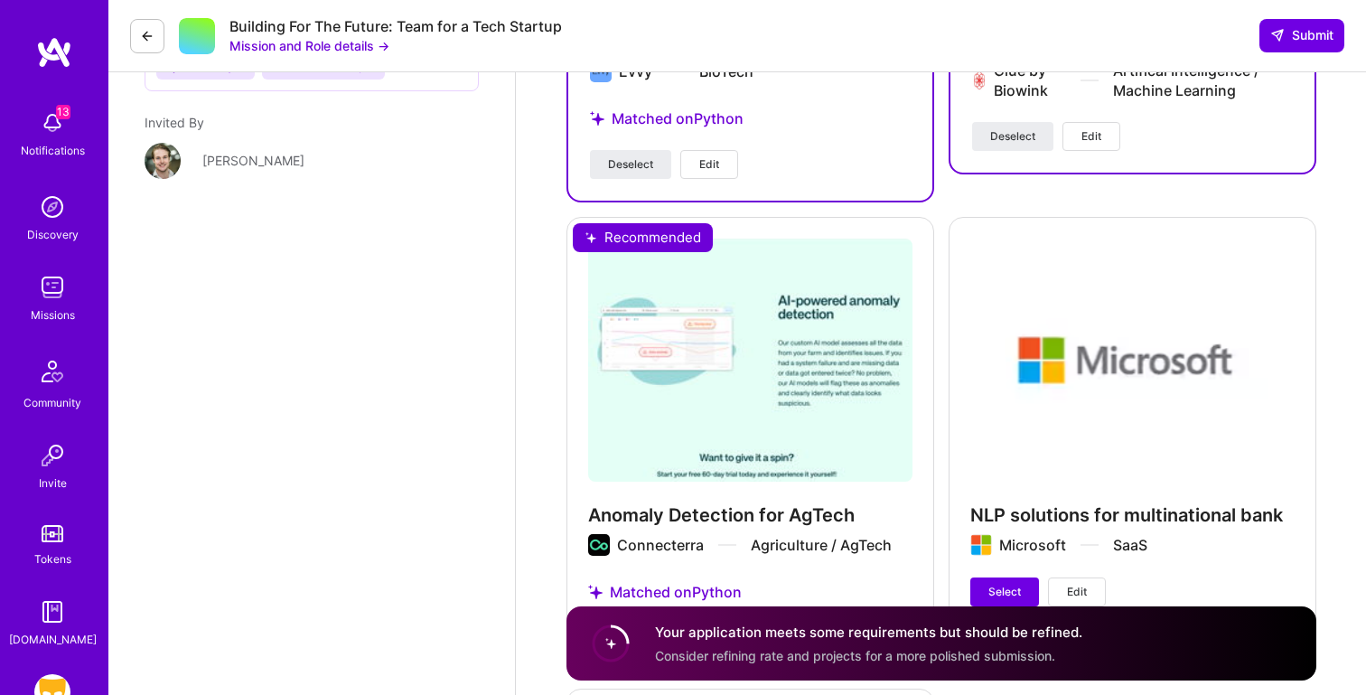
scroll to position [2648, 0]
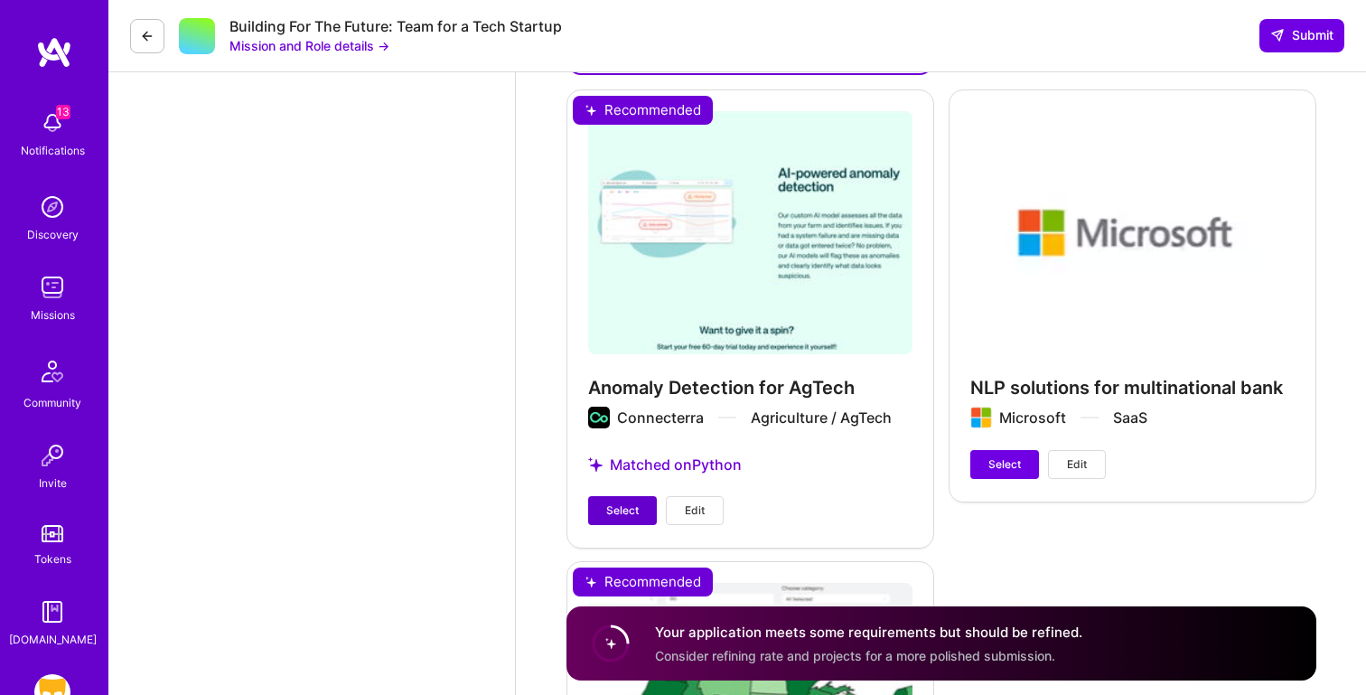
click at [604, 510] on button "Select" at bounding box center [622, 510] width 69 height 29
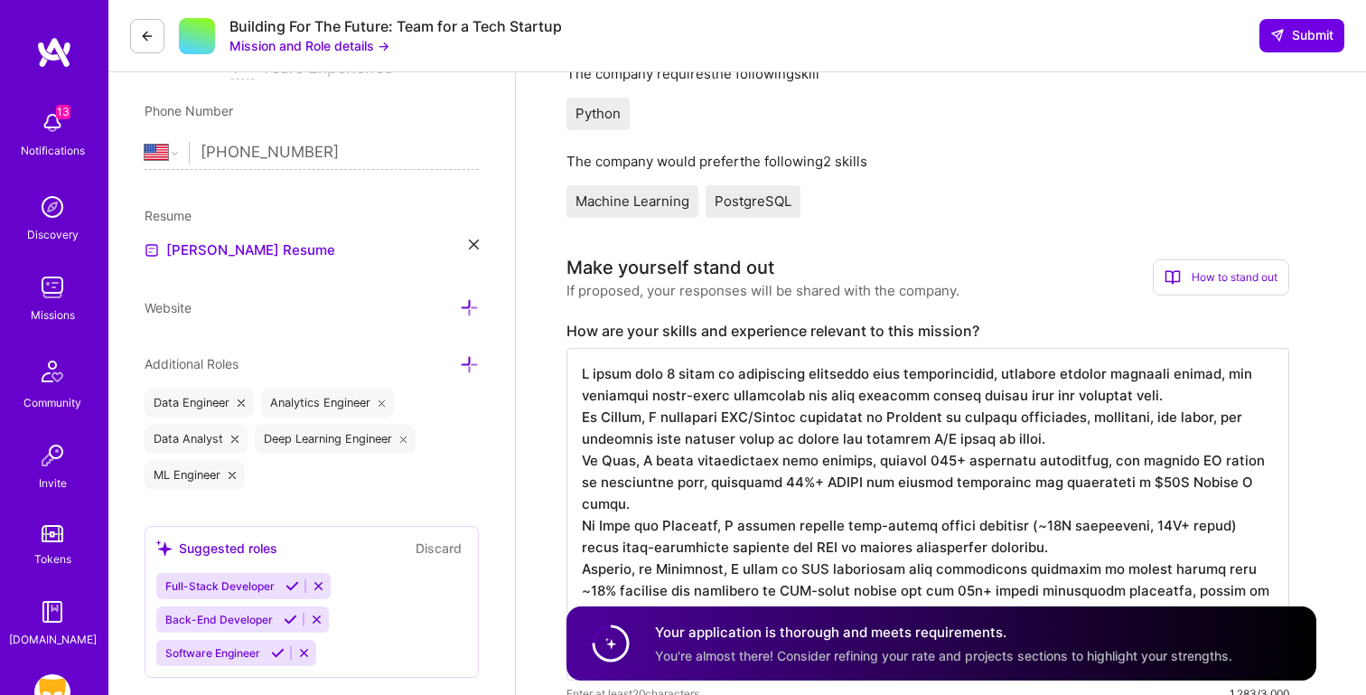
scroll to position [375, 0]
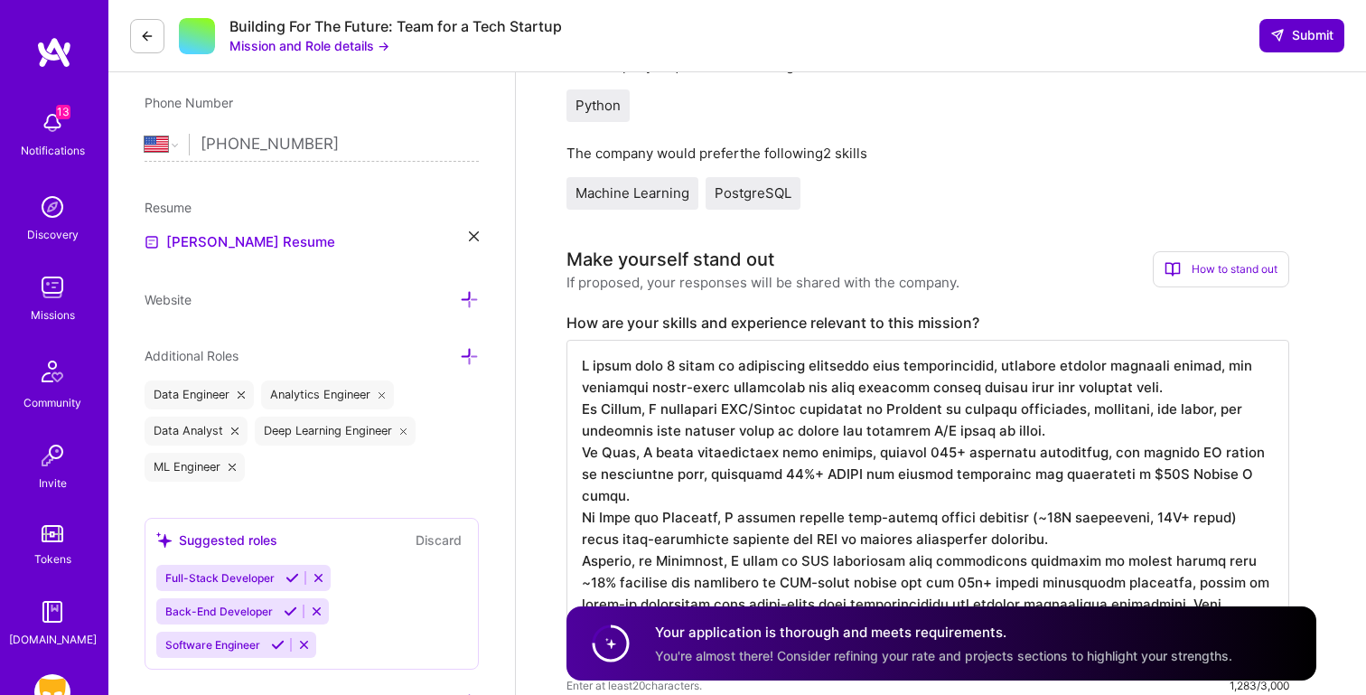
click at [1286, 35] on span "Submit" at bounding box center [1301, 35] width 63 height 18
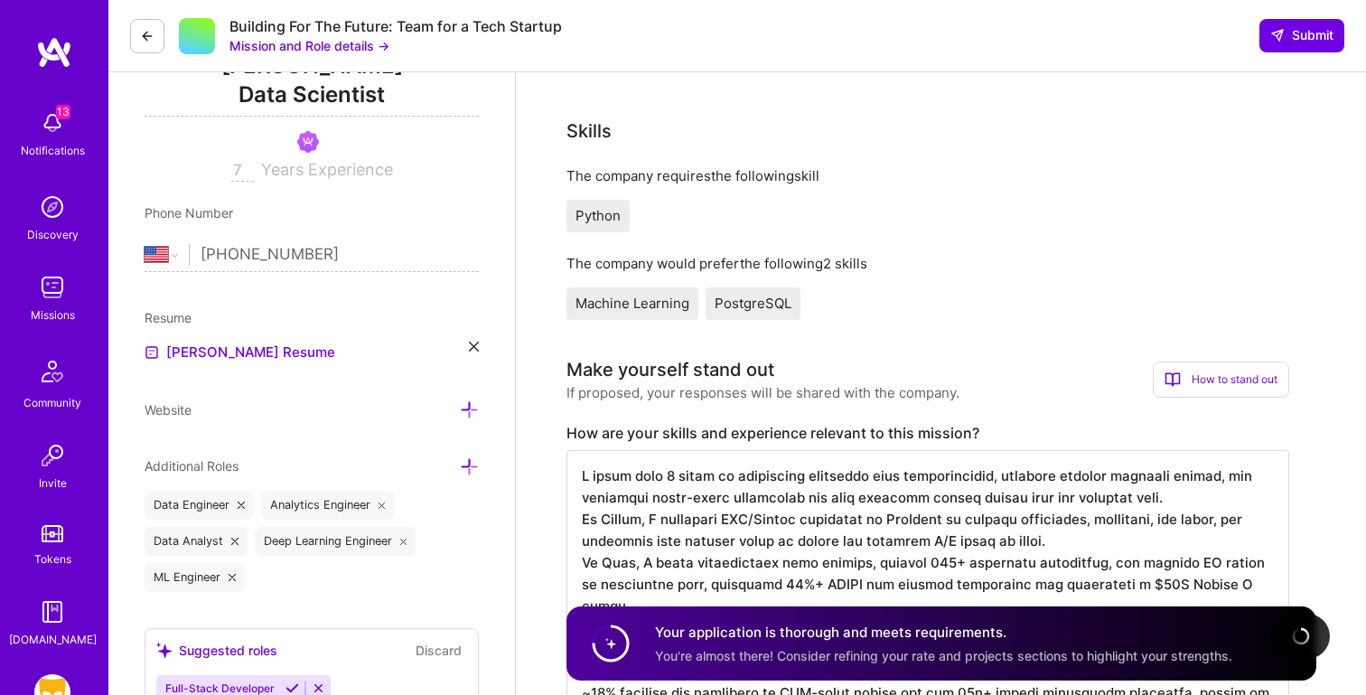
scroll to position [0, 0]
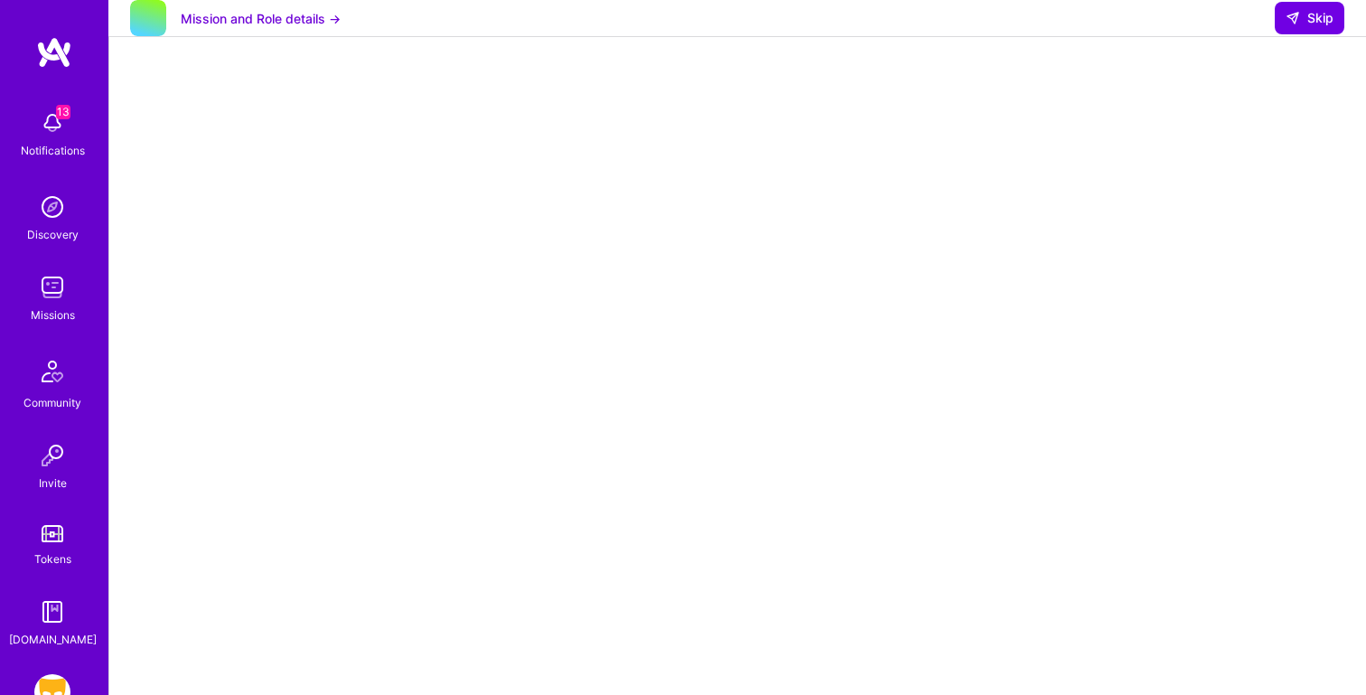
scroll to position [23, 0]
click at [1302, 15] on div "Mission and Role details → Skip" at bounding box center [737, 18] width 1258 height 37
click at [1303, 27] on span "Skip" at bounding box center [1310, 18] width 48 height 18
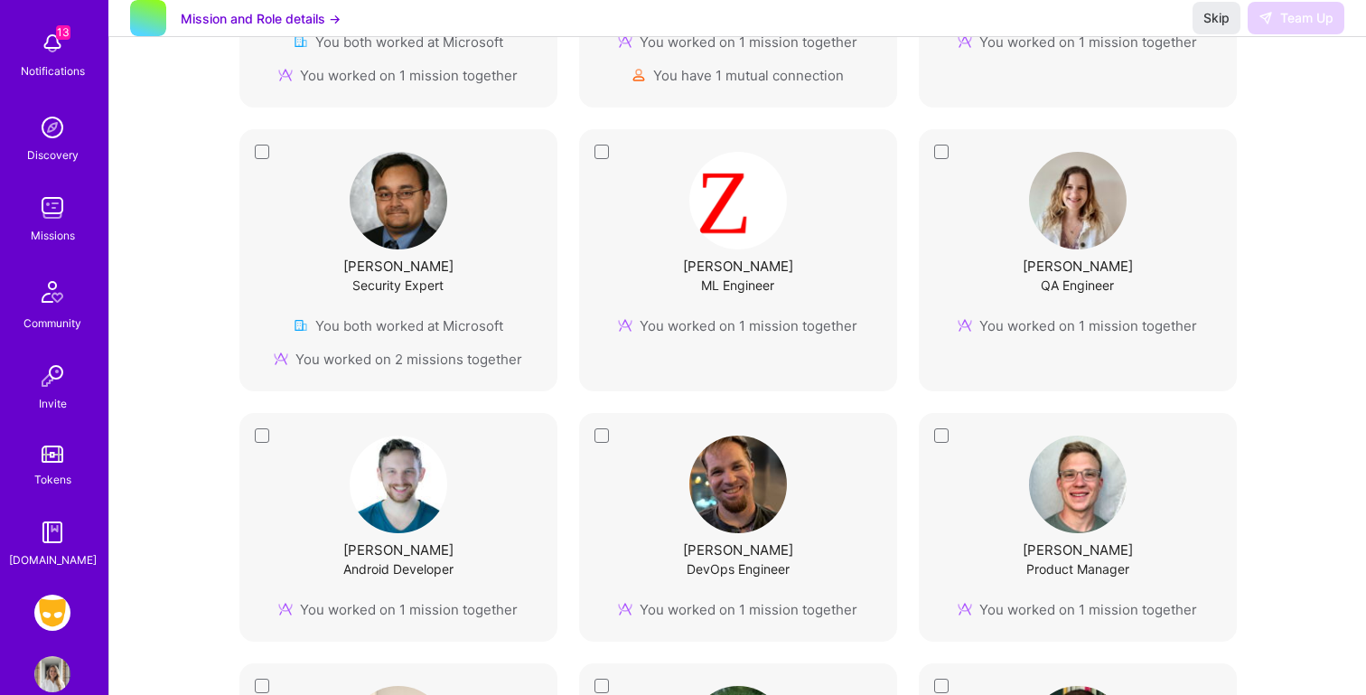
scroll to position [113, 0]
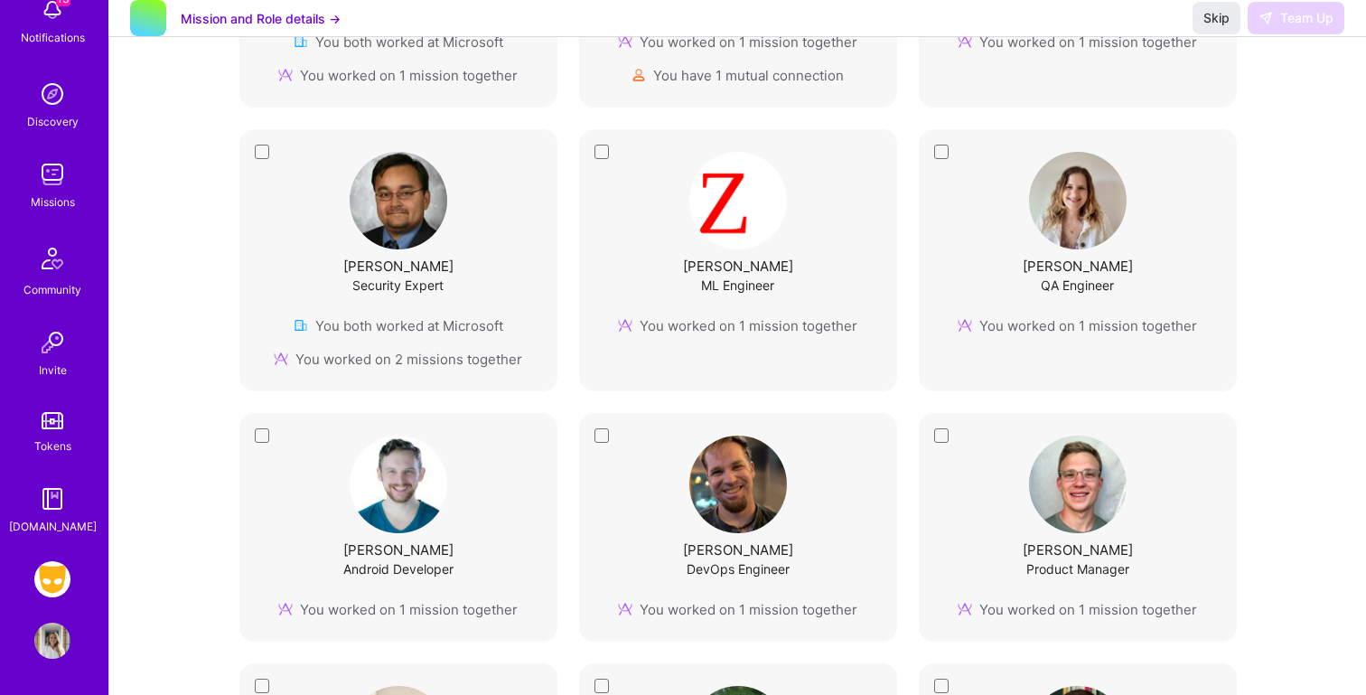
click at [58, 641] on img at bounding box center [52, 641] width 36 height 36
